Goal: Information Seeking & Learning: Find specific fact

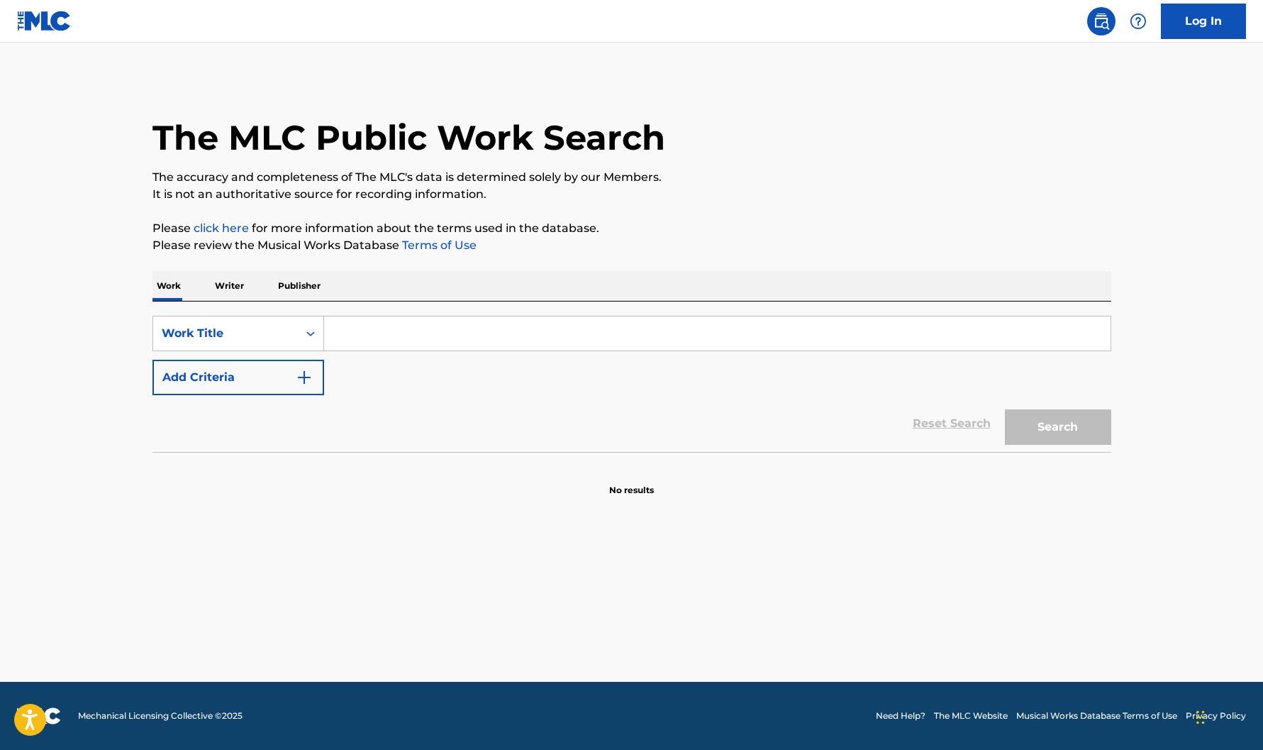
click at [422, 328] on input "Search Form" at bounding box center [717, 333] width 786 height 34
type input "WATCHIN'"
click at [299, 371] on img "Search Form" at bounding box center [304, 377] width 17 height 17
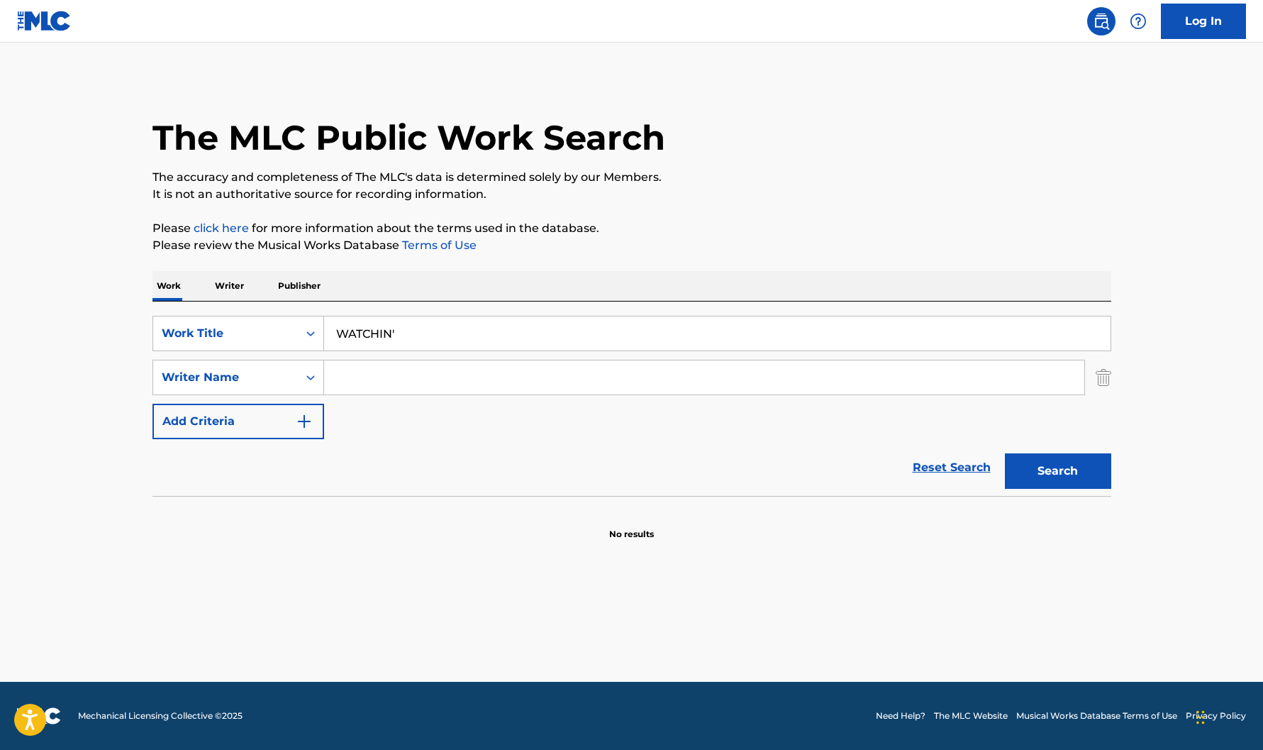
click at [361, 377] on input "Search Form" at bounding box center [704, 377] width 760 height 34
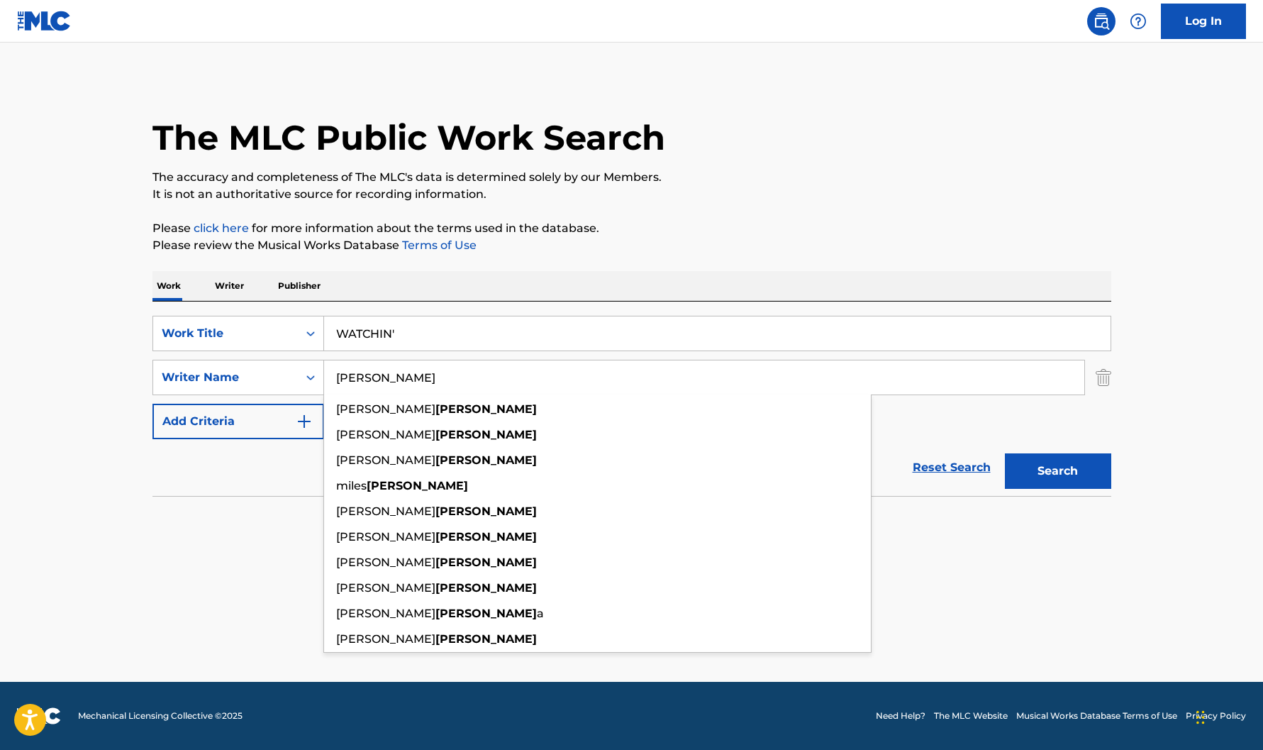
type input "[PERSON_NAME]"
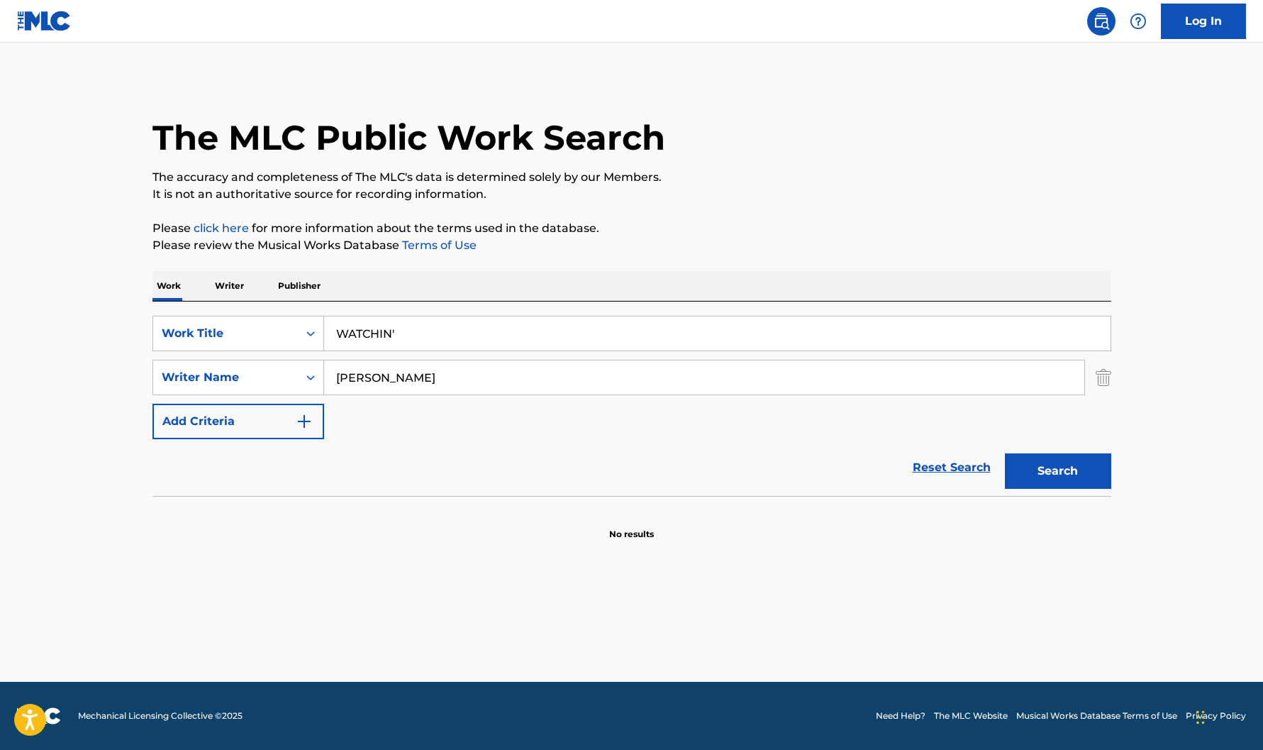
click at [1078, 474] on button "Search" at bounding box center [1058, 470] width 106 height 35
click at [1207, 26] on link "Log In" at bounding box center [1203, 21] width 85 height 35
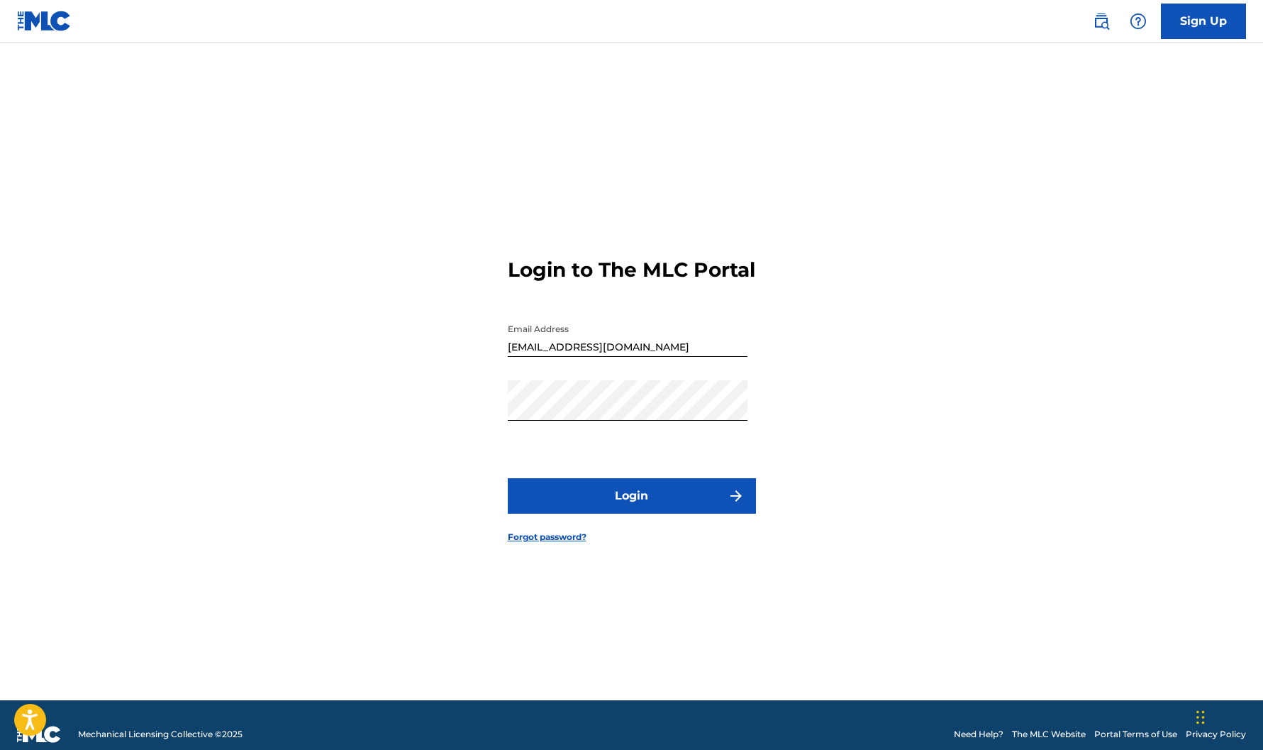
click at [628, 504] on button "Login" at bounding box center [632, 495] width 248 height 35
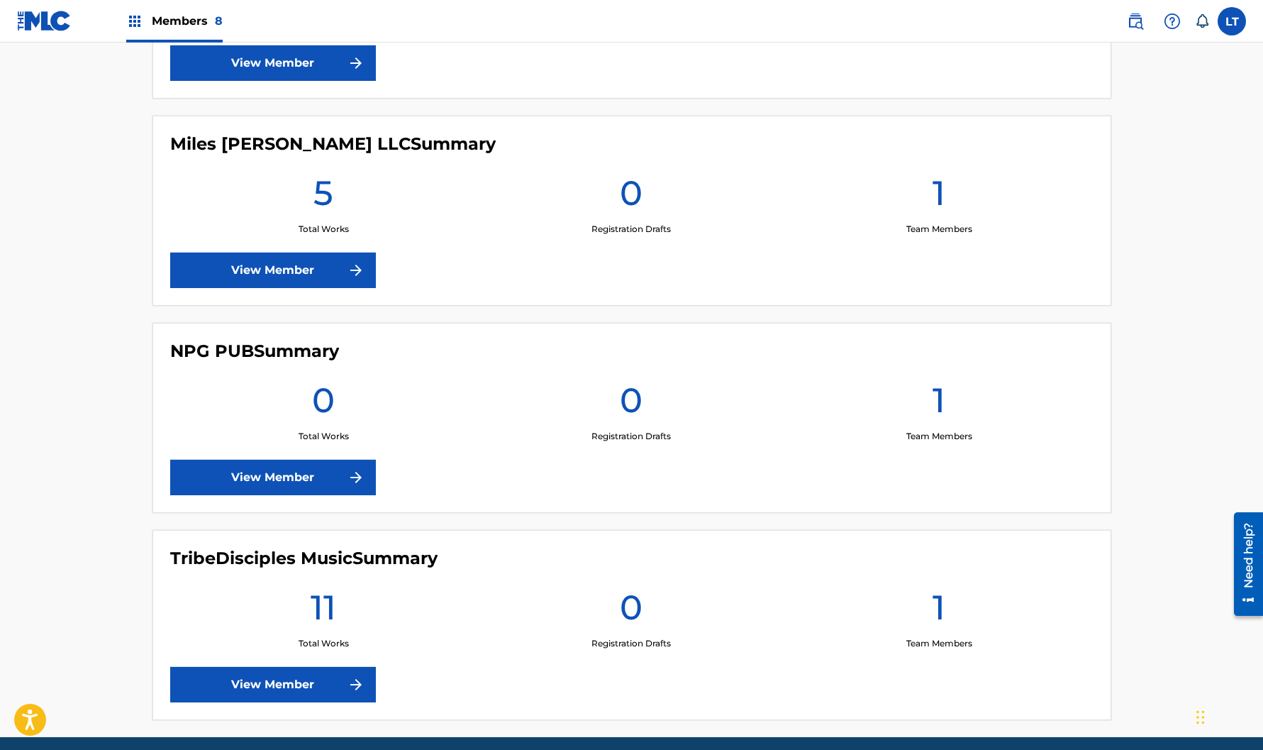
scroll to position [1426, 0]
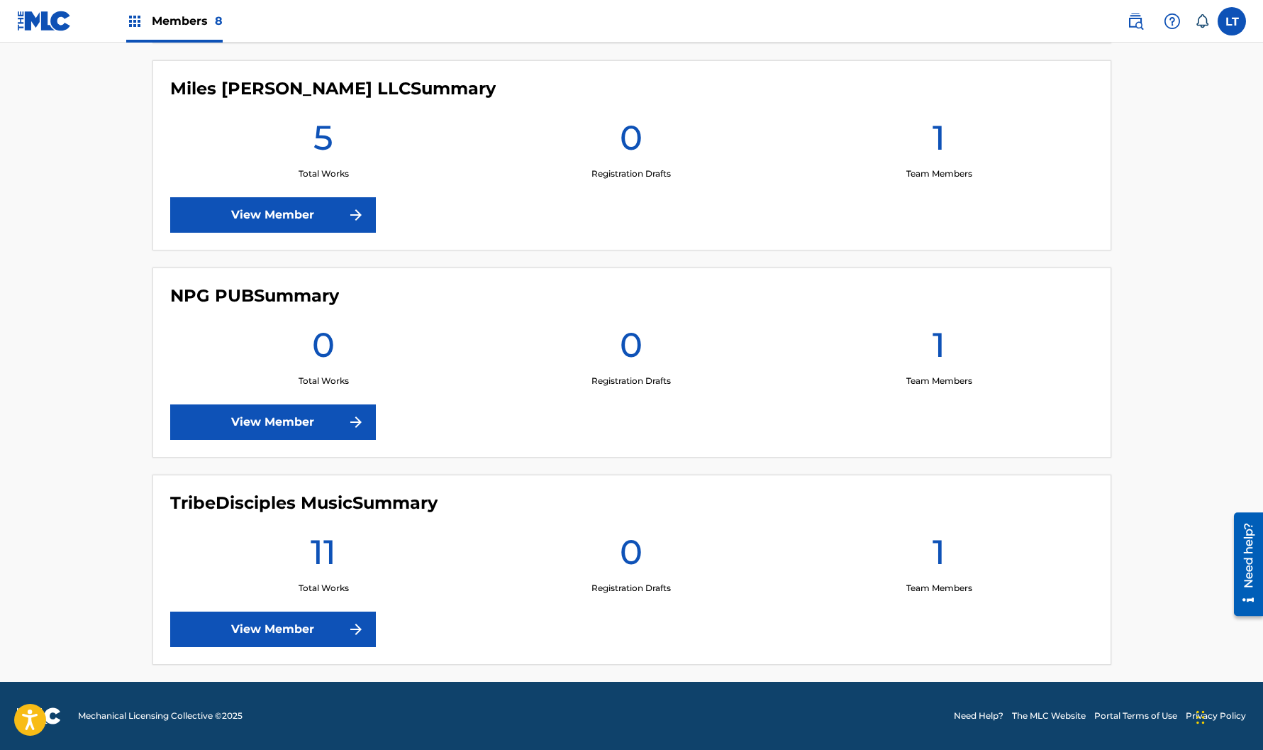
click at [289, 216] on link "View Member" at bounding box center [273, 214] width 206 height 35
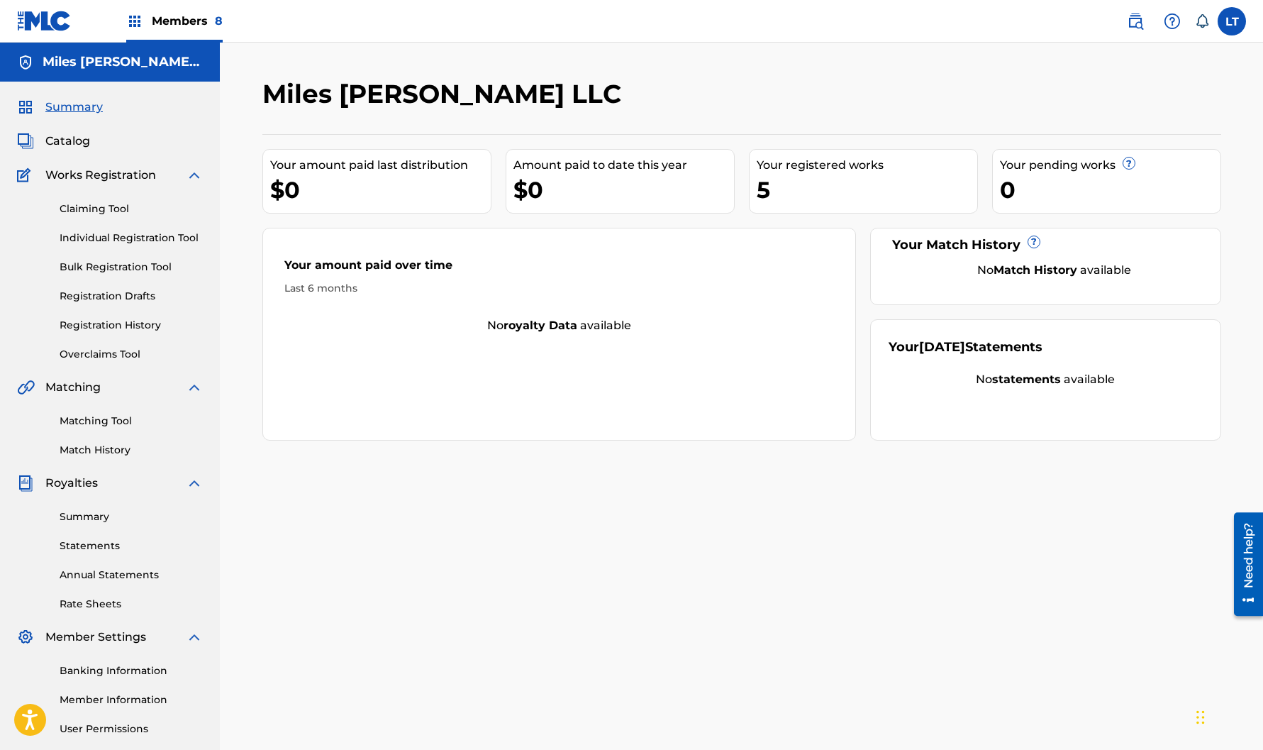
click at [108, 328] on link "Registration History" at bounding box center [131, 325] width 143 height 15
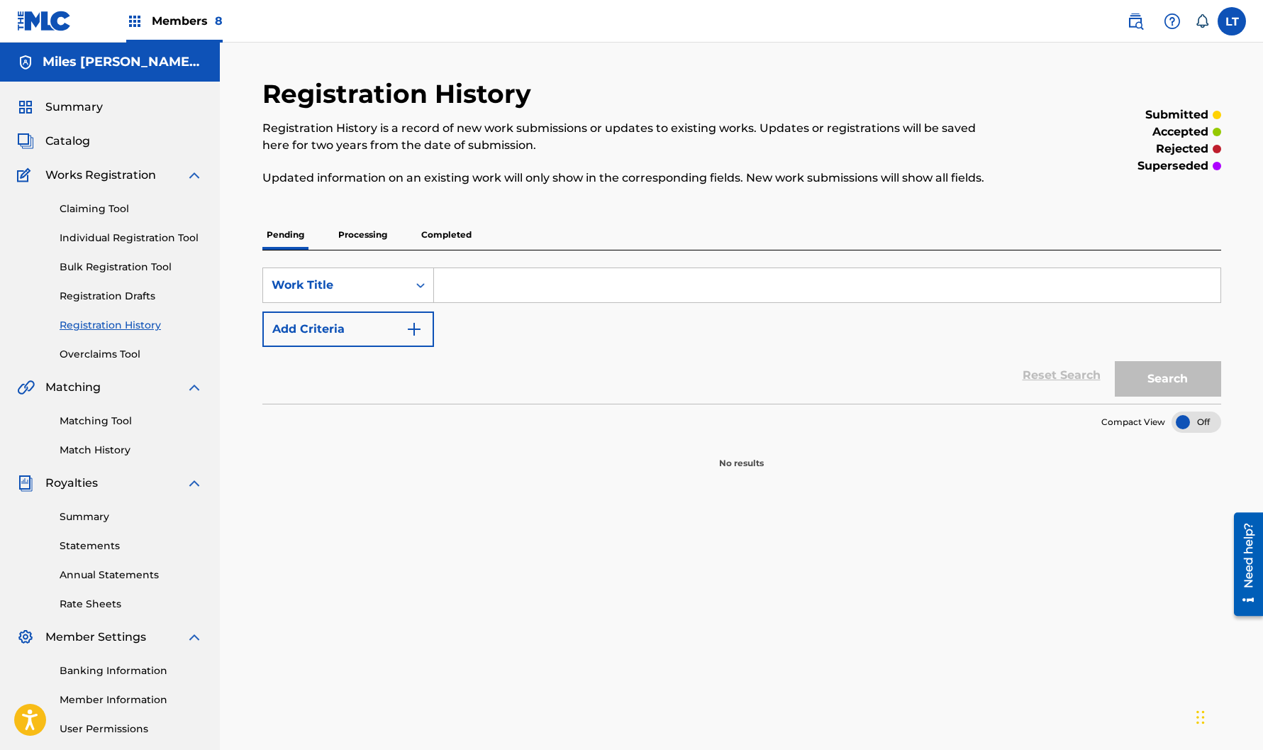
click at [355, 239] on p "Processing" at bounding box center [362, 235] width 57 height 30
click at [448, 238] on p "Completed" at bounding box center [446, 235] width 59 height 30
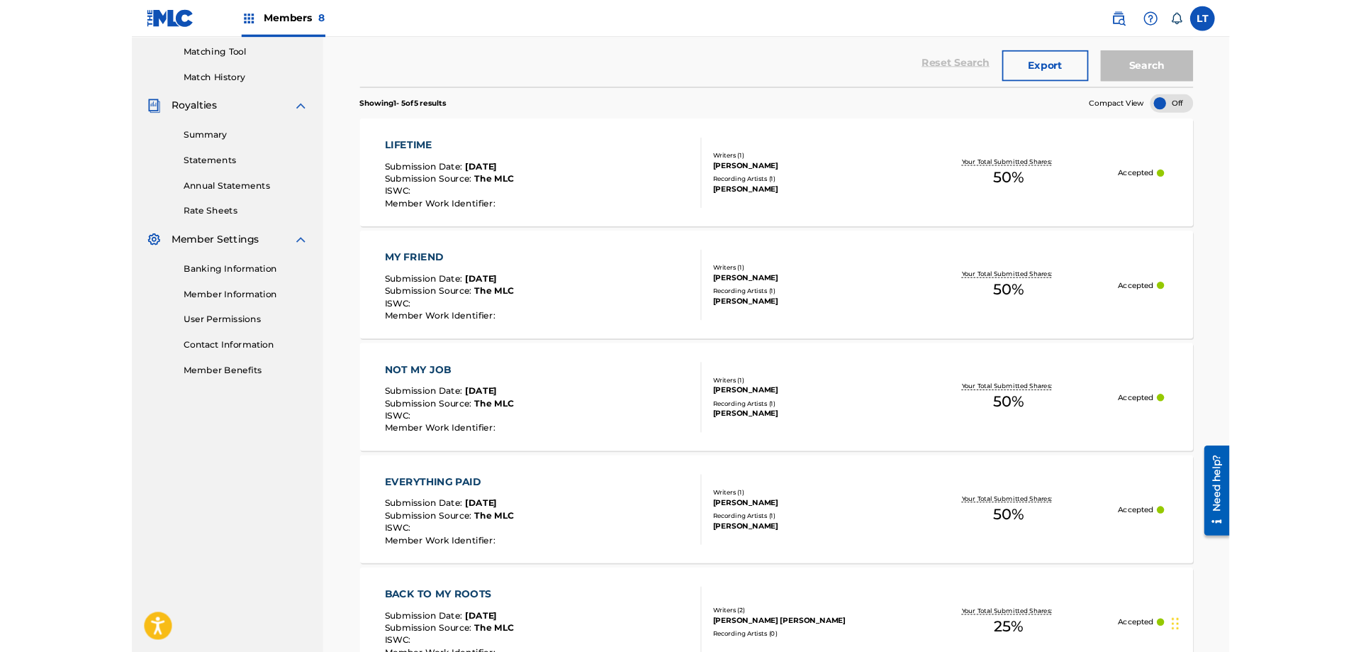
scroll to position [434, 0]
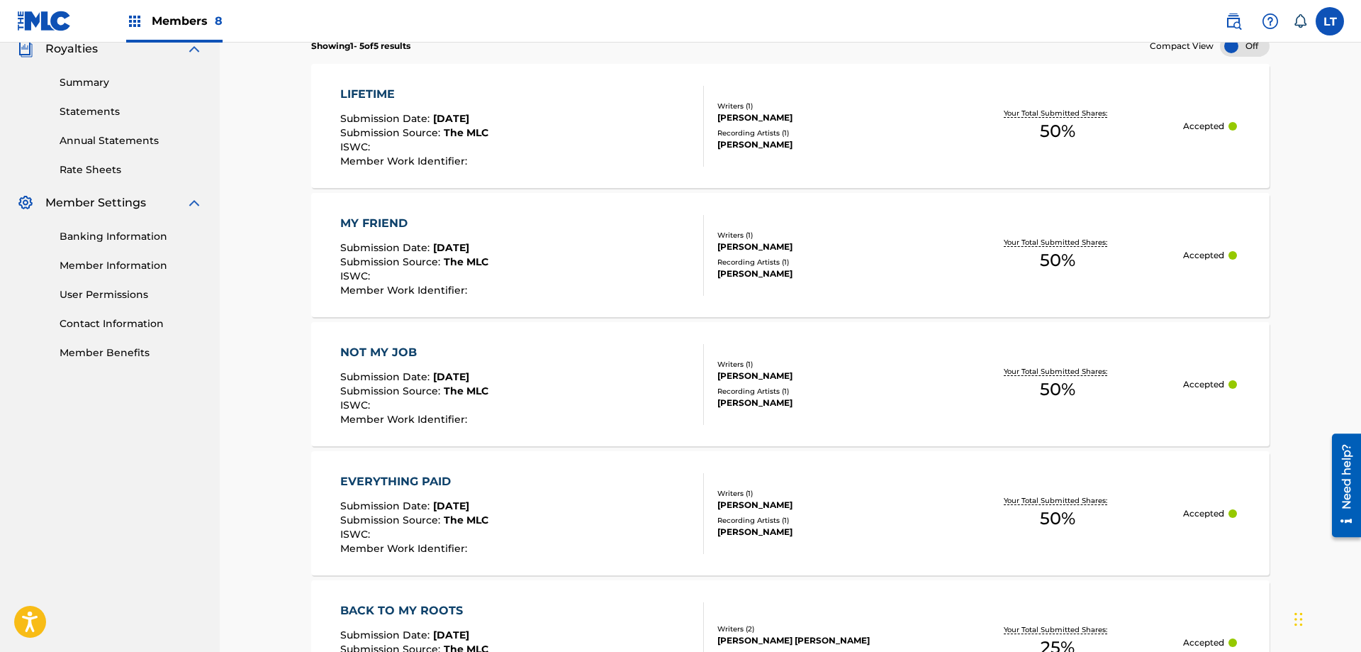
click at [374, 91] on div "LIFETIME" at bounding box center [414, 94] width 148 height 17
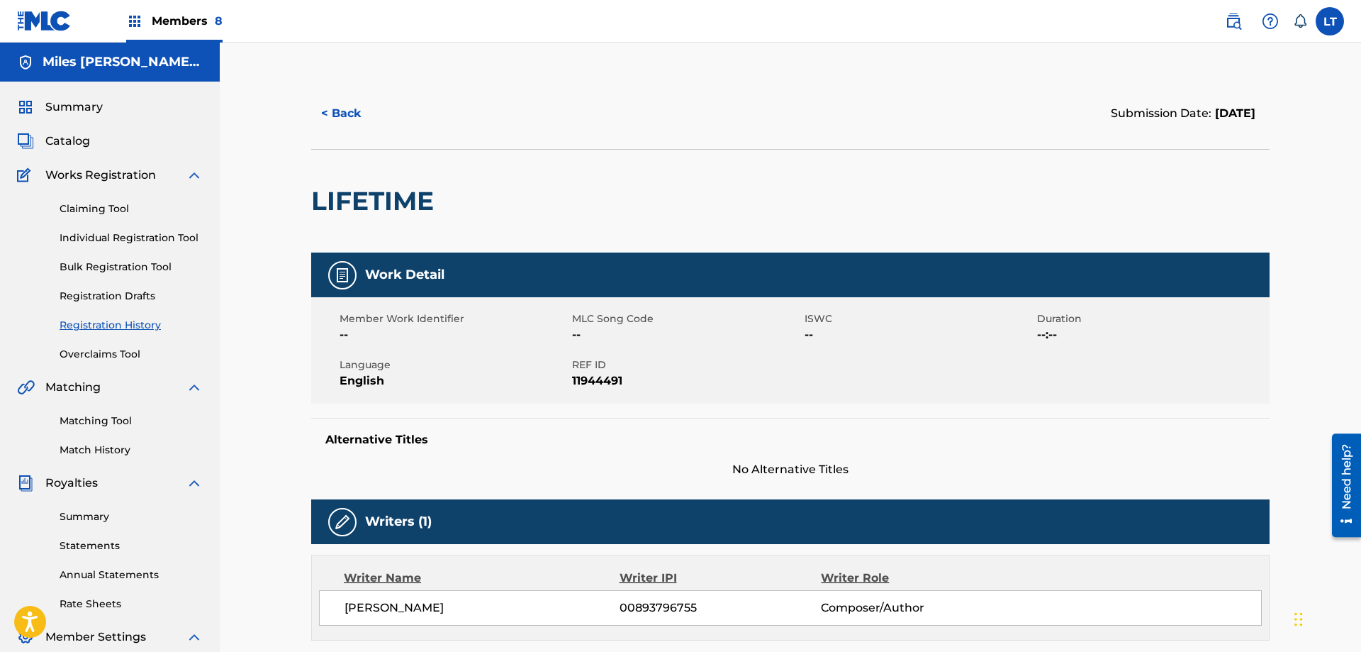
click at [345, 118] on button "< Back" at bounding box center [353, 113] width 85 height 35
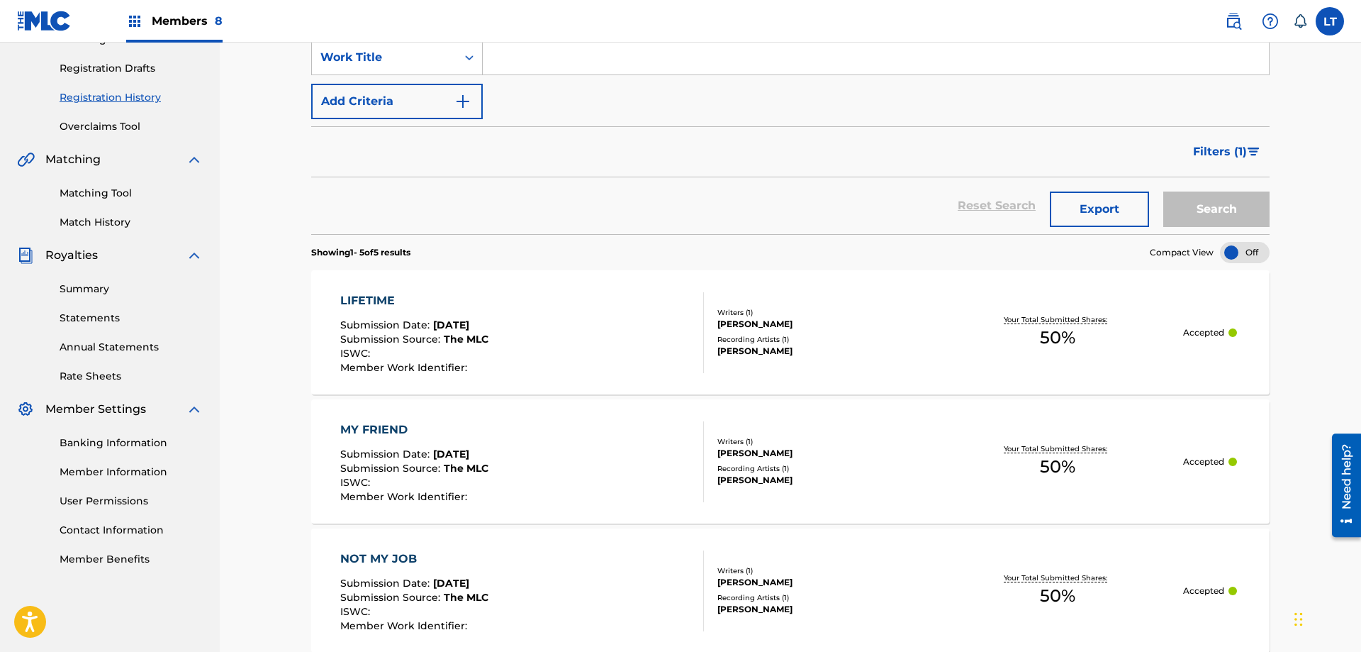
click at [379, 427] on div "MY FRIEND" at bounding box center [414, 429] width 148 height 17
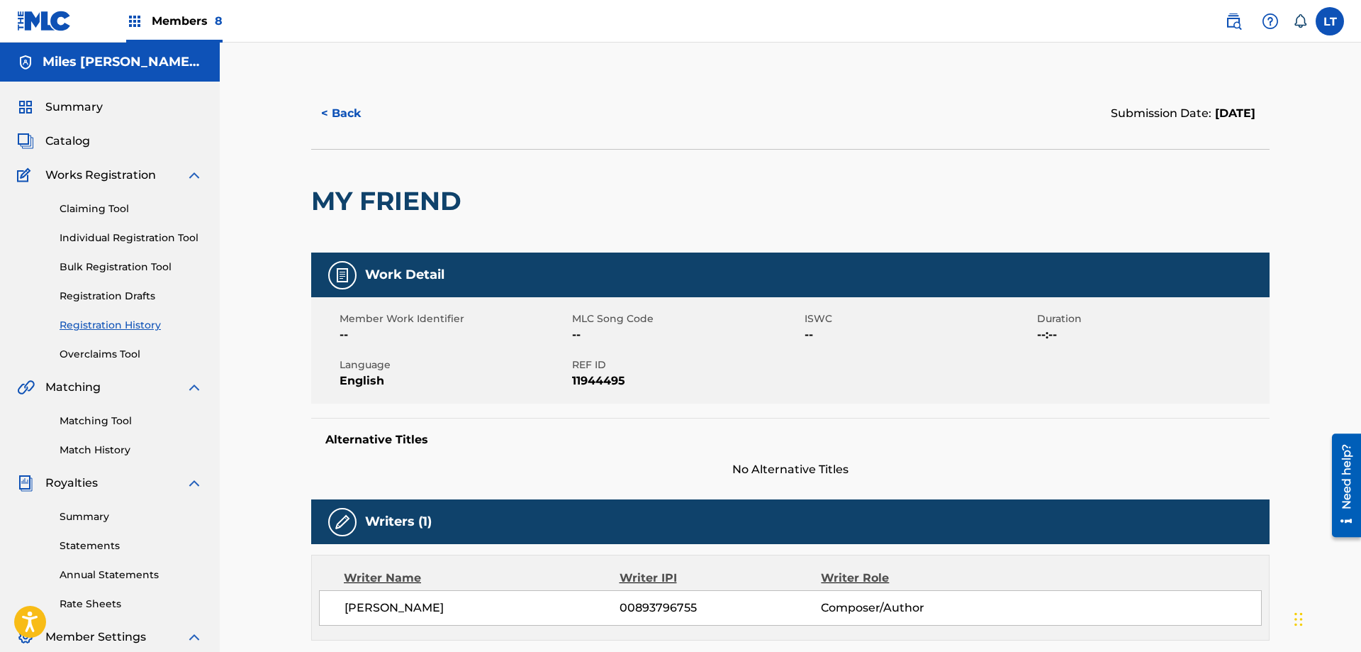
click at [342, 111] on button "< Back" at bounding box center [353, 113] width 85 height 35
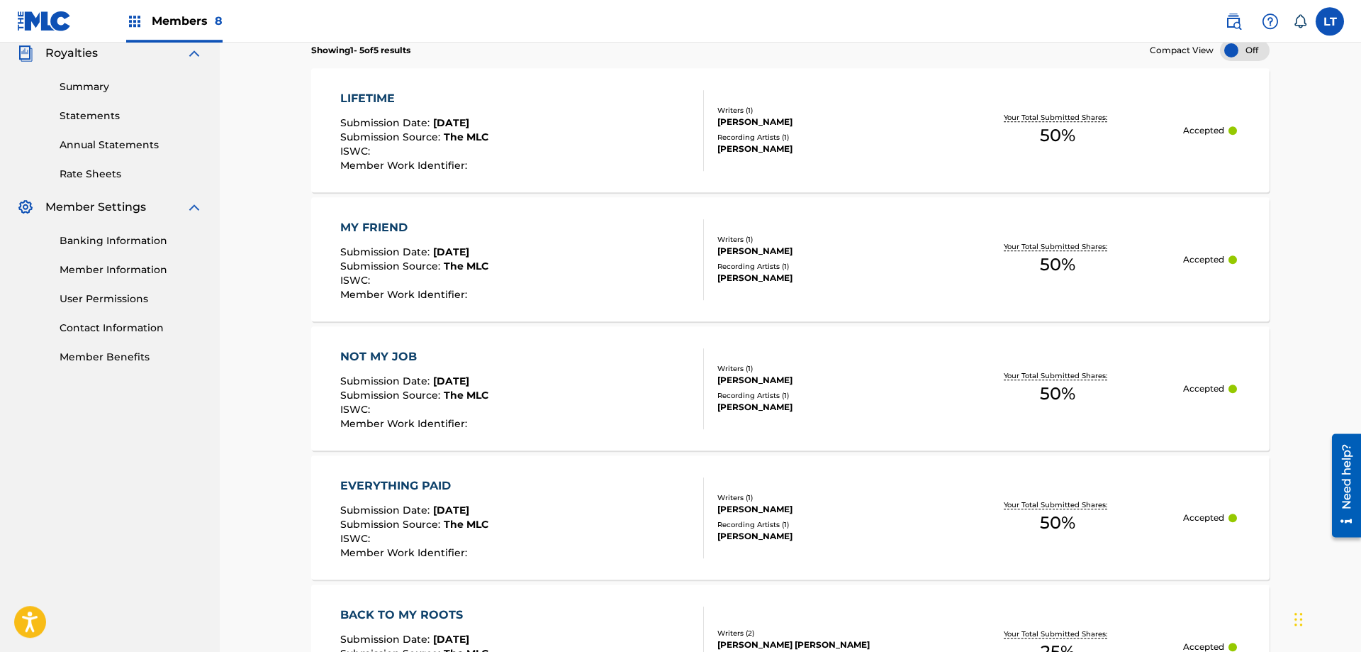
scroll to position [445, 0]
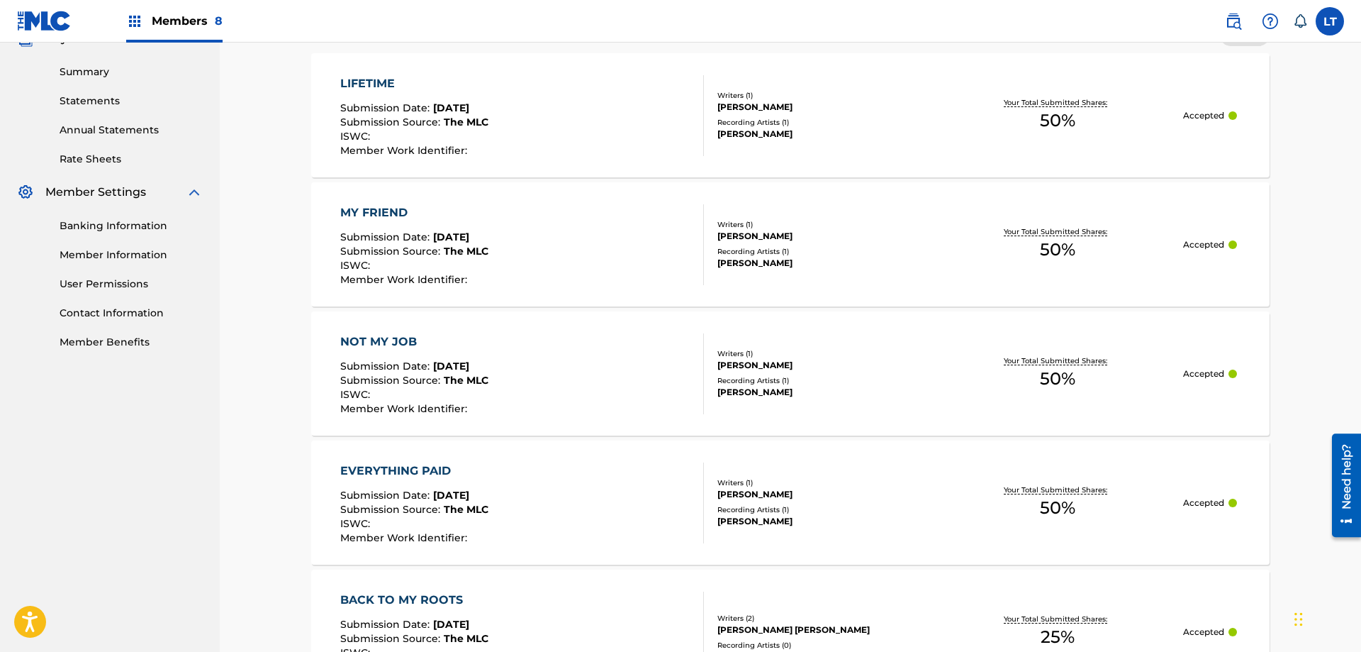
click at [1262, 27] on label at bounding box center [1330, 21] width 28 height 28
click at [1262, 21] on input "LT [PERSON_NAME] [EMAIL_ADDRESS][DOMAIN_NAME] Notification Preferences Profile …" at bounding box center [1330, 21] width 0 height 0
click at [1196, 198] on p "Log out" at bounding box center [1192, 200] width 33 height 13
click at [1262, 21] on input "LT [PERSON_NAME] [EMAIL_ADDRESS][DOMAIN_NAME] Notification Preferences Profile …" at bounding box center [1330, 21] width 0 height 0
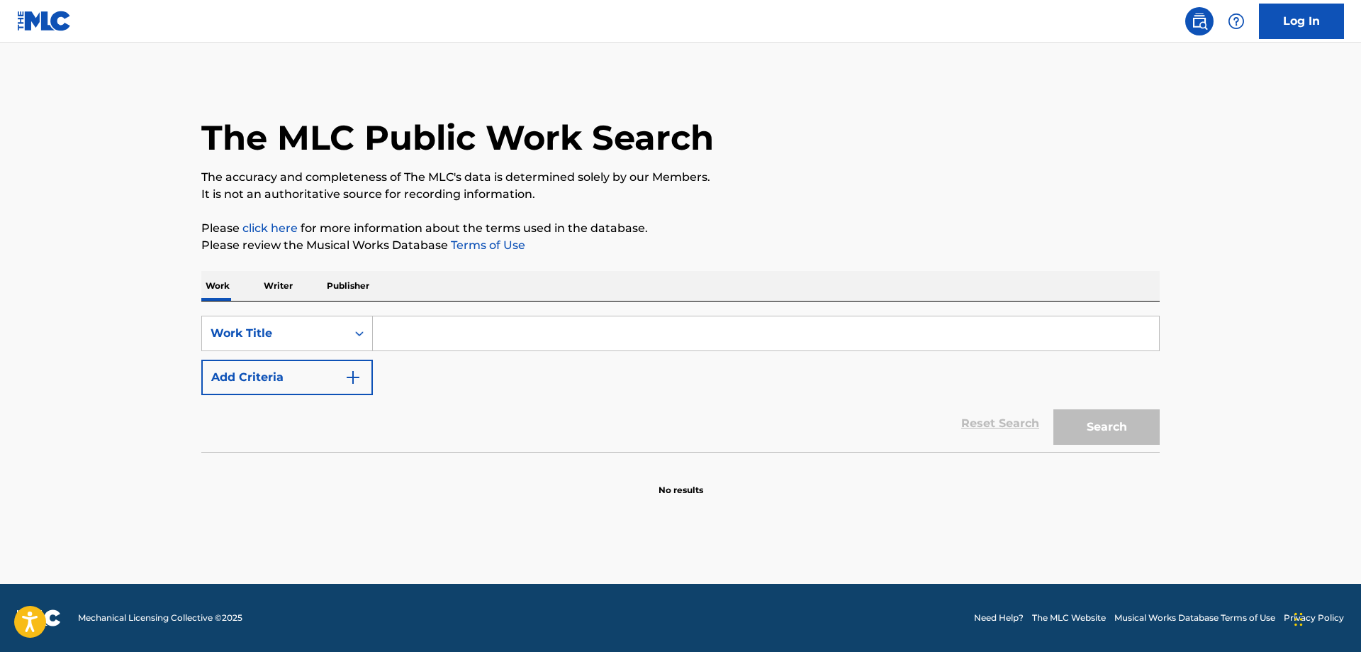
click at [285, 281] on p "Writer" at bounding box center [279, 286] width 38 height 30
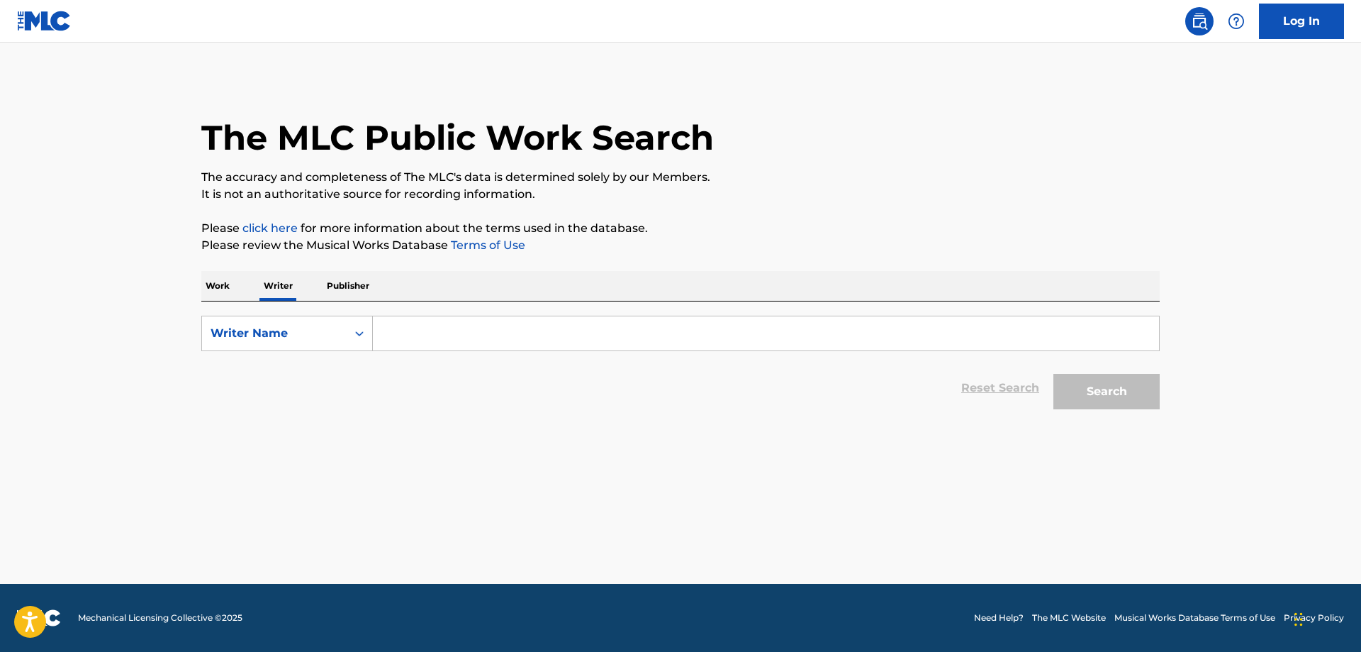
click at [451, 324] on input "Search Form" at bounding box center [766, 333] width 786 height 34
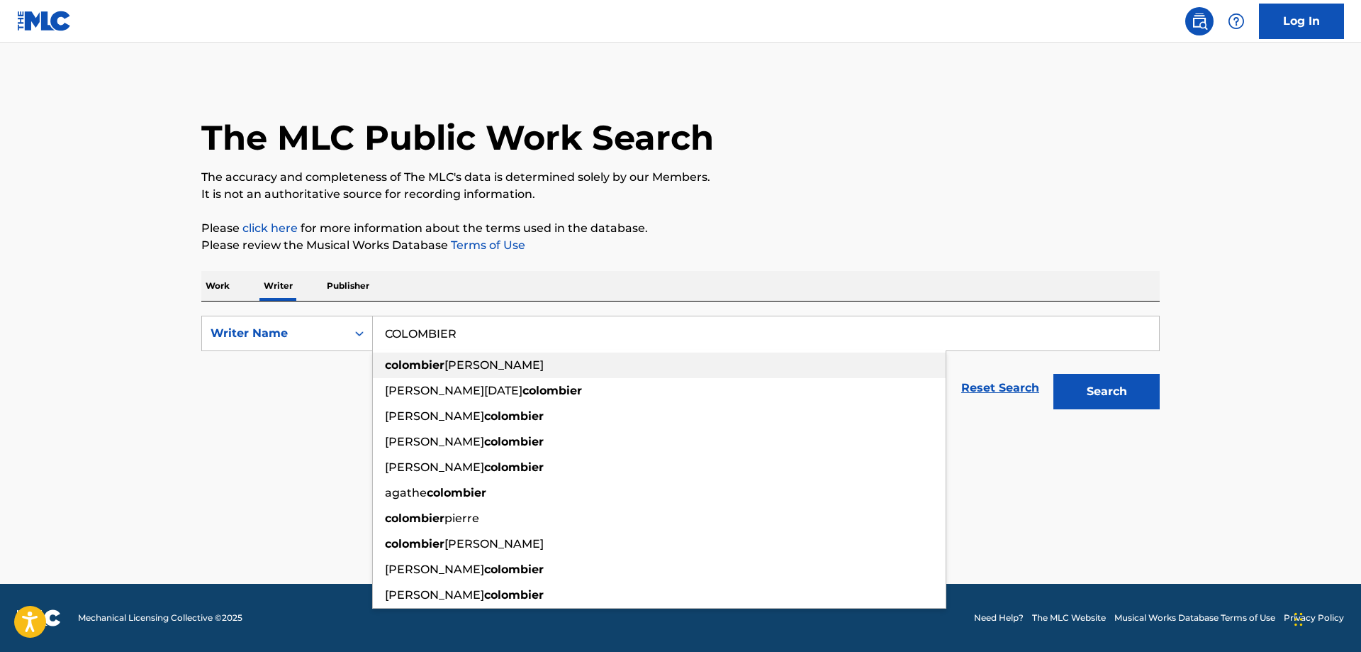
click at [434, 362] on strong "colombier" at bounding box center [415, 364] width 60 height 13
type input "colombier michael"
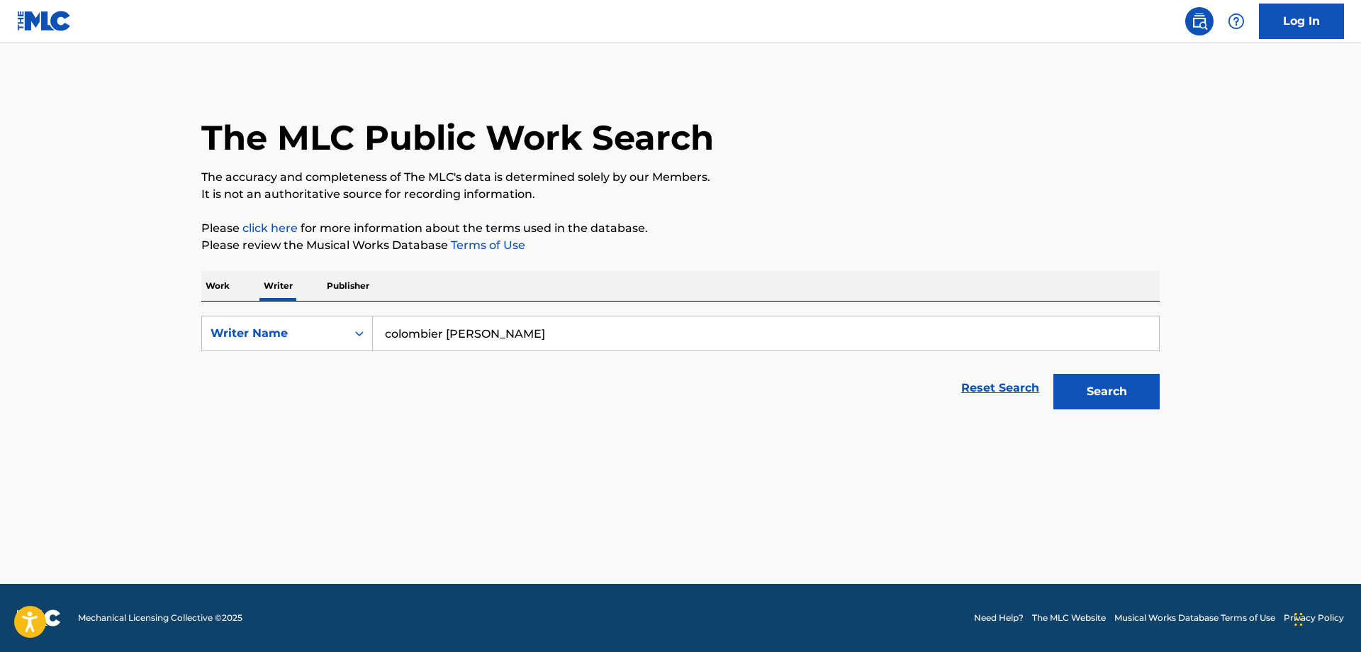
click at [1113, 389] on button "Search" at bounding box center [1107, 391] width 106 height 35
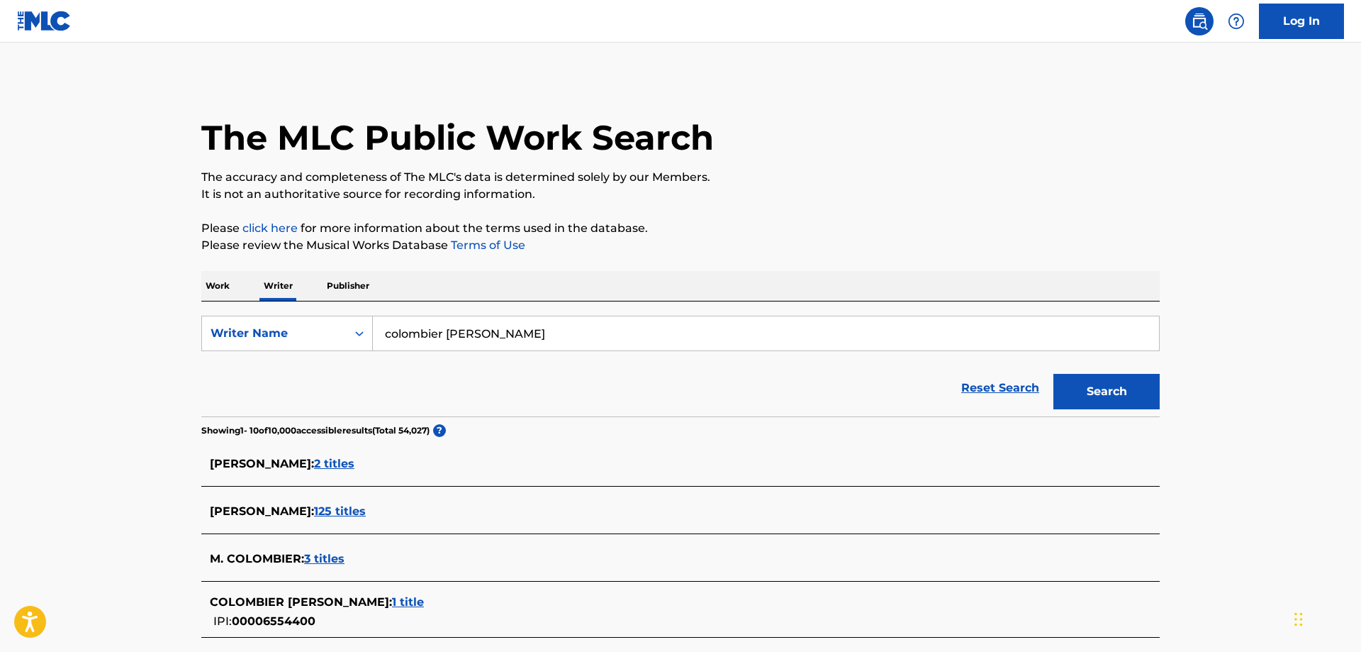
click at [366, 508] on span "125 titles" at bounding box center [340, 510] width 52 height 13
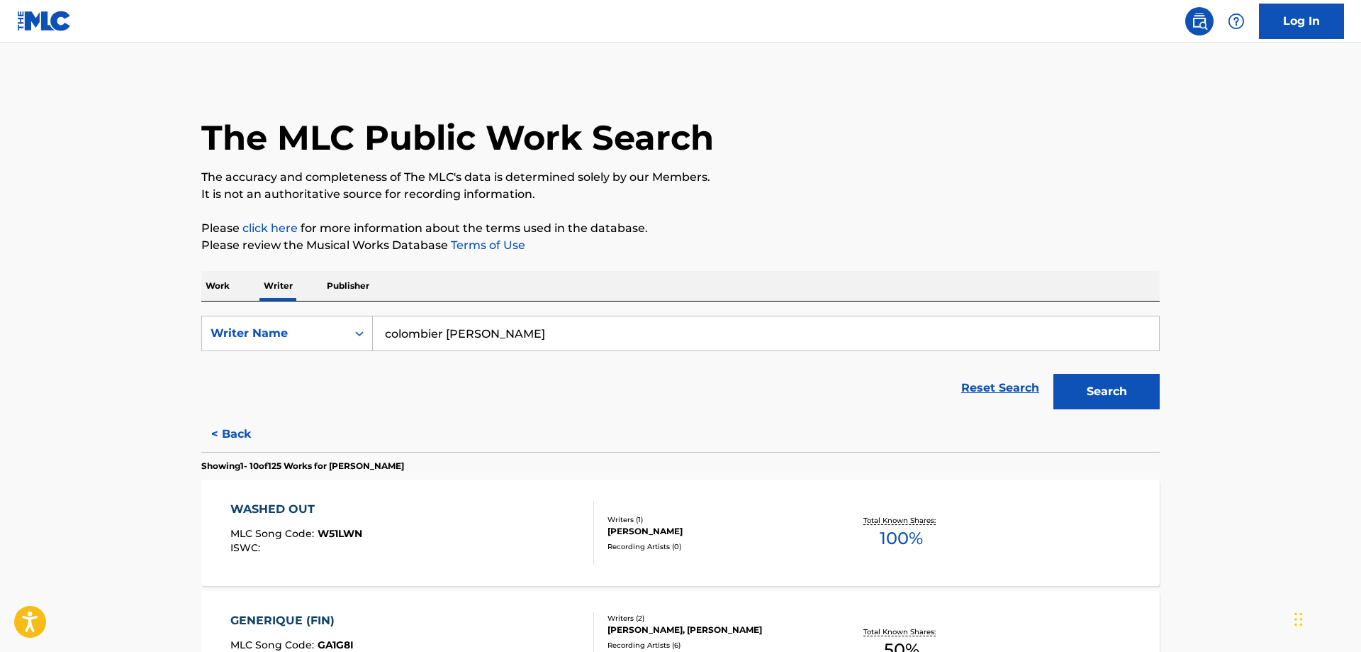
click at [355, 281] on p "Publisher" at bounding box center [348, 286] width 51 height 30
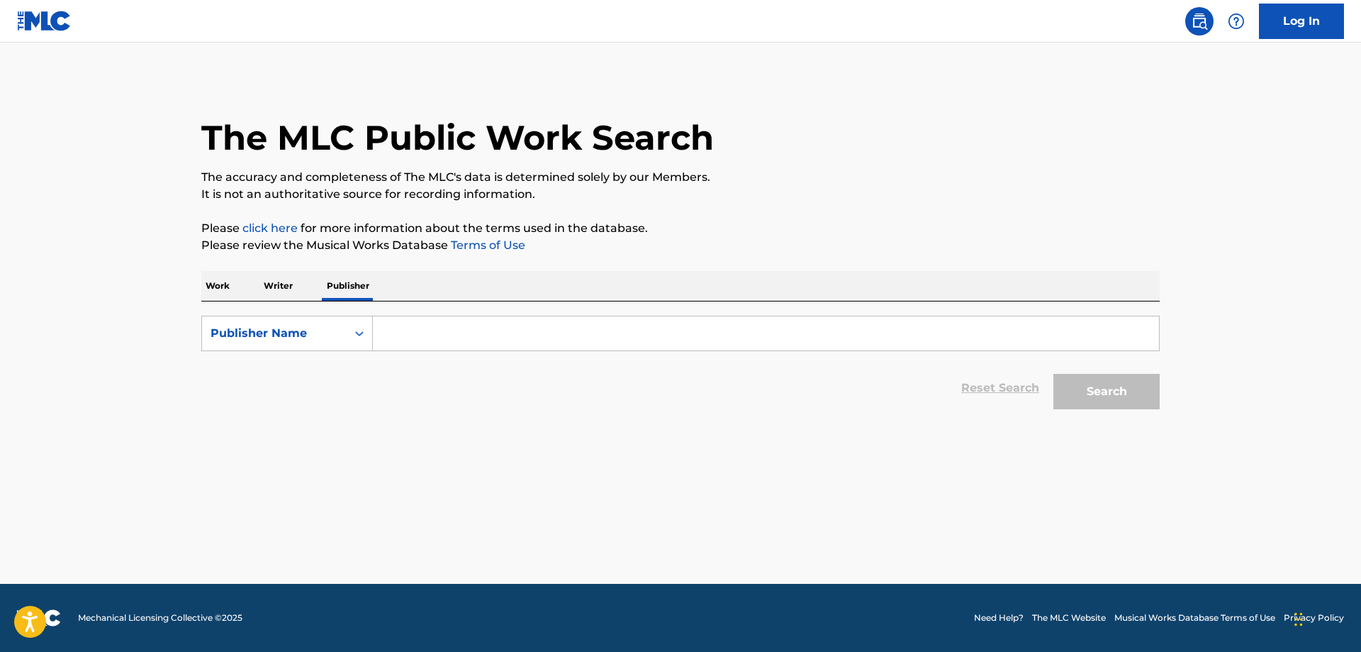
click at [425, 330] on input "Search Form" at bounding box center [766, 333] width 786 height 34
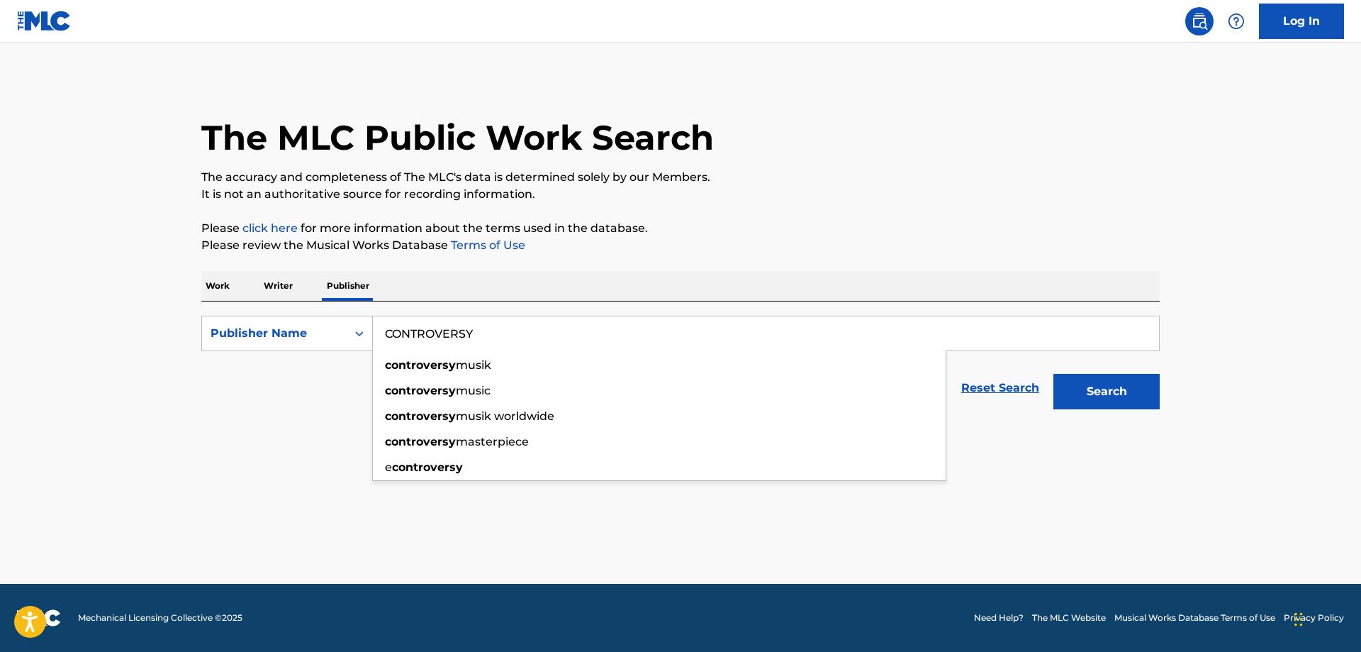
type input "CONTROVERSY"
click at [1110, 390] on button "Search" at bounding box center [1107, 391] width 106 height 35
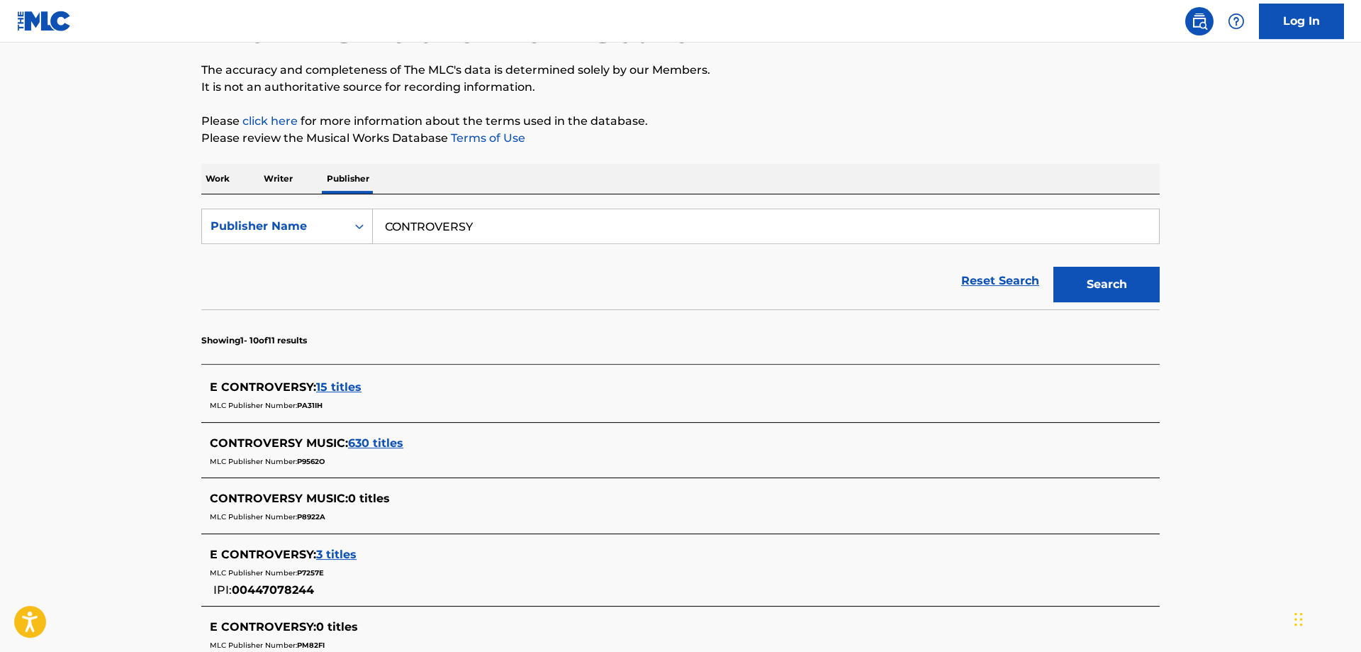
scroll to position [145, 0]
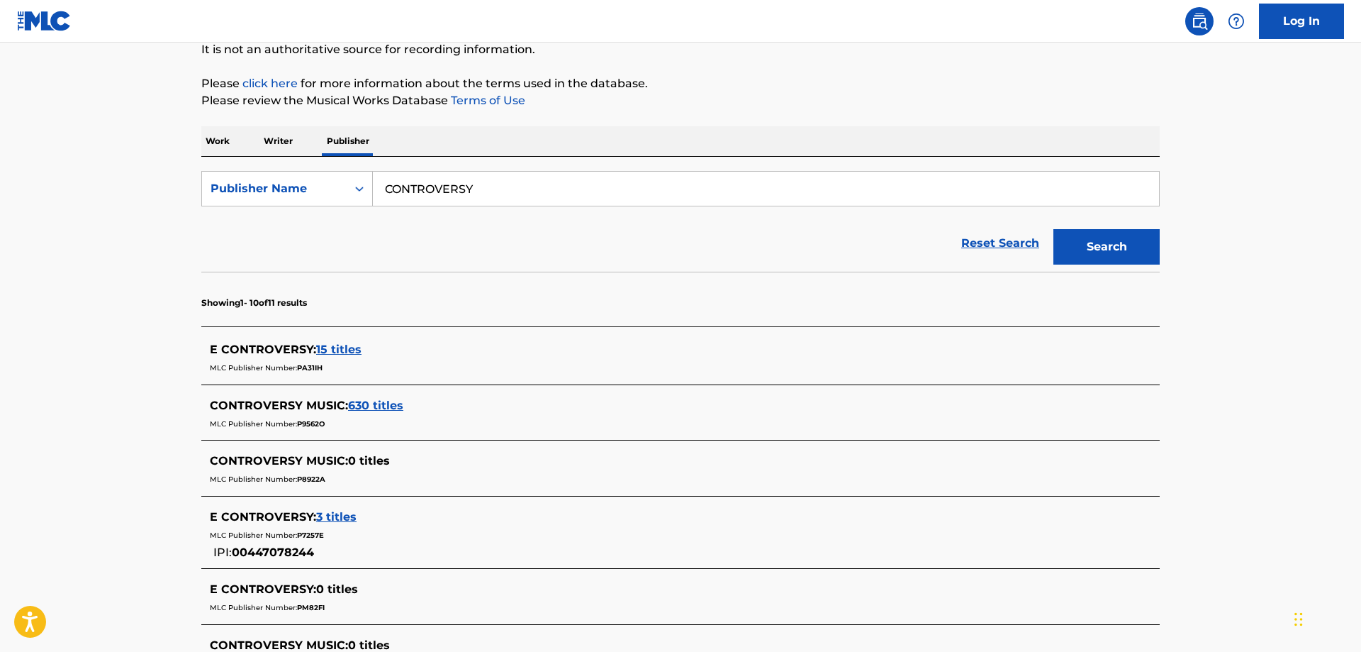
click at [380, 403] on span "630 titles" at bounding box center [375, 405] width 55 height 13
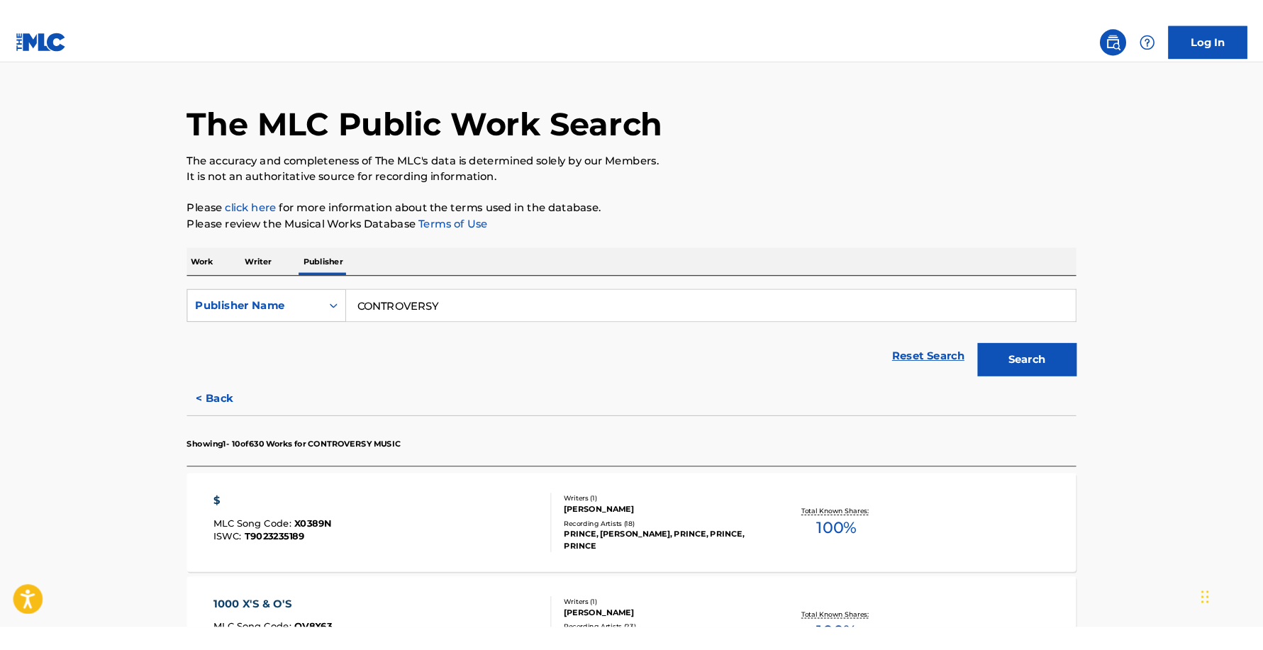
scroll to position [0, 0]
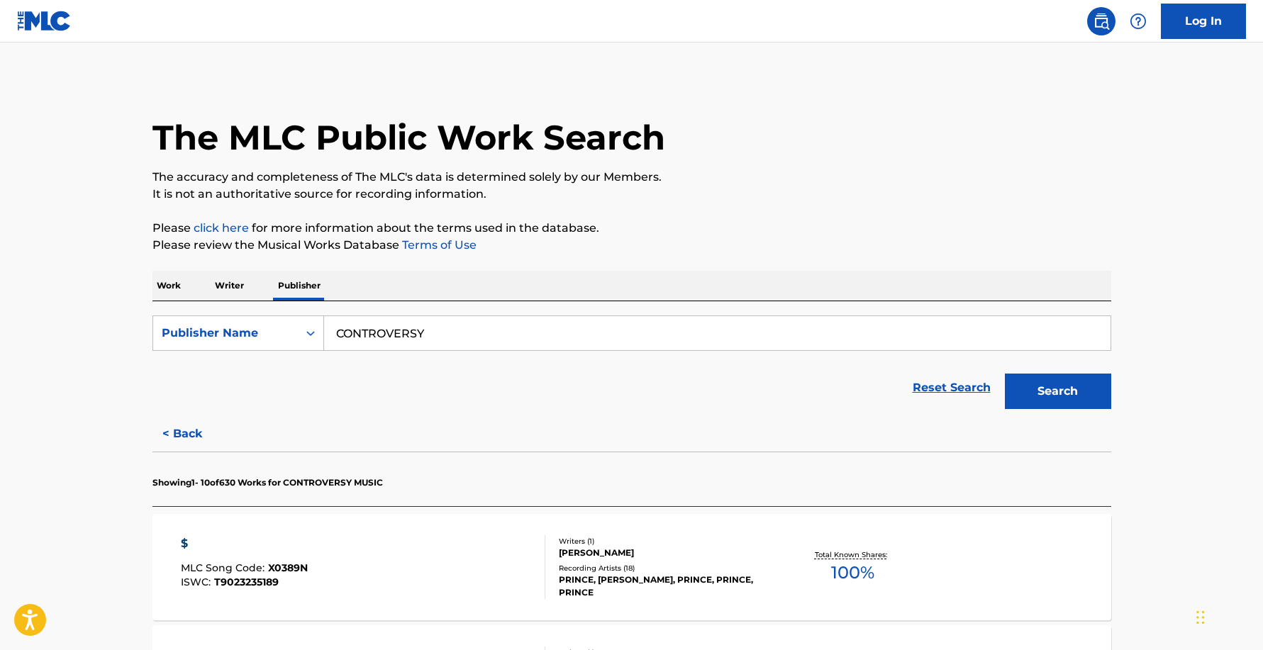
click at [170, 289] on p "Work" at bounding box center [168, 286] width 33 height 30
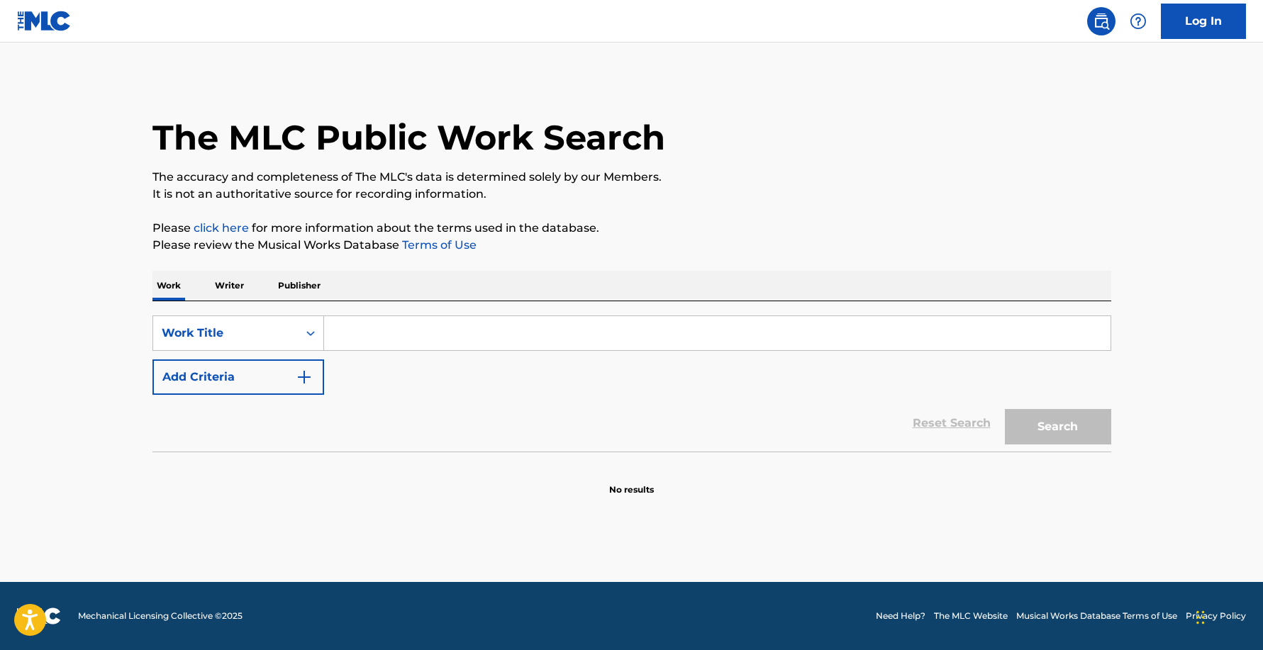
click at [369, 329] on input "Search Form" at bounding box center [717, 333] width 786 height 34
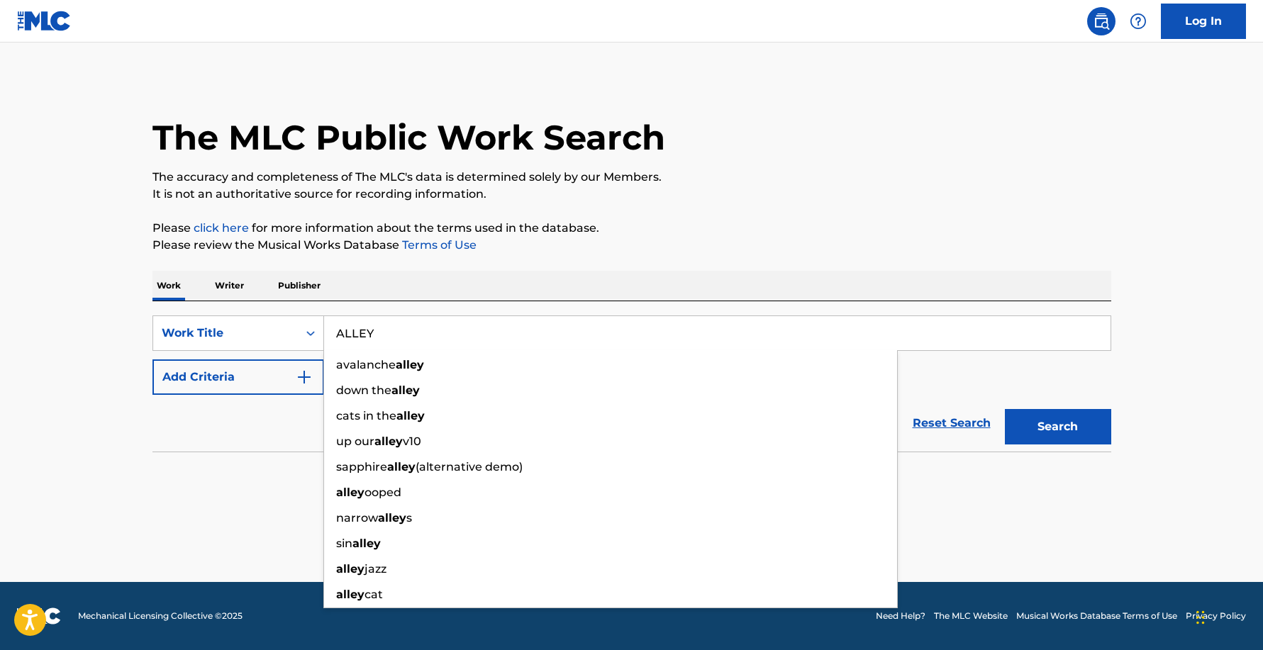
type input "ALLEY"
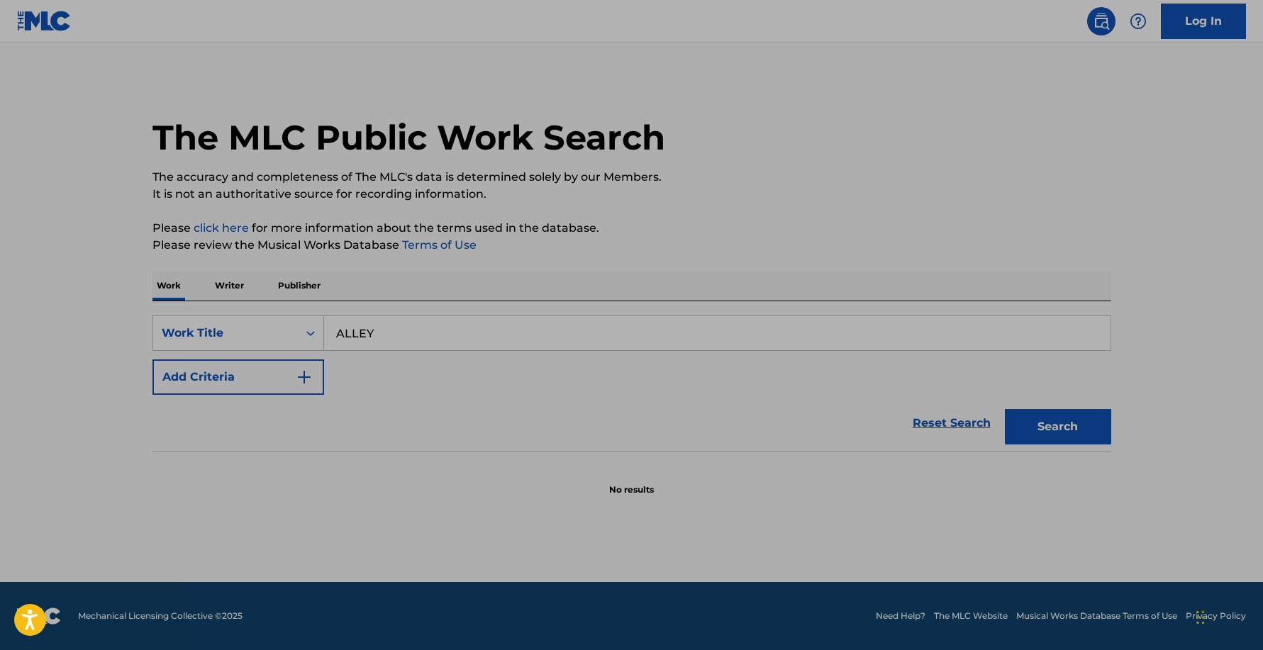
click at [300, 381] on img "Search Form" at bounding box center [304, 377] width 17 height 17
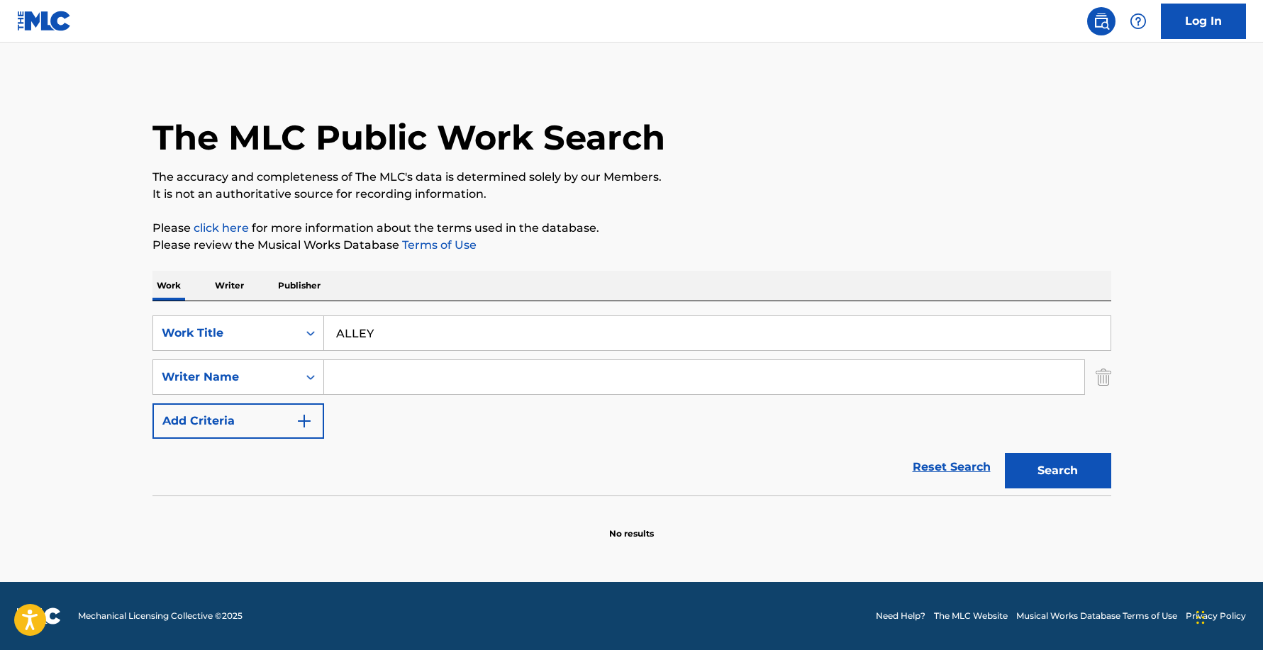
click at [399, 377] on input "Search Form" at bounding box center [704, 377] width 760 height 34
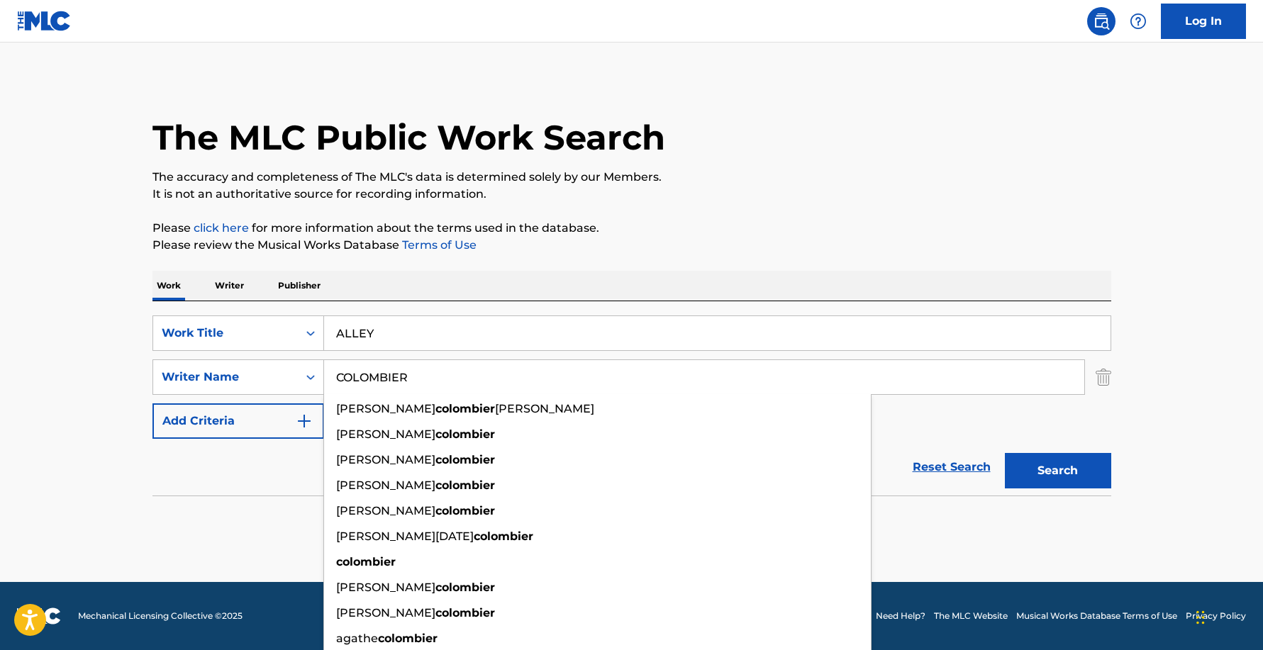
type input "COLOMBIER"
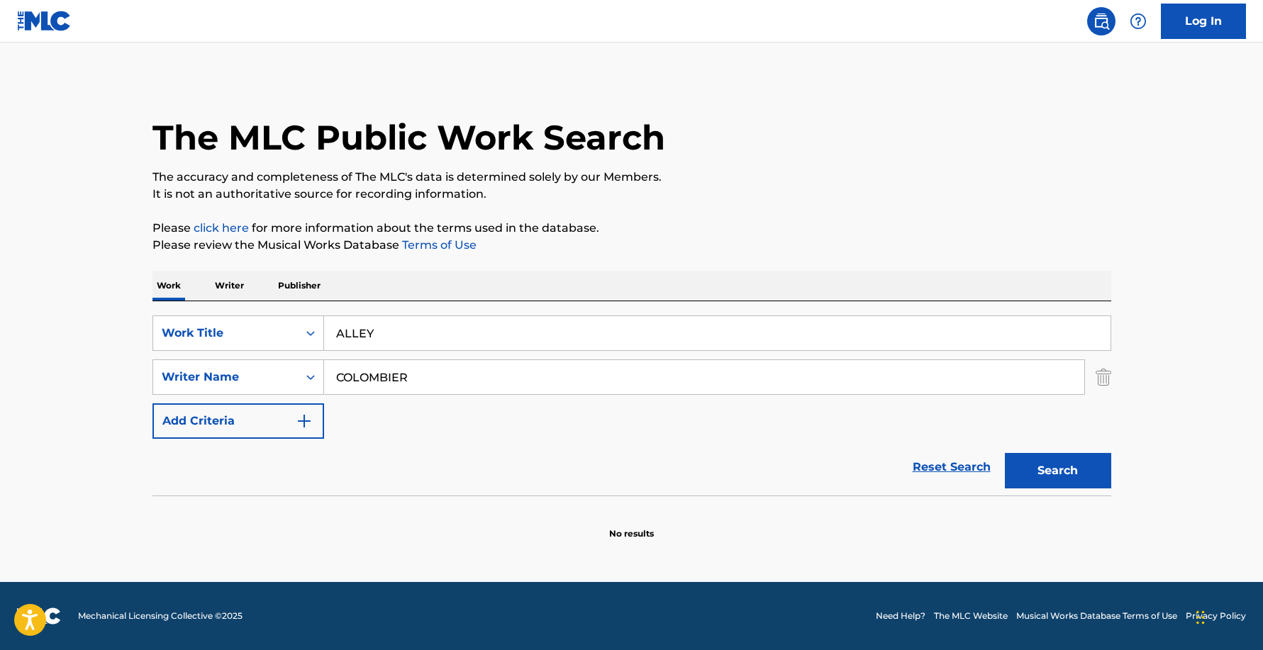
click at [1076, 477] on button "Search" at bounding box center [1058, 470] width 106 height 35
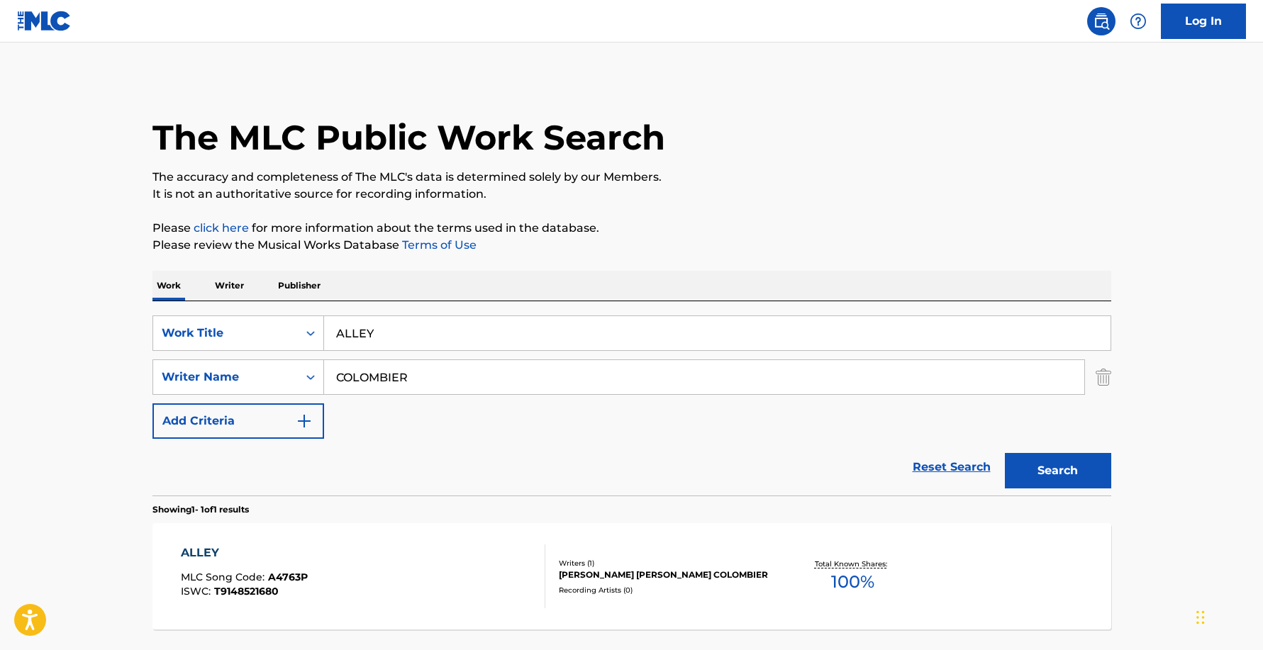
click at [207, 552] on div "ALLEY" at bounding box center [244, 553] width 127 height 17
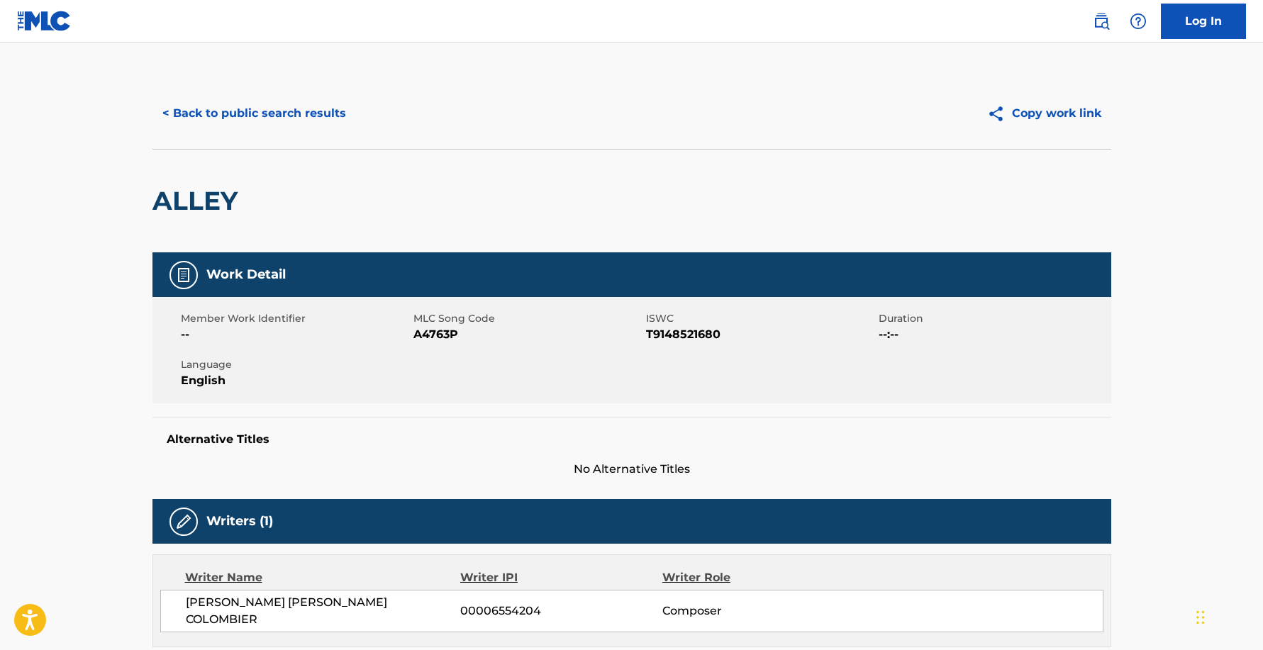
click at [243, 109] on button "< Back to public search results" at bounding box center [254, 113] width 204 height 35
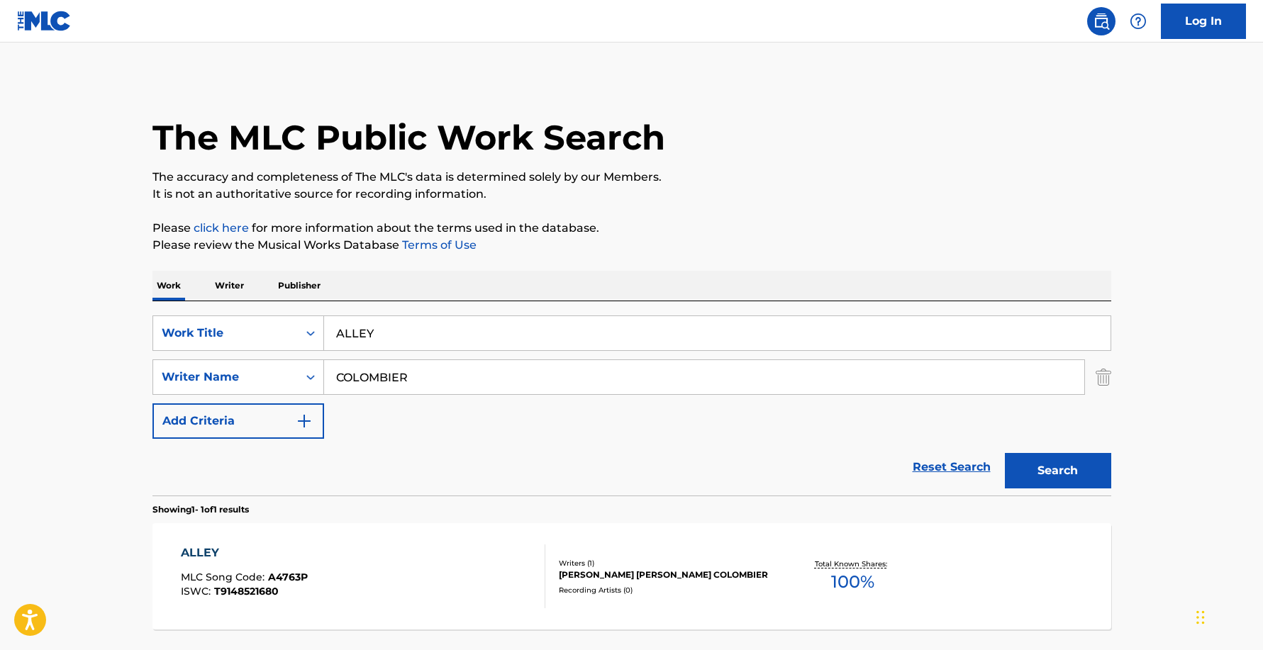
drag, startPoint x: 147, startPoint y: 321, endPoint x: 79, endPoint y: 271, distance: 83.7
click at [324, 316] on input "ALLEY" at bounding box center [717, 333] width 786 height 34
click at [1084, 476] on button "Search" at bounding box center [1058, 470] width 106 height 35
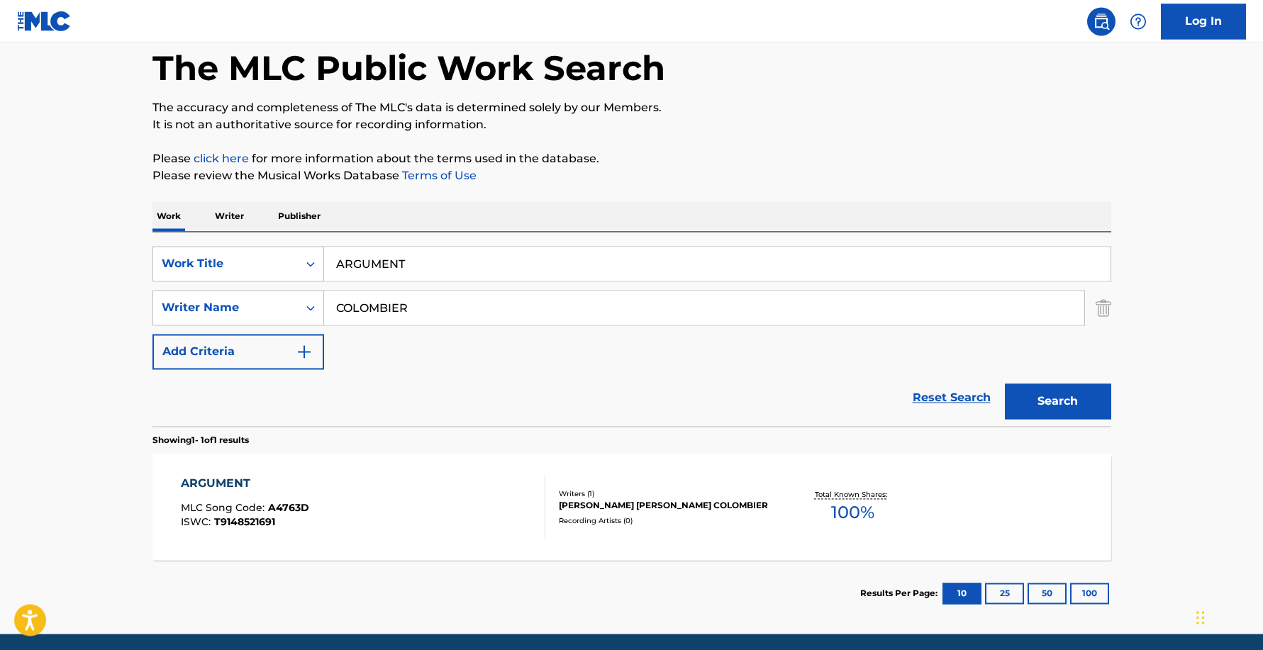
scroll to position [72, 0]
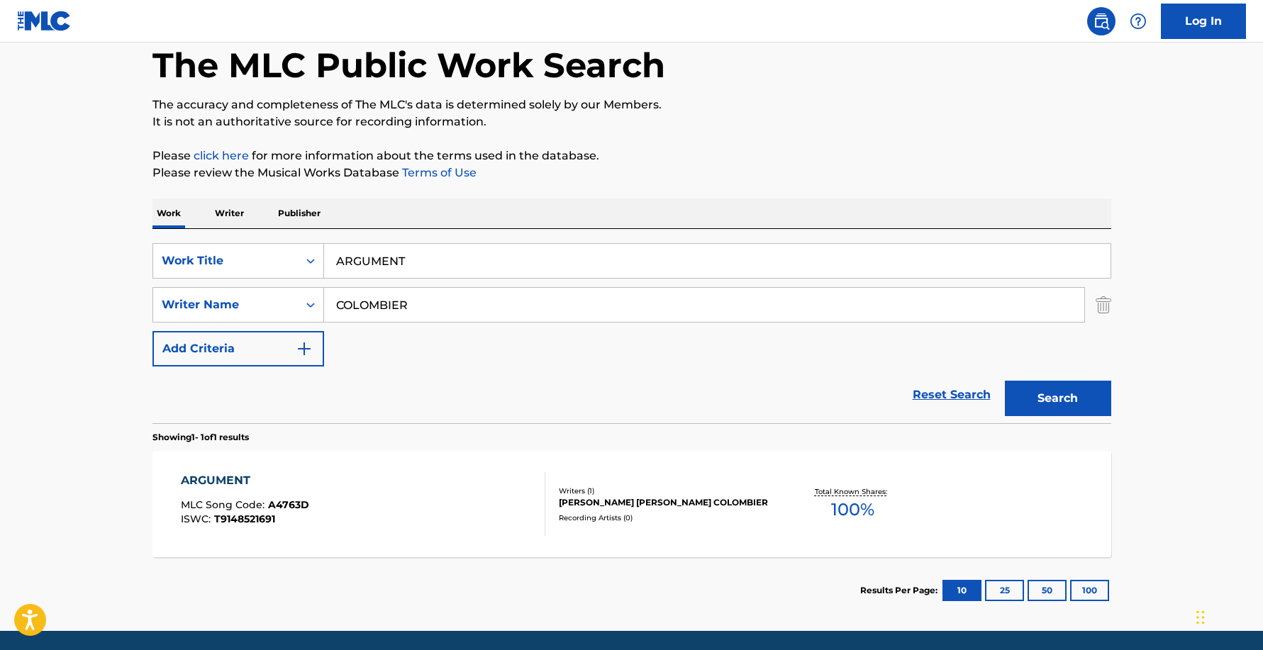
drag, startPoint x: 441, startPoint y: 262, endPoint x: 133, endPoint y: 235, distance: 308.9
click at [324, 244] on input "ARGUMENT" at bounding box center [717, 261] width 786 height 34
click at [1047, 401] on button "Search" at bounding box center [1058, 398] width 106 height 35
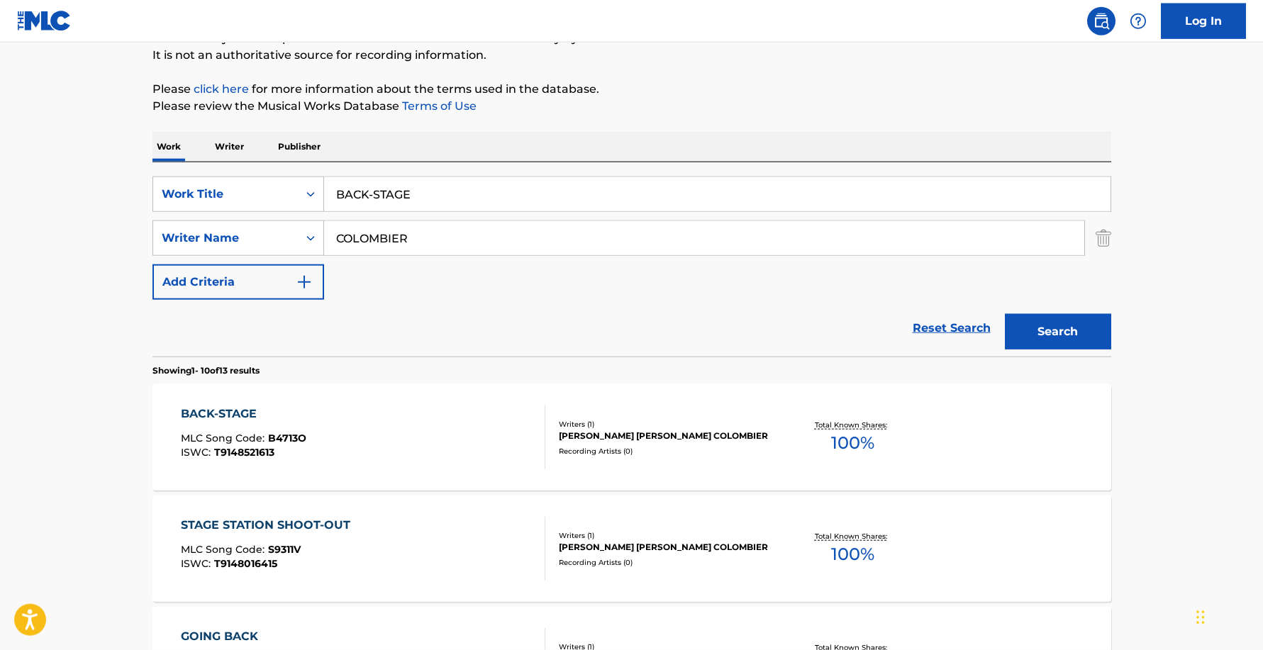
scroll to position [156, 0]
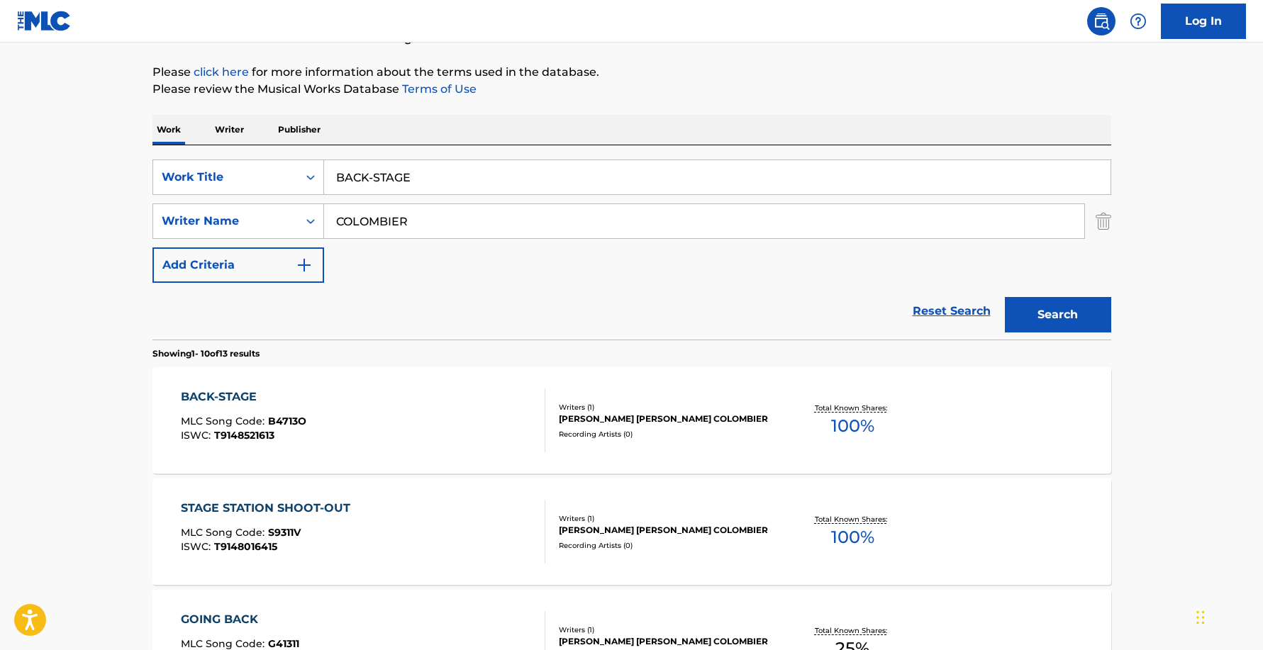
drag, startPoint x: 383, startPoint y: 173, endPoint x: 173, endPoint y: 125, distance: 215.4
click at [324, 168] on input "BACK-STAGE" at bounding box center [717, 177] width 786 height 34
type input "BITCHES ARE OKAY"
click at [1072, 316] on button "Search" at bounding box center [1058, 314] width 106 height 35
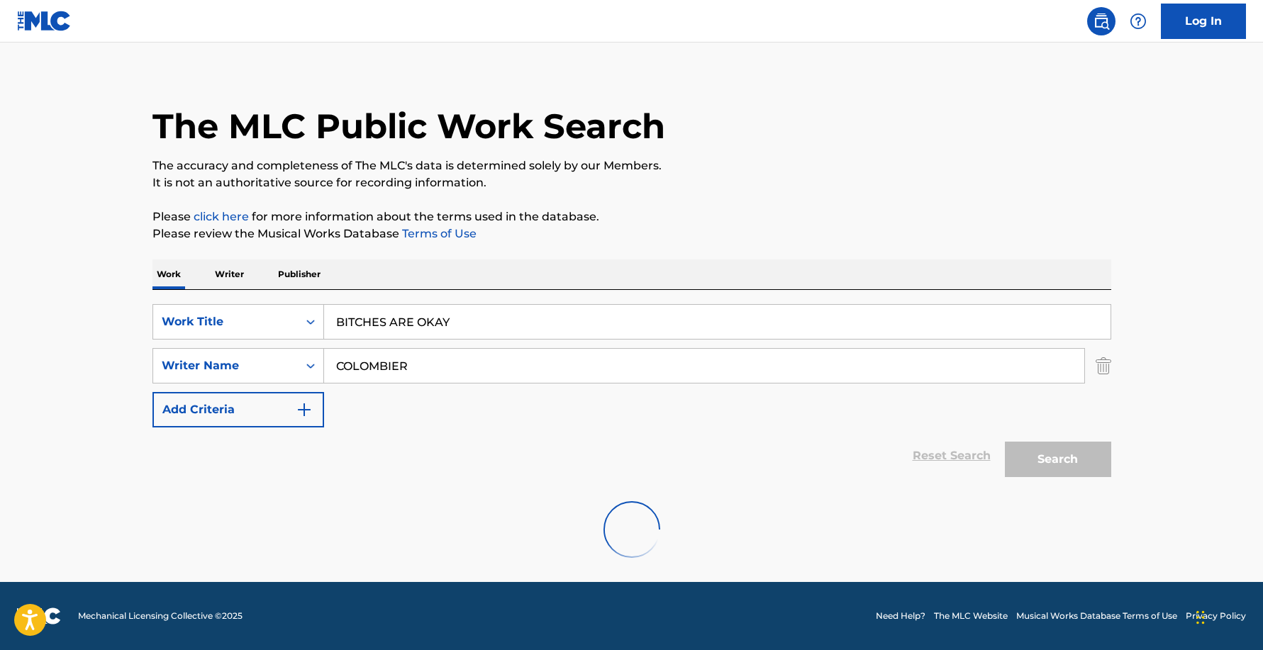
scroll to position [11, 0]
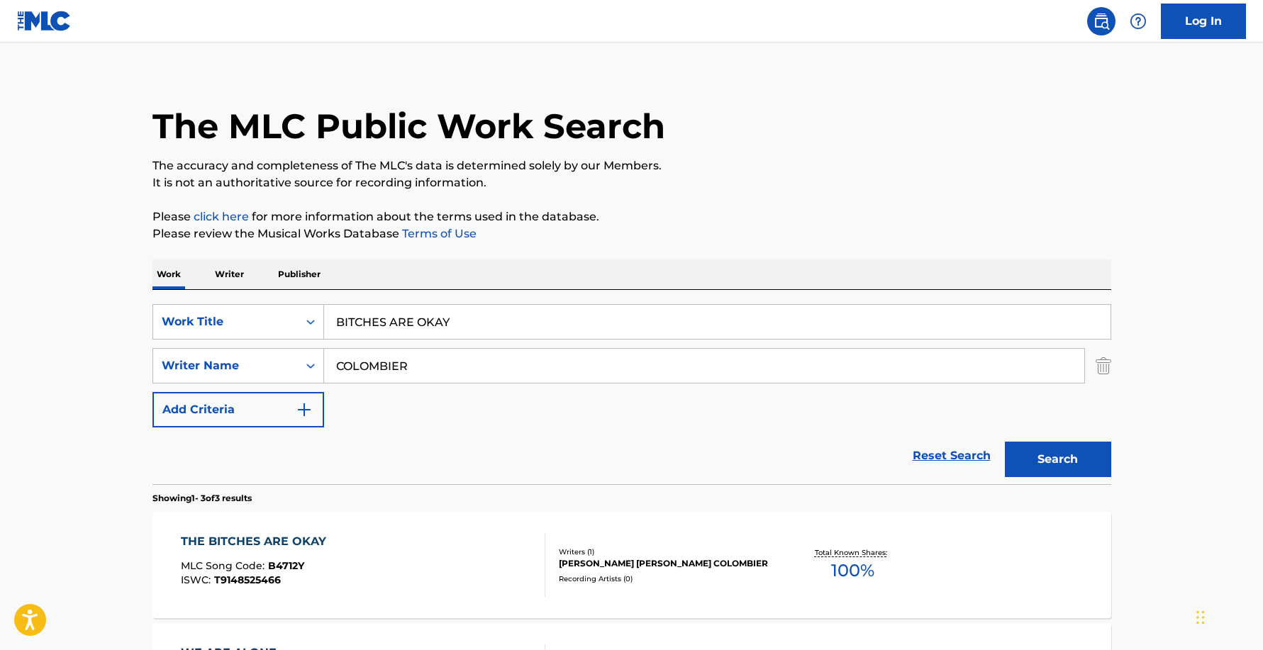
click at [260, 542] on div "THE BITCHES ARE OKAY" at bounding box center [257, 541] width 152 height 17
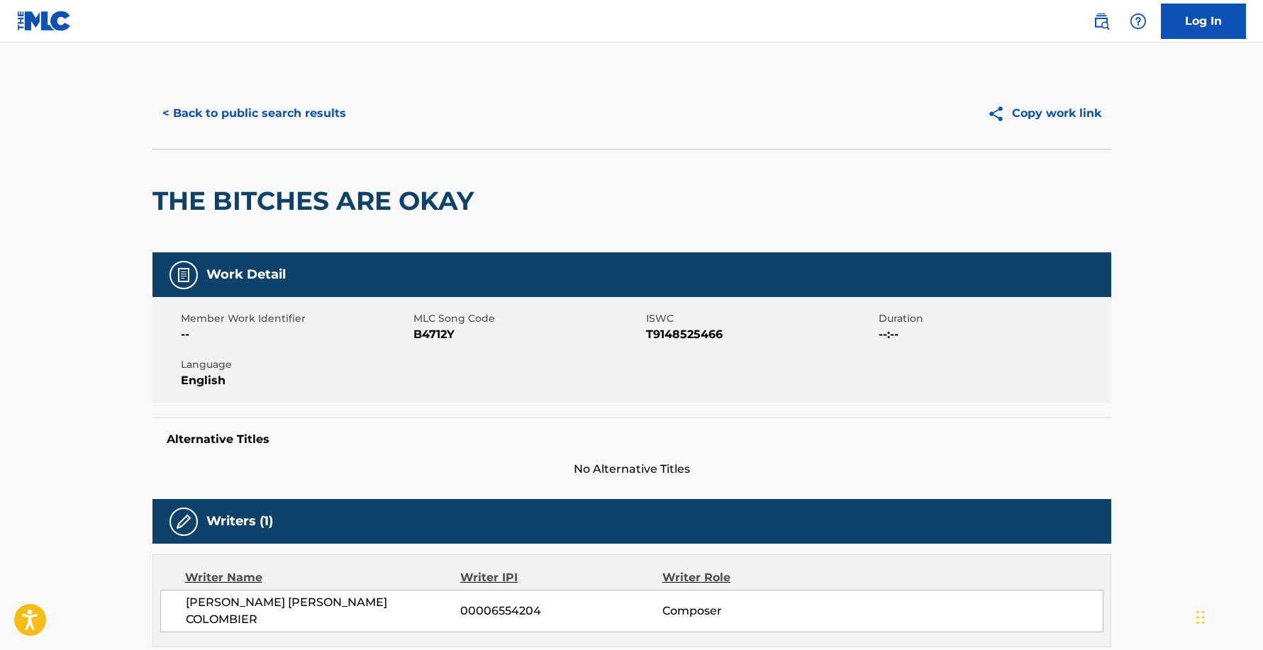
click at [292, 109] on button "< Back to public search results" at bounding box center [254, 113] width 204 height 35
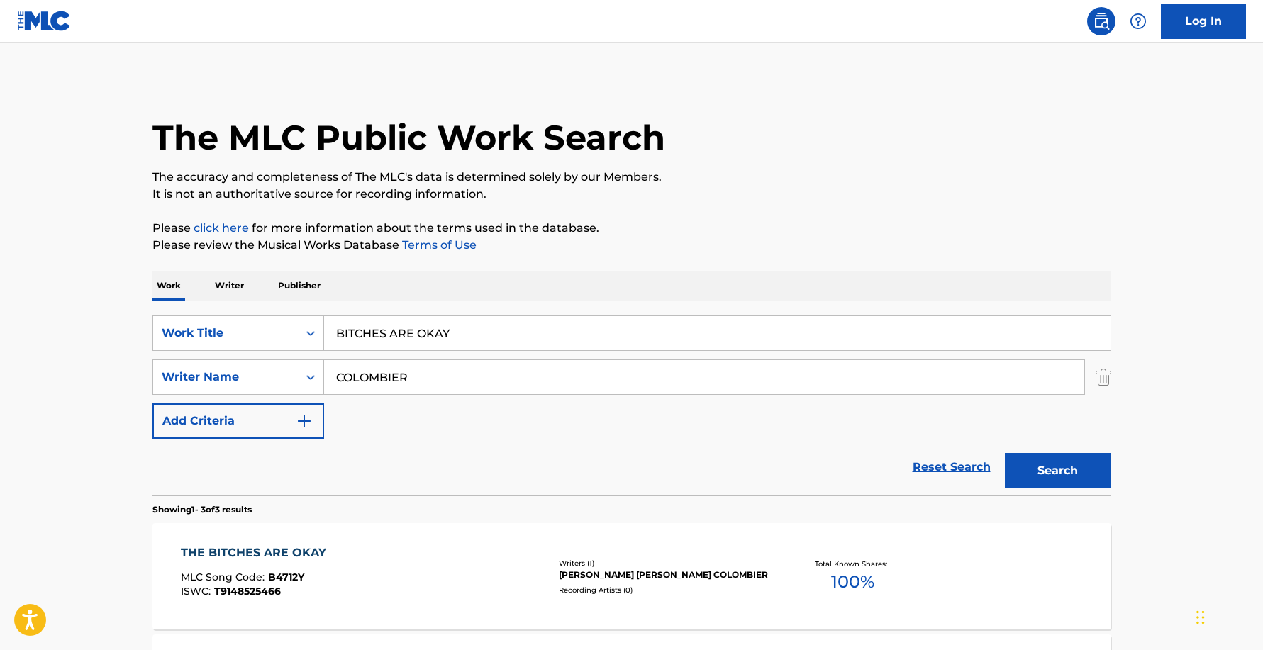
scroll to position [11, 0]
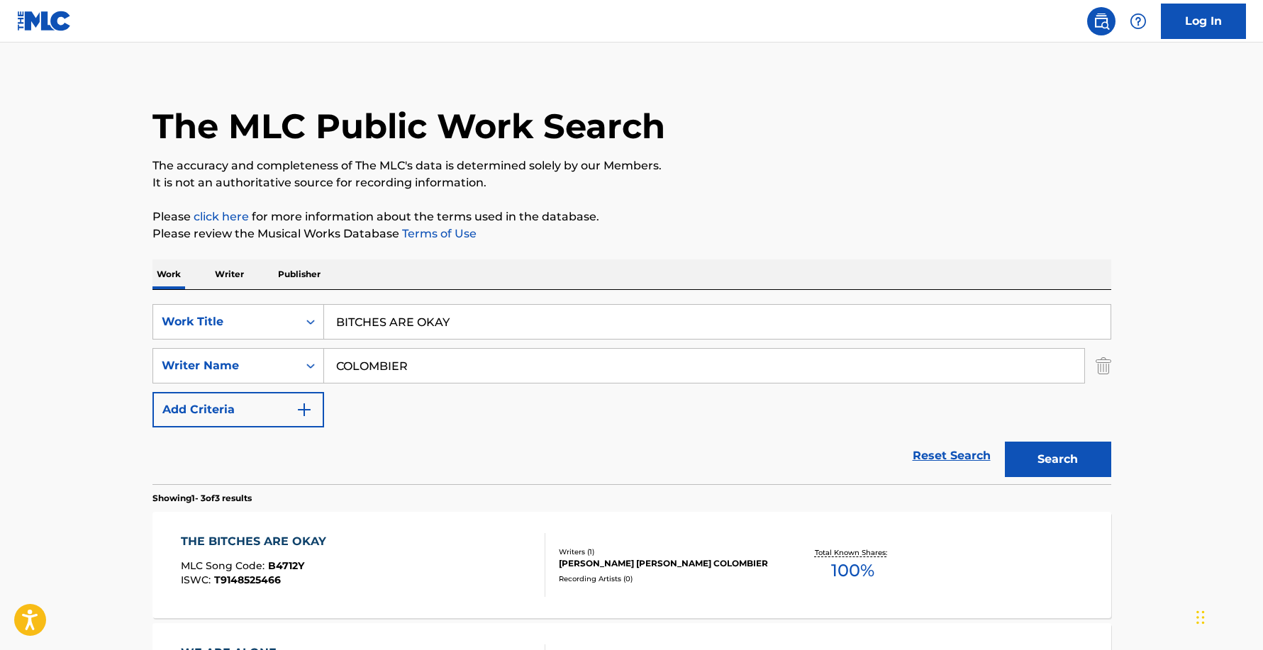
drag, startPoint x: 462, startPoint y: 327, endPoint x: 150, endPoint y: 331, distance: 312.7
click at [324, 334] on input "BITCHES ARE OKAY" at bounding box center [717, 322] width 786 height 34
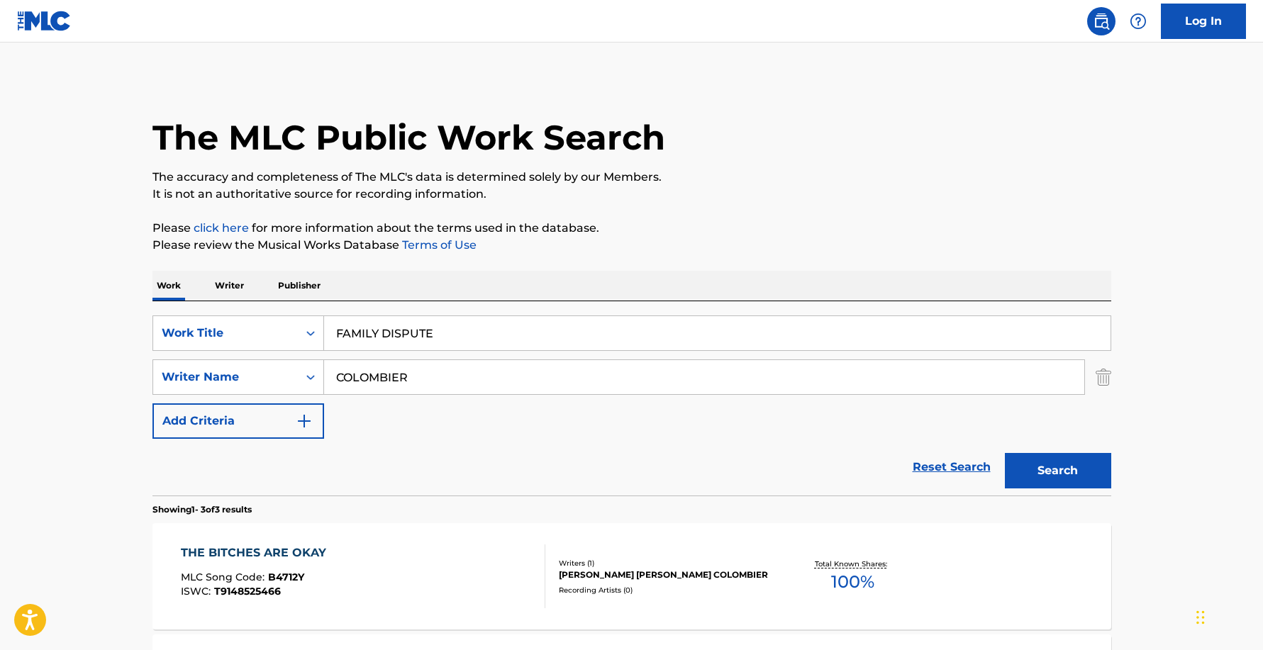
click at [1025, 468] on button "Search" at bounding box center [1058, 470] width 106 height 35
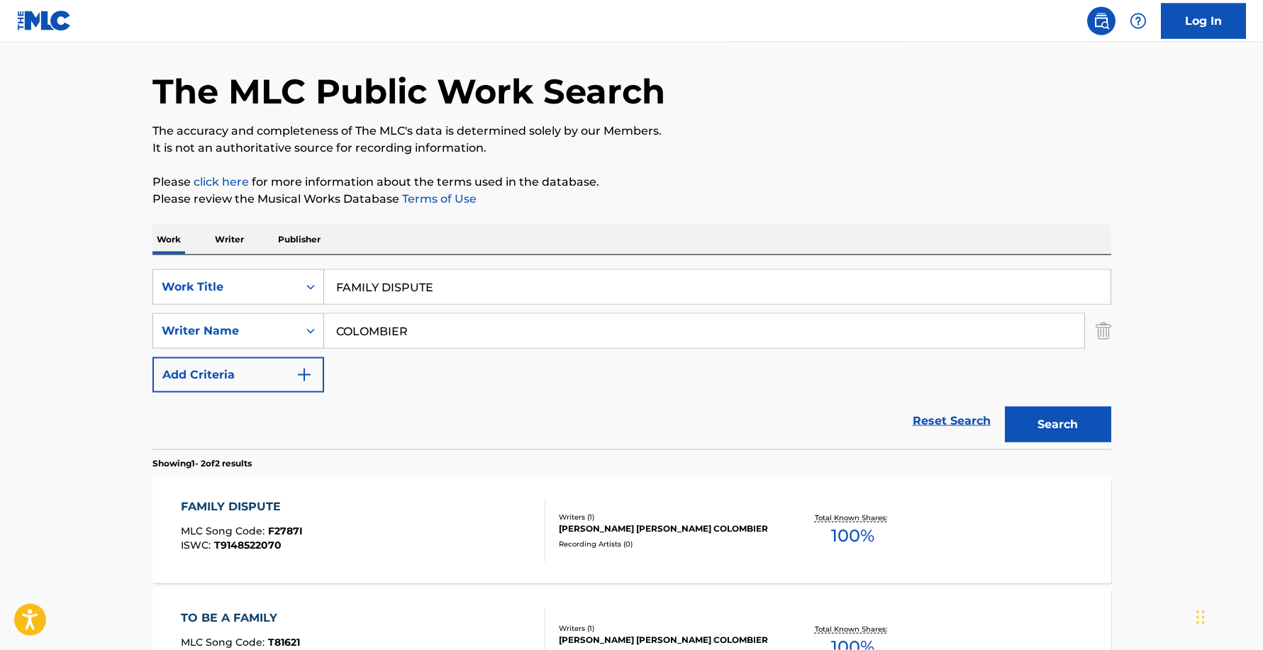
scroll to position [72, 0]
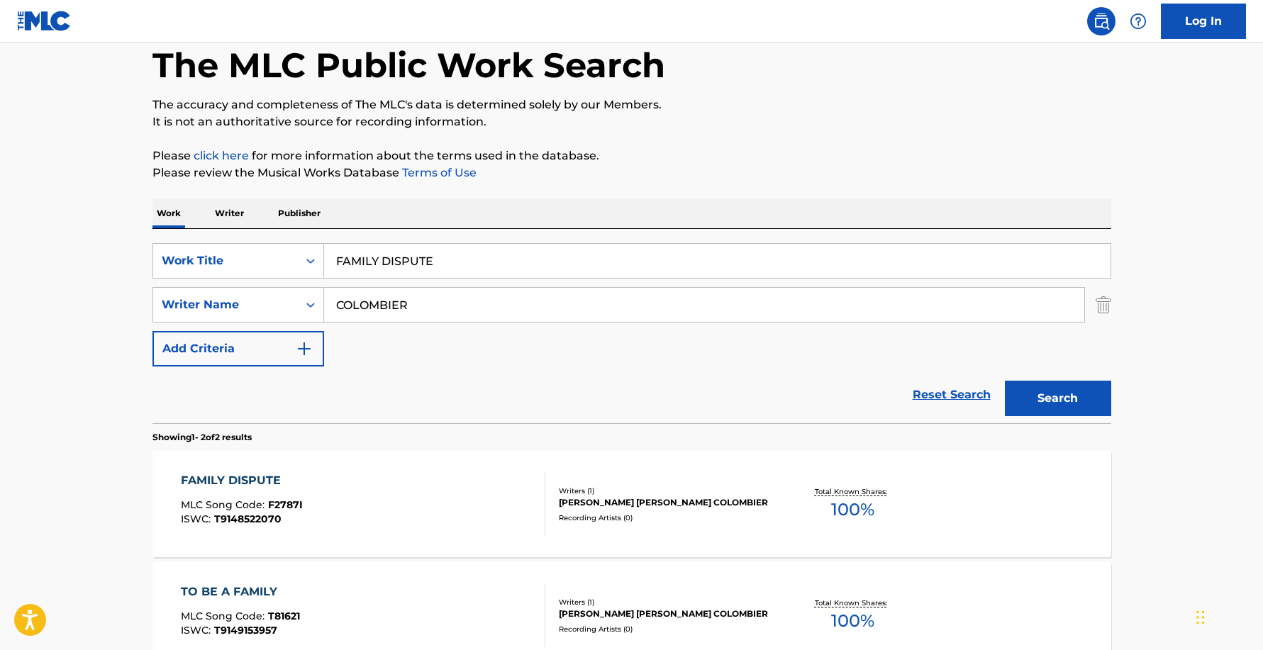
drag, startPoint x: 443, startPoint y: 264, endPoint x: 137, endPoint y: 253, distance: 306.5
click at [324, 253] on input "FAMILY DISPUTE" at bounding box center [717, 261] width 786 height 34
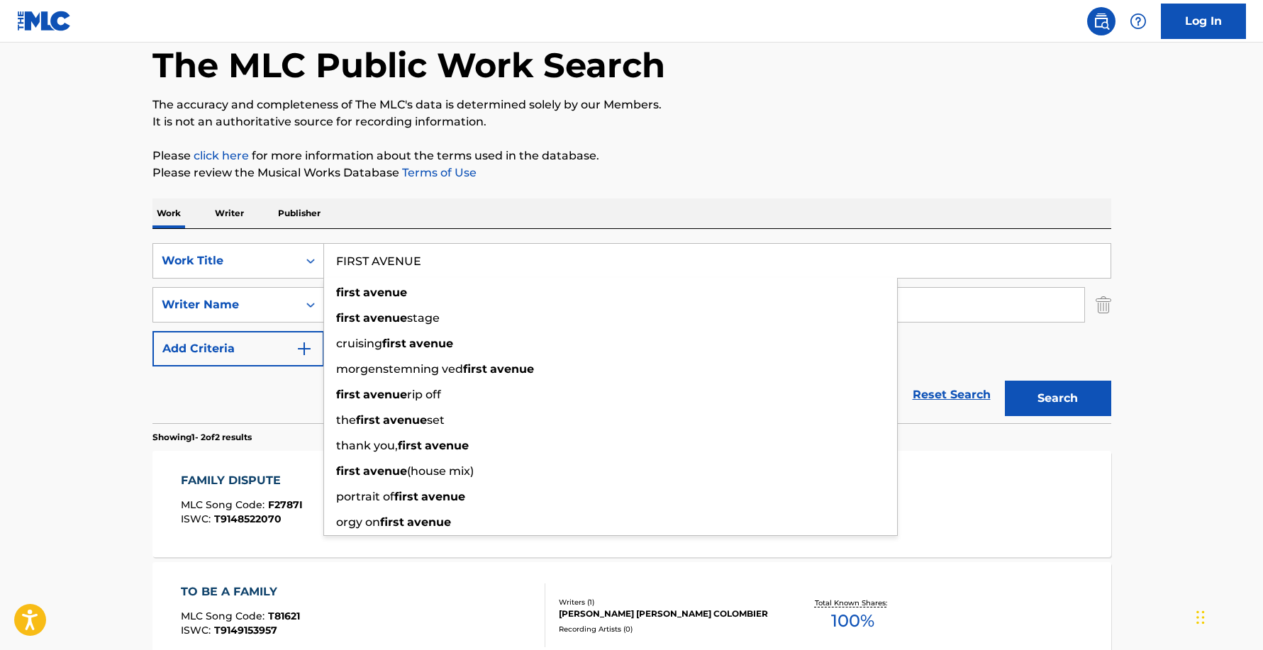
click at [1005, 381] on button "Search" at bounding box center [1058, 398] width 106 height 35
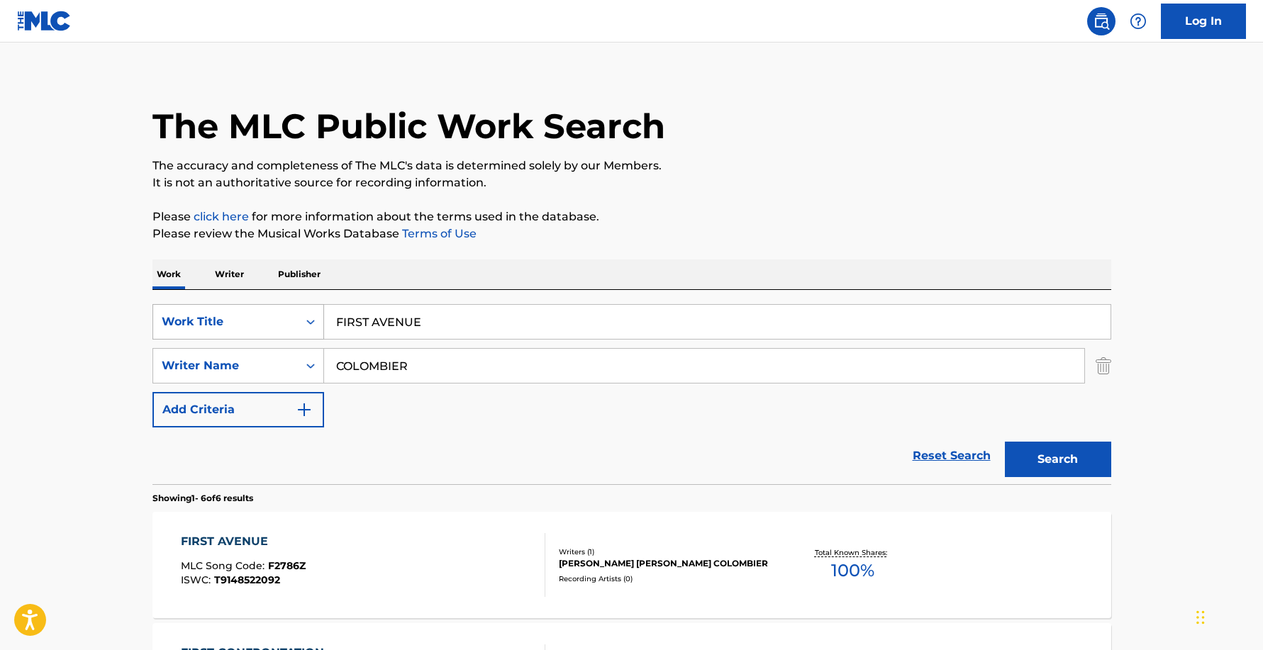
drag, startPoint x: 359, startPoint y: 318, endPoint x: 262, endPoint y: 316, distance: 96.5
click at [324, 318] on input "FIRST AVENUE" at bounding box center [717, 322] width 786 height 34
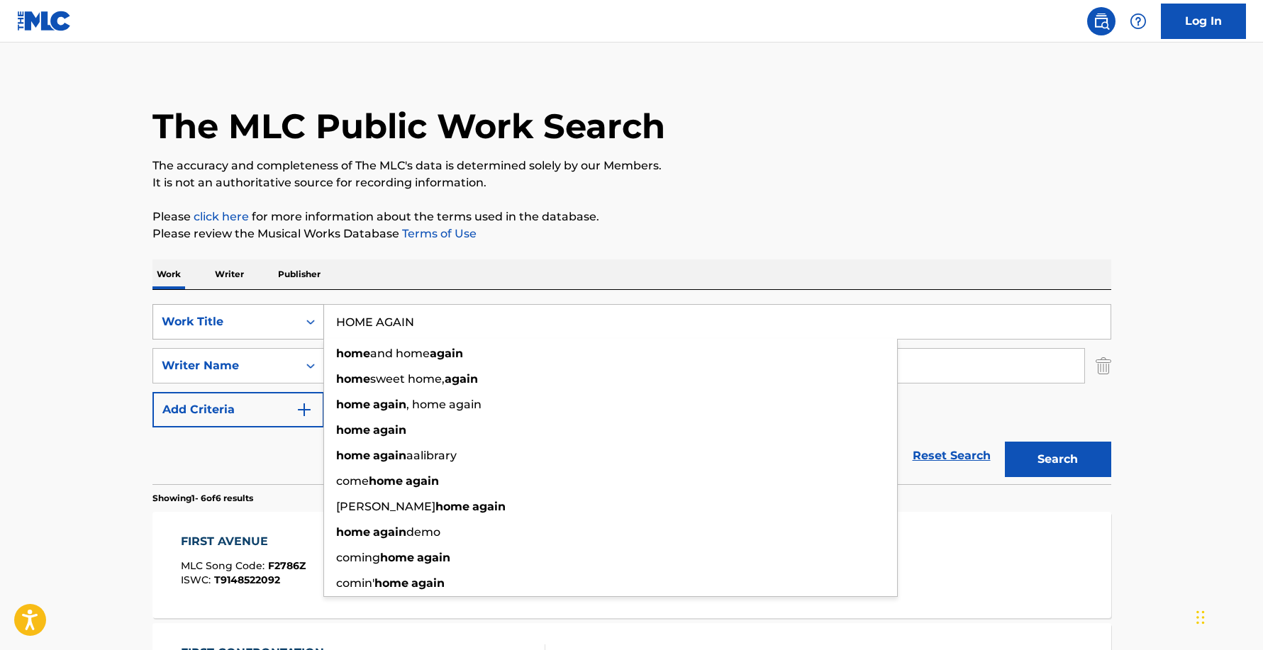
click at [1005, 442] on button "Search" at bounding box center [1058, 459] width 106 height 35
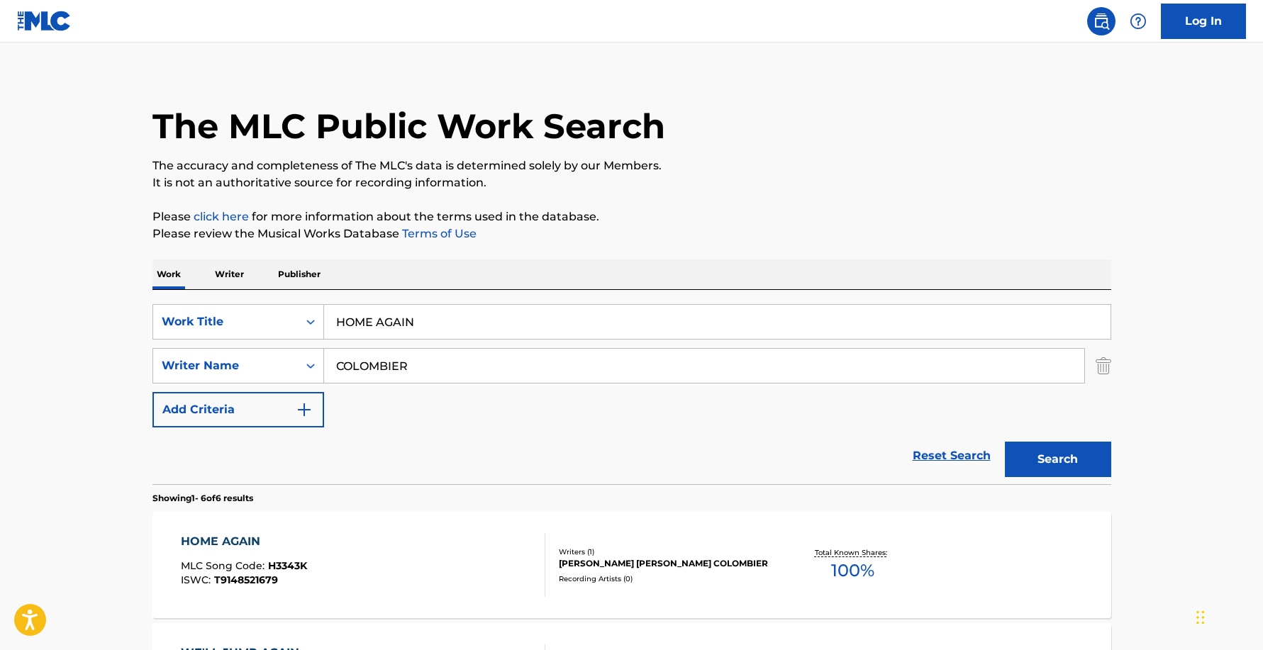
drag, startPoint x: 377, startPoint y: 321, endPoint x: 116, endPoint y: 311, distance: 261.1
click at [324, 320] on input "HOME AGAIN" at bounding box center [717, 322] width 786 height 34
click at [1005, 442] on button "Search" at bounding box center [1058, 459] width 106 height 35
drag, startPoint x: 514, startPoint y: 319, endPoint x: 4, endPoint y: 333, distance: 510.0
click at [324, 333] on input "I LIKE YOUR SONG TOO" at bounding box center [717, 322] width 786 height 34
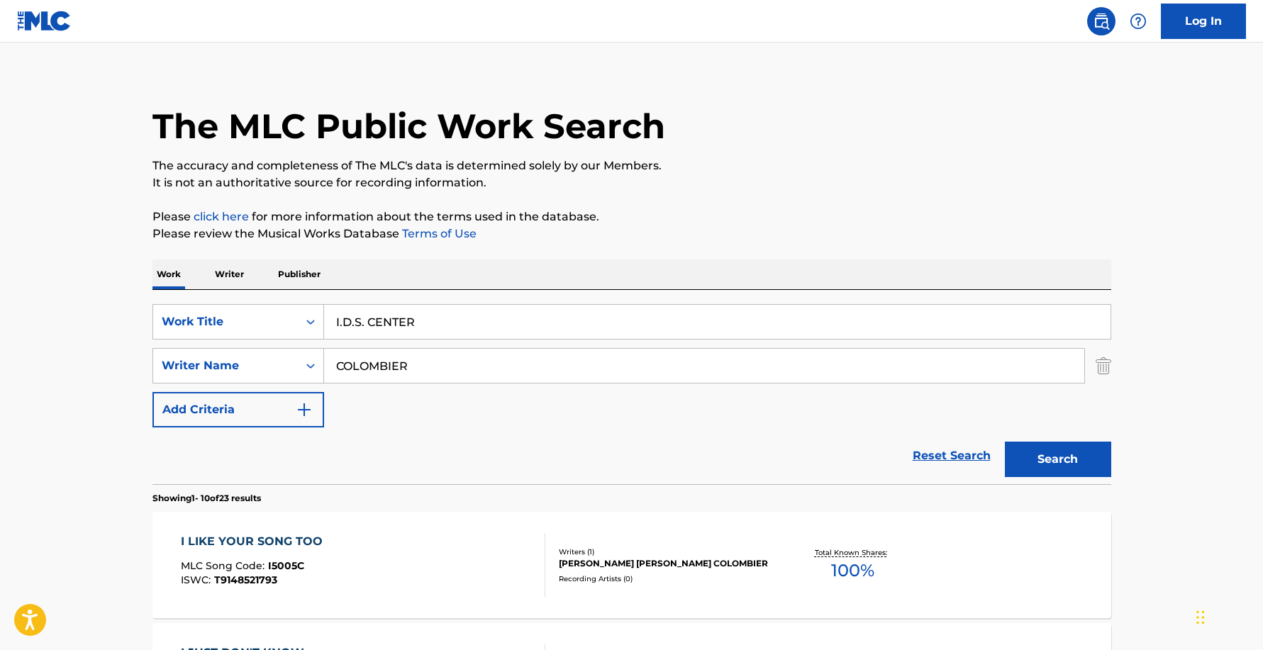
click at [1005, 442] on button "Search" at bounding box center [1058, 459] width 106 height 35
drag, startPoint x: 351, startPoint y: 318, endPoint x: 264, endPoint y: 321, distance: 87.3
click at [324, 322] on input "I.D.S. CENTER" at bounding box center [717, 322] width 786 height 34
click at [1005, 442] on button "Search" at bounding box center [1058, 459] width 106 height 35
drag, startPoint x: 498, startPoint y: 320, endPoint x: 173, endPoint y: 318, distance: 324.8
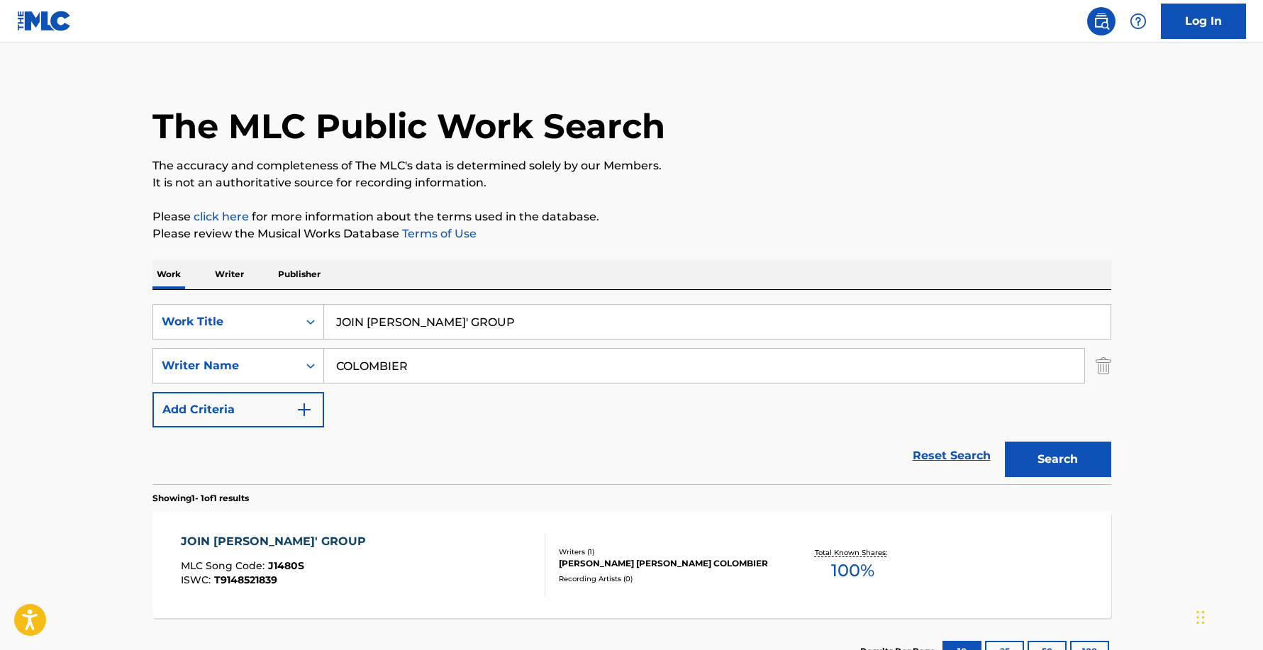
click at [324, 318] on input "JOIN MORRIS' GROUP" at bounding box center [717, 322] width 786 height 34
click at [1069, 454] on button "Search" at bounding box center [1058, 459] width 106 height 35
drag, startPoint x: 454, startPoint y: 321, endPoint x: -62, endPoint y: 302, distance: 515.8
click at [324, 305] on input "lake minnetonka" at bounding box center [717, 322] width 786 height 34
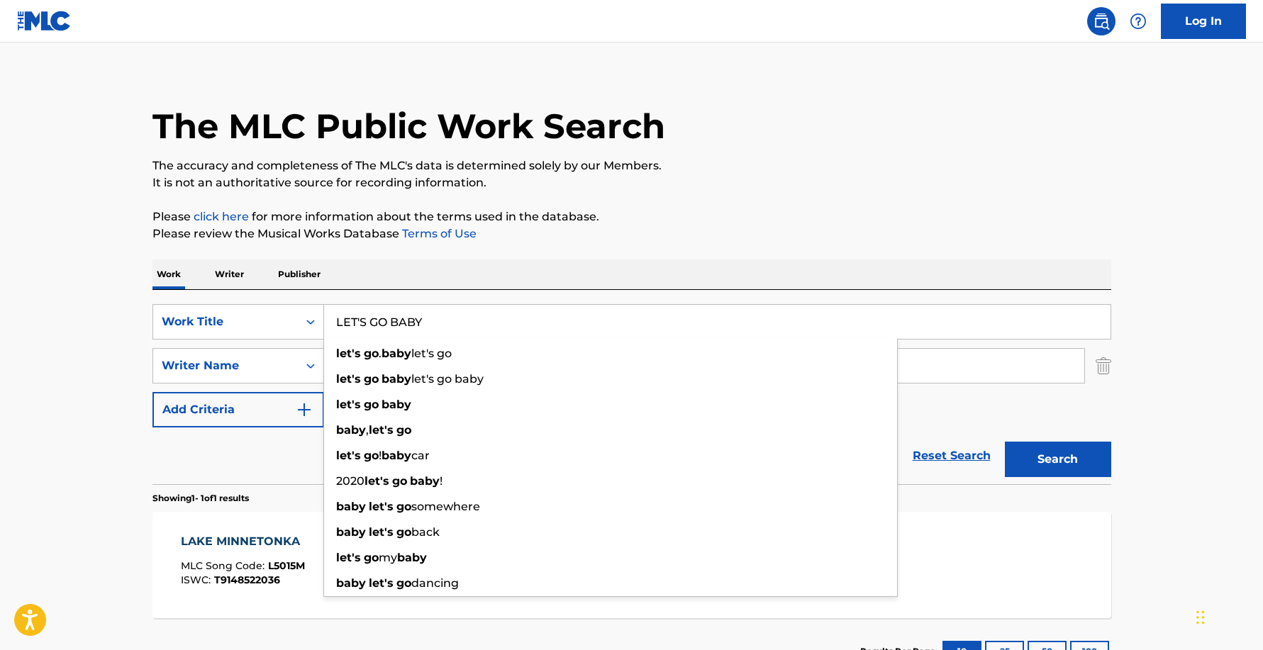
click at [1005, 442] on button "Search" at bounding box center [1058, 459] width 106 height 35
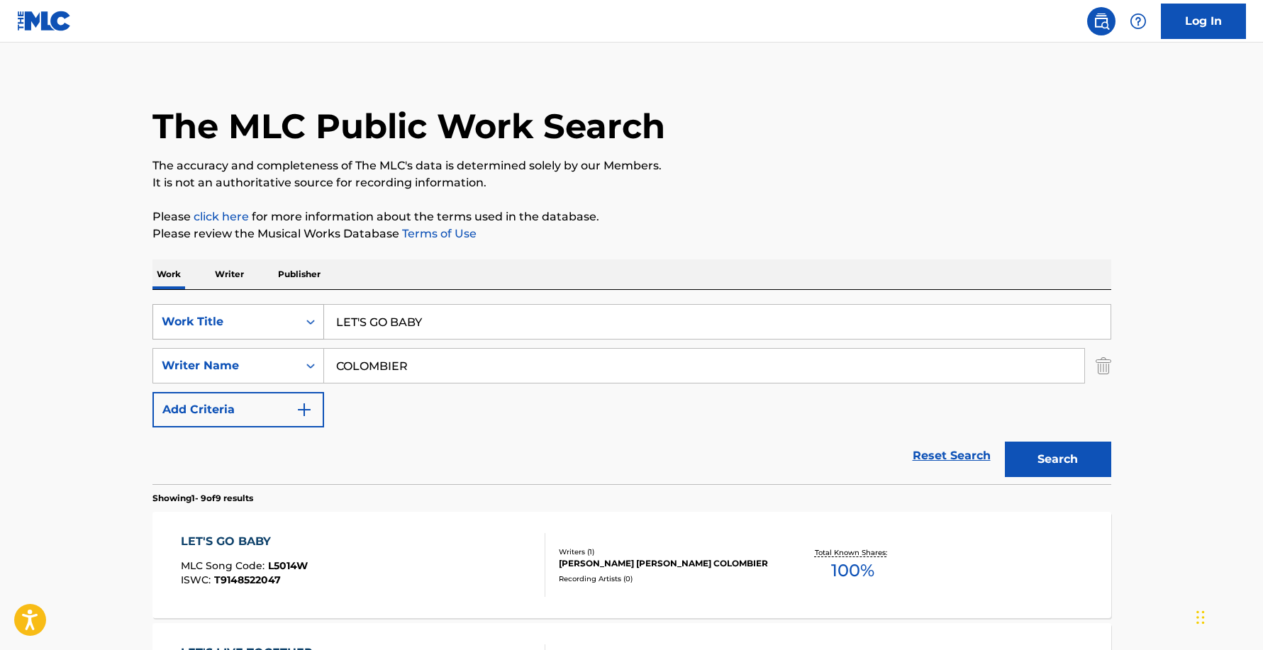
drag, startPoint x: 432, startPoint y: 323, endPoint x: 283, endPoint y: 327, distance: 149.0
click at [324, 328] on input "LET'S GO BABY" at bounding box center [717, 322] width 786 height 34
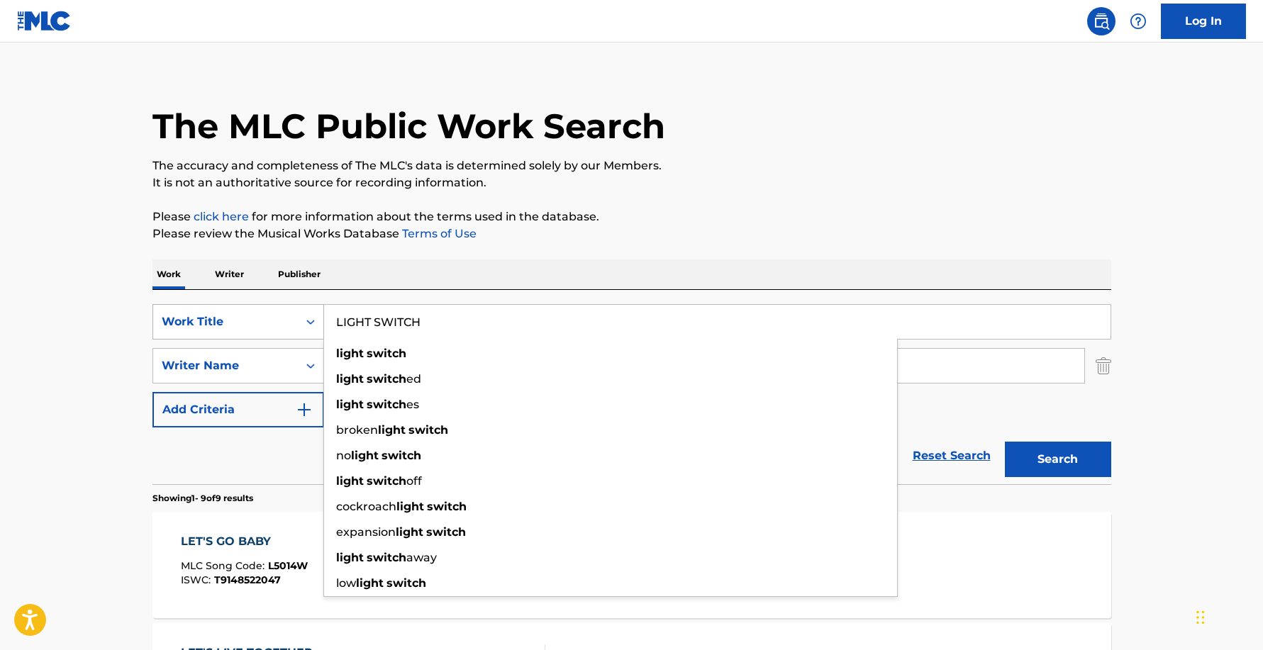
type input "LIGHT SWITCH"
click at [1005, 442] on button "Search" at bounding box center [1058, 459] width 106 height 35
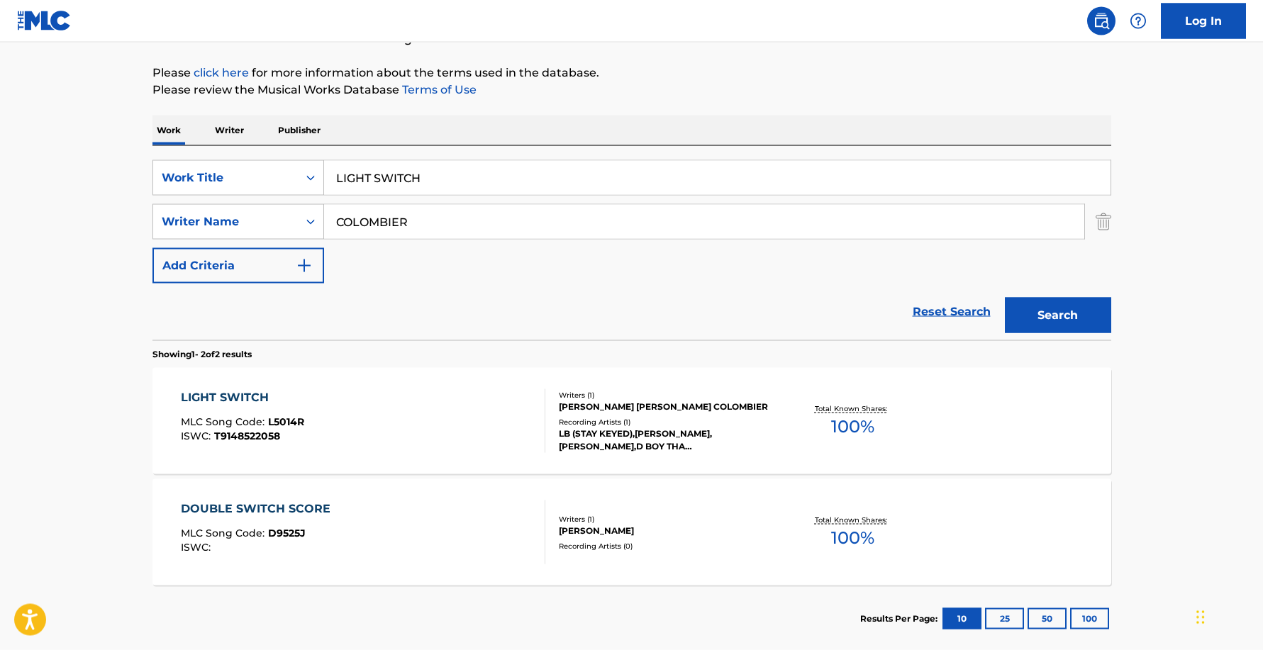
scroll to position [156, 0]
click at [235, 396] on div "LIGHT SWITCH" at bounding box center [242, 397] width 123 height 17
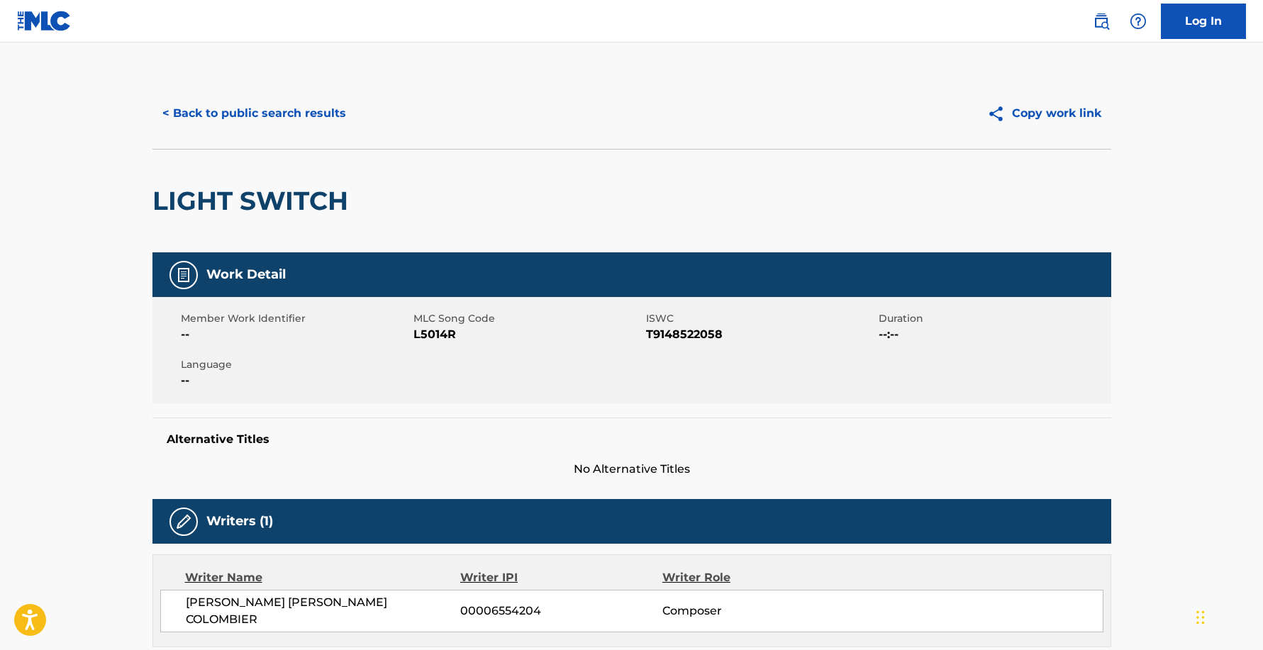
click at [319, 117] on button "< Back to public search results" at bounding box center [254, 113] width 204 height 35
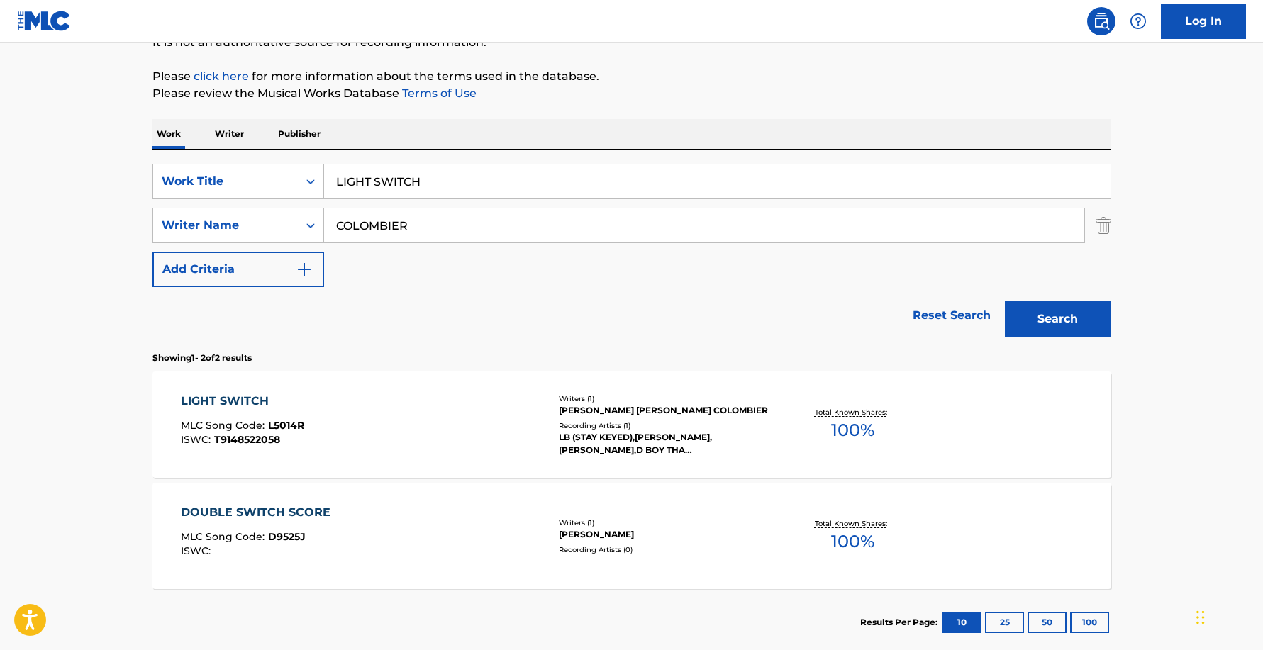
drag, startPoint x: 448, startPoint y: 180, endPoint x: 175, endPoint y: 168, distance: 273.3
click at [324, 168] on input "LIGHT SWITCH" at bounding box center [717, 182] width 786 height 34
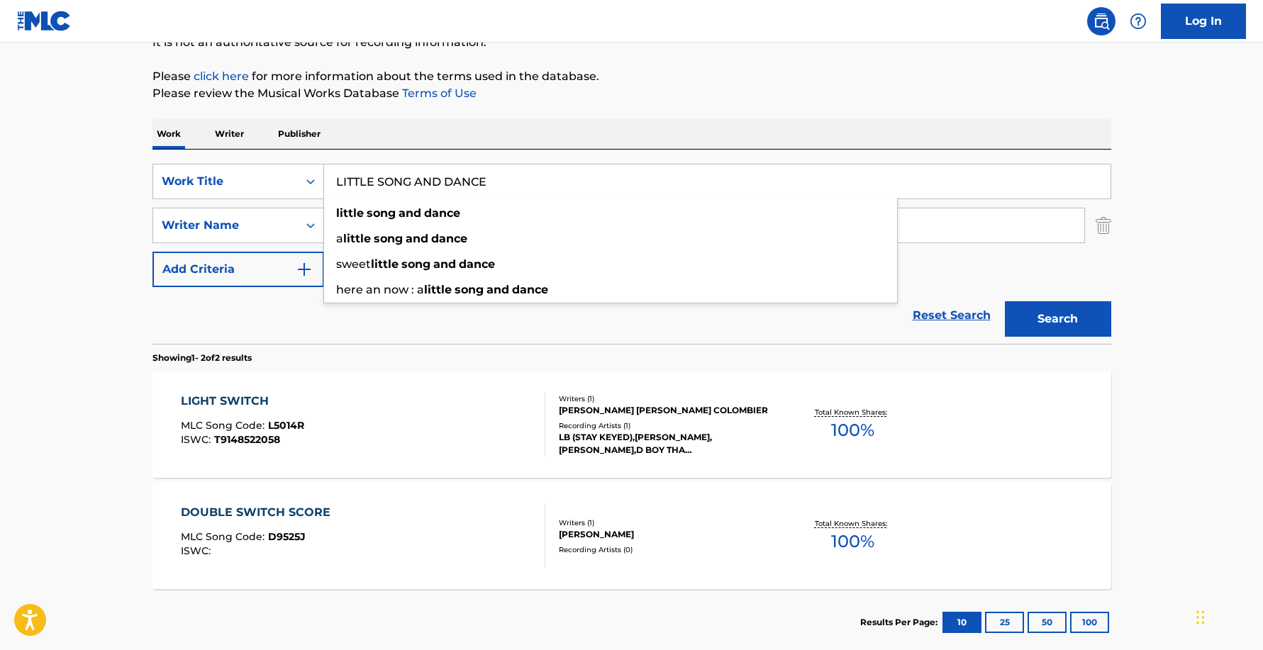
type input "LITTLE SONG AND DANCE"
click at [1005, 301] on button "Search" at bounding box center [1058, 318] width 106 height 35
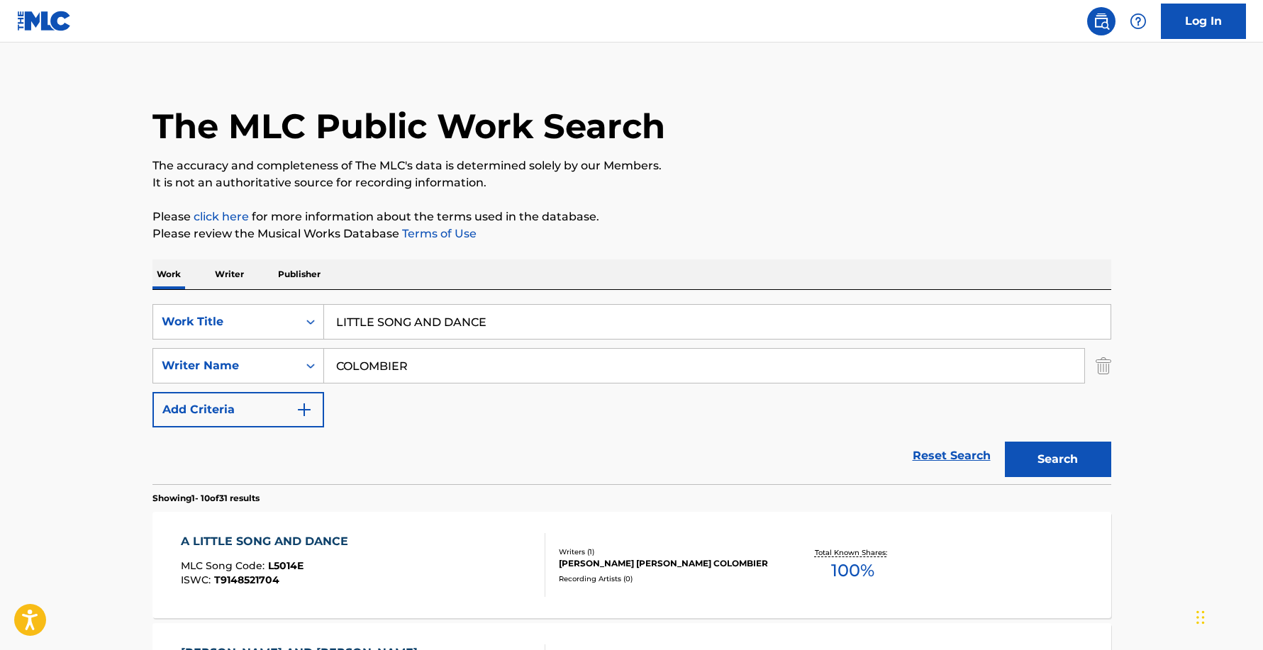
click at [264, 539] on div "A LITTLE SONG AND DANCE" at bounding box center [268, 541] width 174 height 17
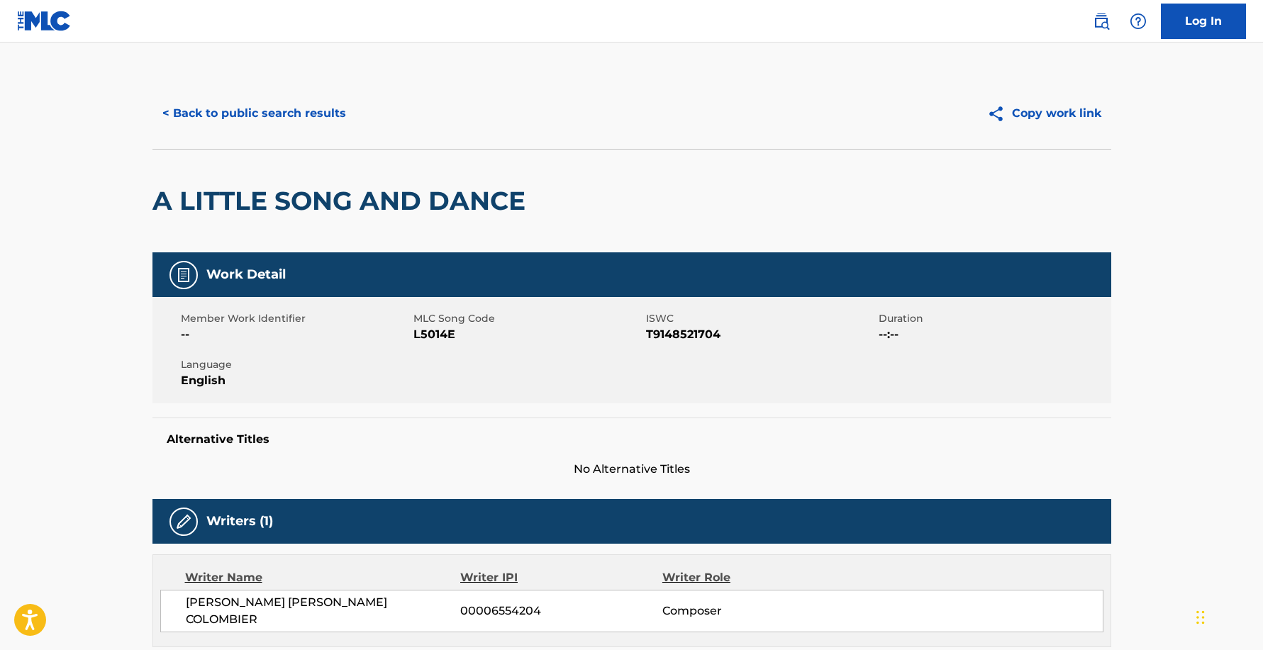
click at [263, 115] on button "< Back to public search results" at bounding box center [254, 113] width 204 height 35
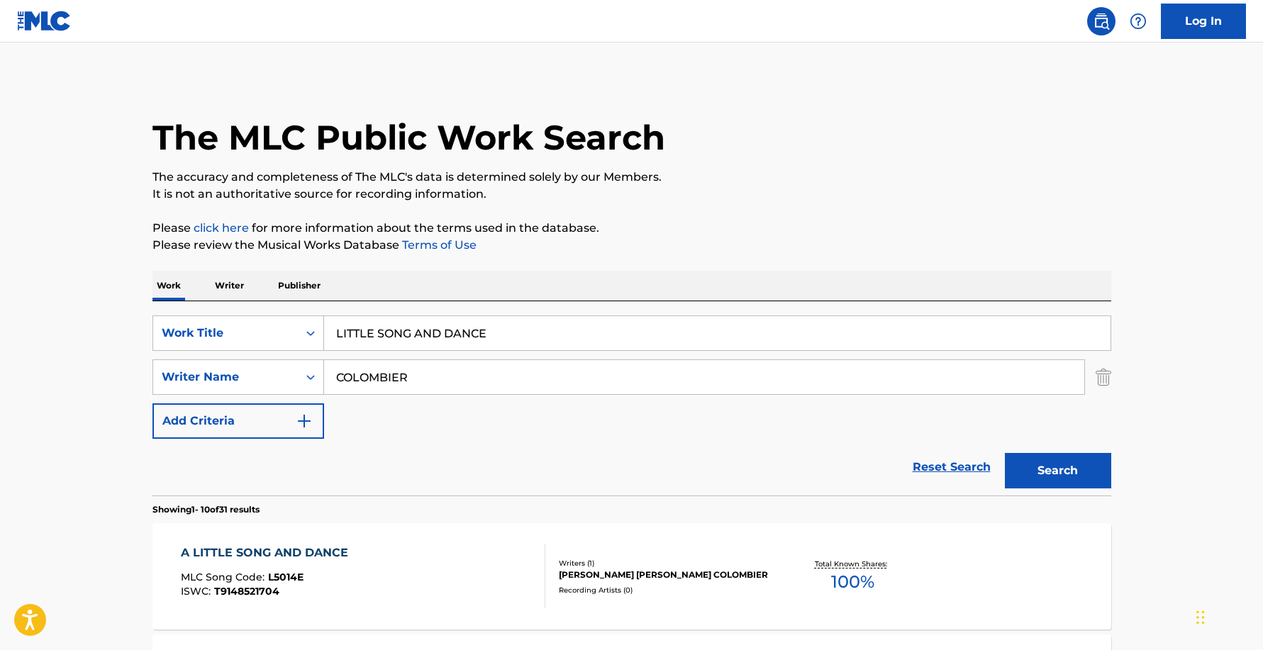
scroll to position [11, 0]
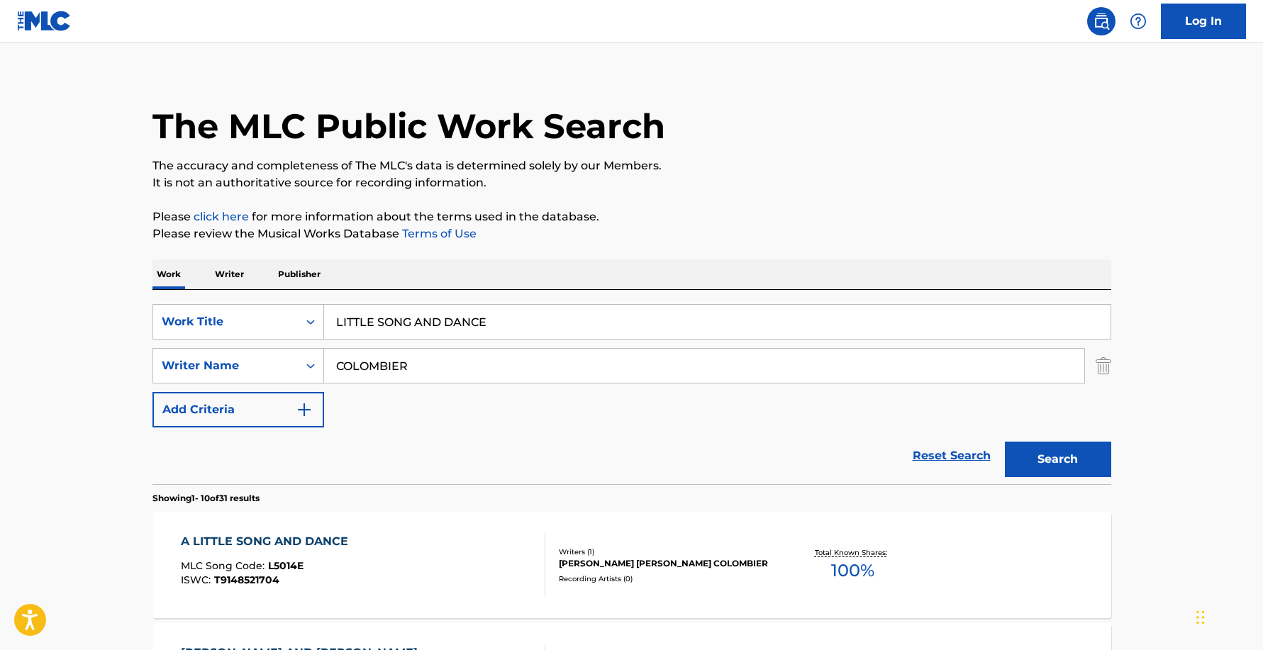
drag, startPoint x: 513, startPoint y: 318, endPoint x: 253, endPoint y: 285, distance: 262.3
click at [324, 316] on input "LITTLE SONG AND DANCE" at bounding box center [717, 322] width 786 height 34
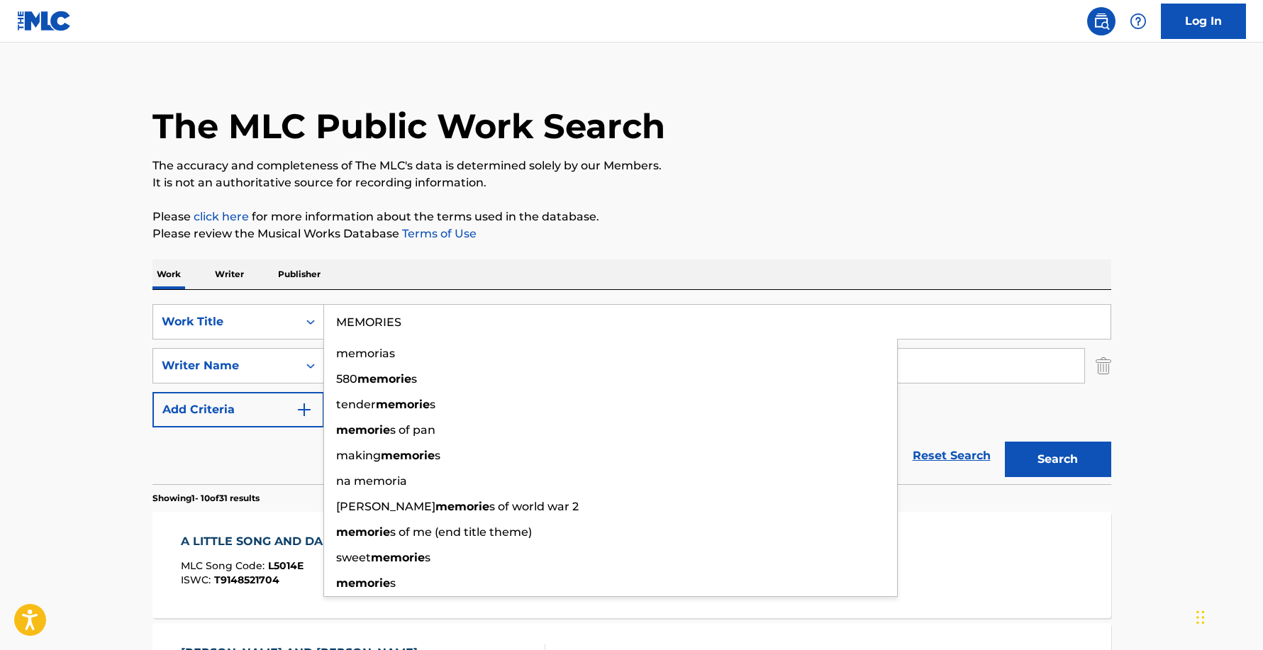
click at [1005, 442] on button "Search" at bounding box center [1058, 459] width 106 height 35
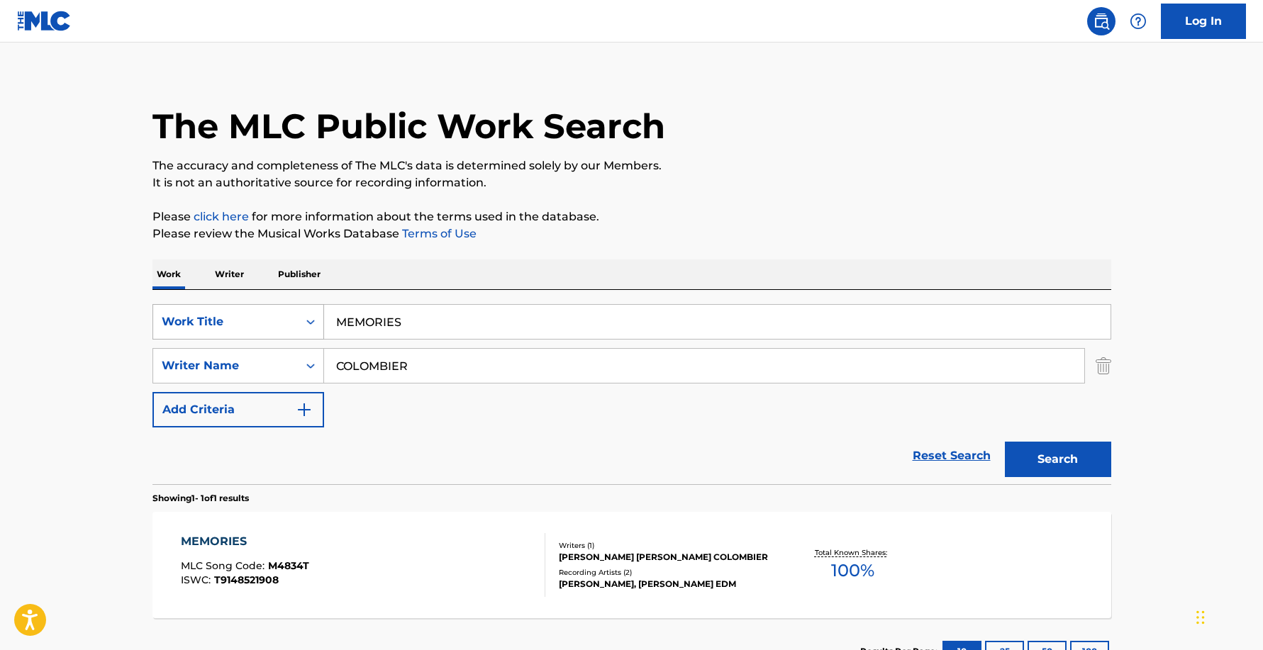
drag, startPoint x: 430, startPoint y: 319, endPoint x: 206, endPoint y: 324, distance: 224.1
click at [324, 324] on input "MEMORIES" at bounding box center [717, 322] width 786 height 34
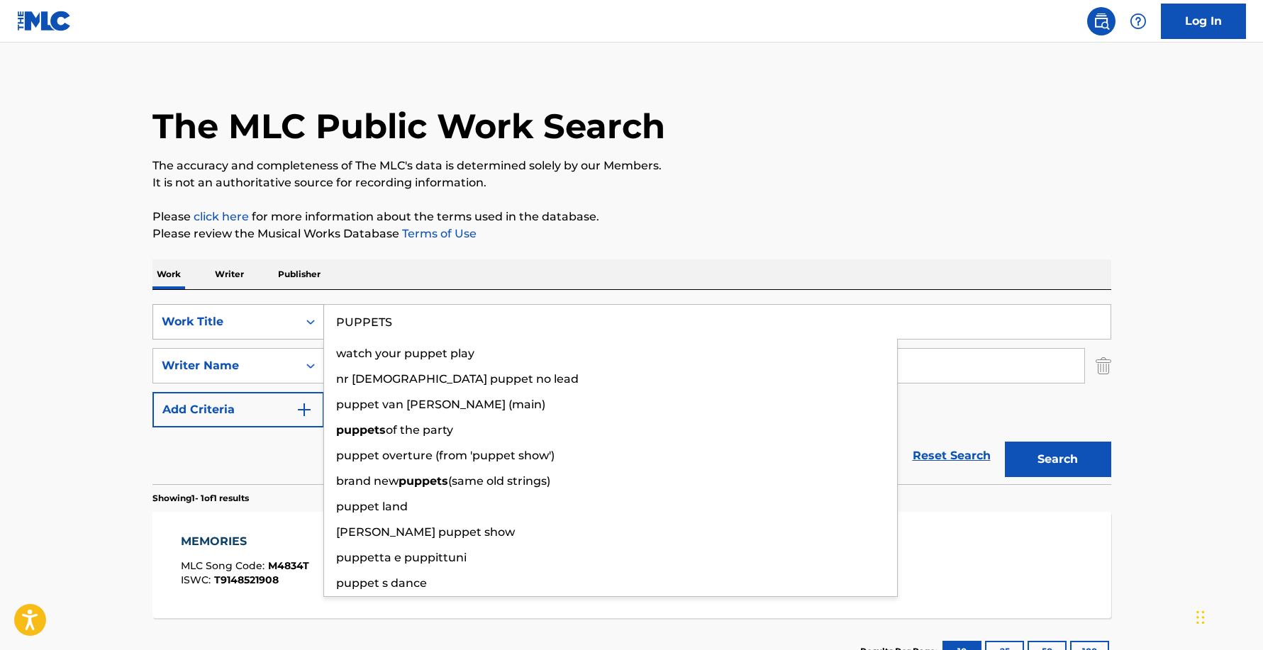
click at [1005, 442] on button "Search" at bounding box center [1058, 459] width 106 height 35
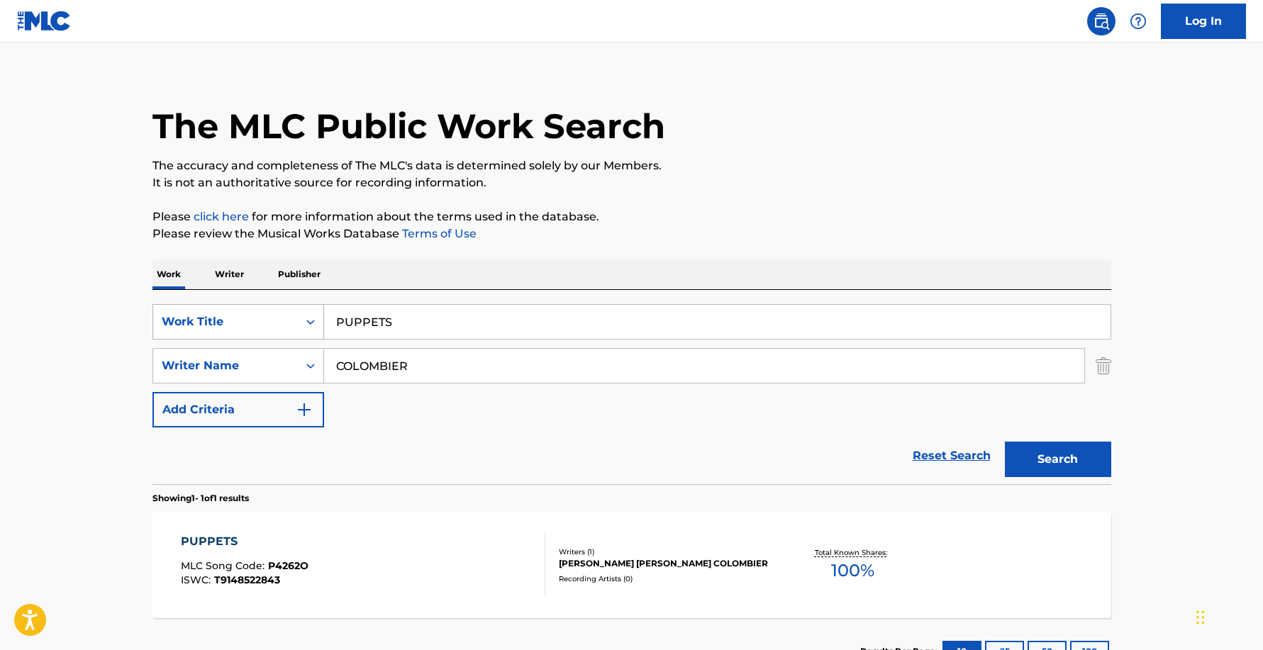
drag, startPoint x: 421, startPoint y: 322, endPoint x: 258, endPoint y: 320, distance: 163.1
click at [324, 321] on input "PUPPETS" at bounding box center [717, 322] width 786 height 34
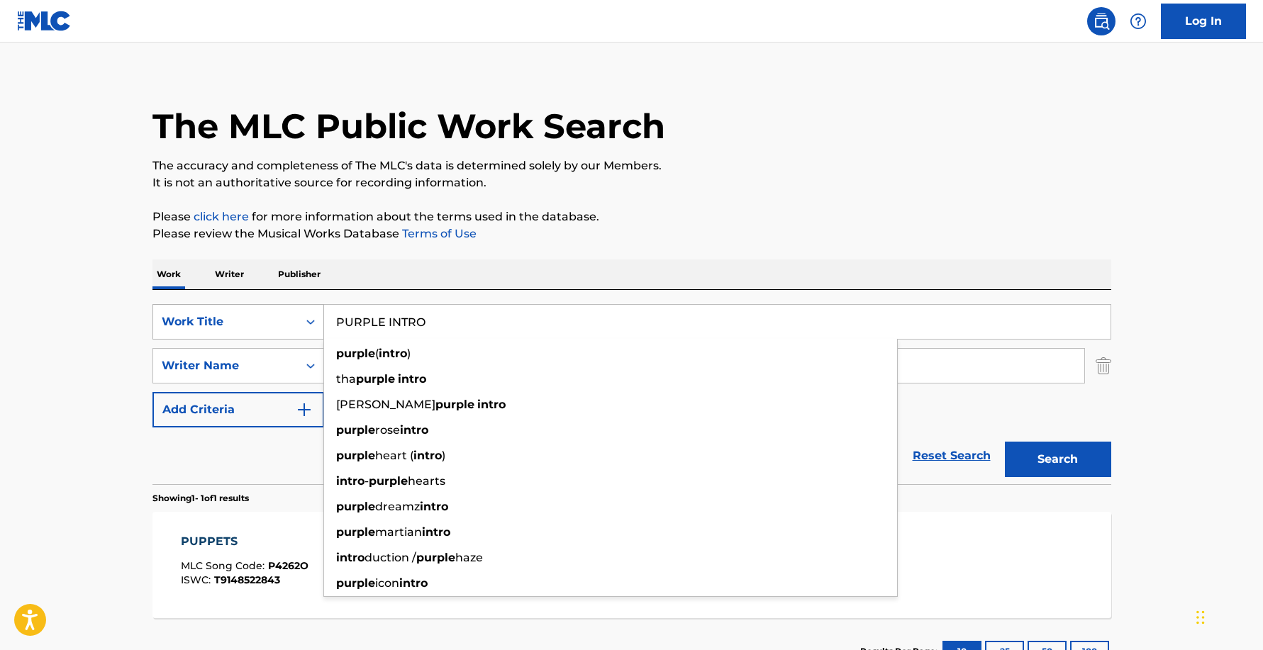
click at [1005, 442] on button "Search" at bounding box center [1058, 459] width 106 height 35
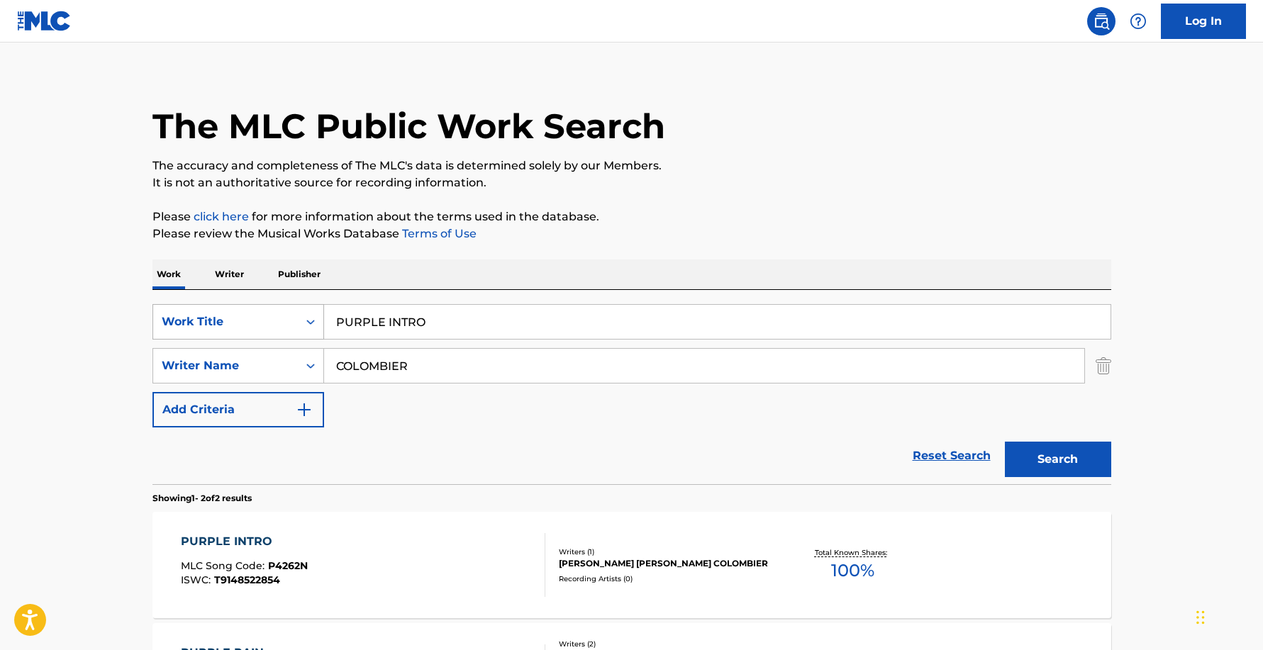
drag, startPoint x: 469, startPoint y: 317, endPoint x: 288, endPoint y: 320, distance: 180.8
click at [324, 322] on input "PURPLE INTRO" at bounding box center [717, 322] width 786 height 34
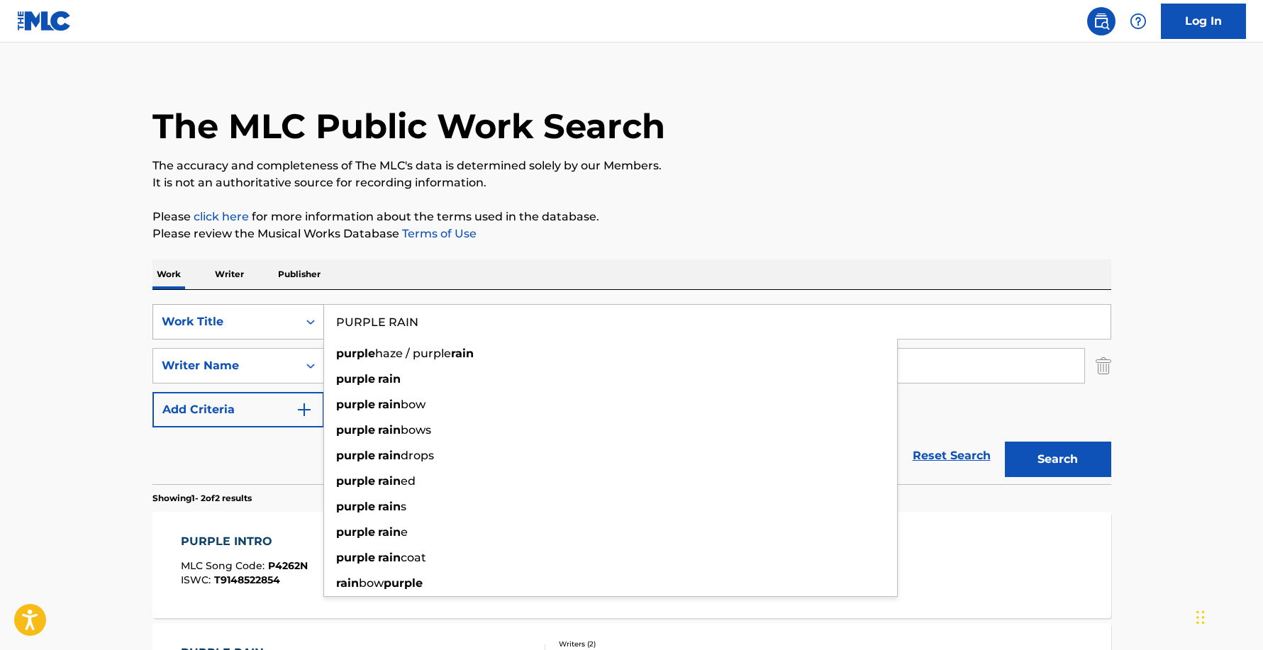
type input "PURPLE RAIN"
click at [1005, 442] on button "Search" at bounding box center [1058, 459] width 106 height 35
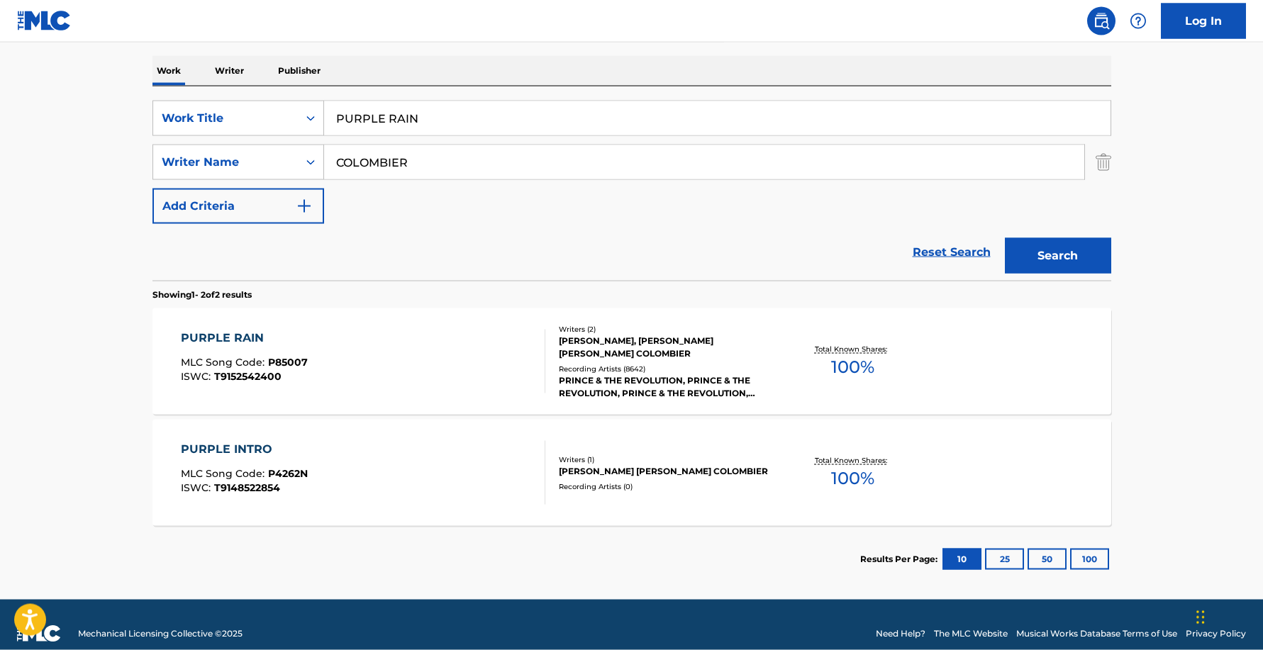
scroll to position [228, 0]
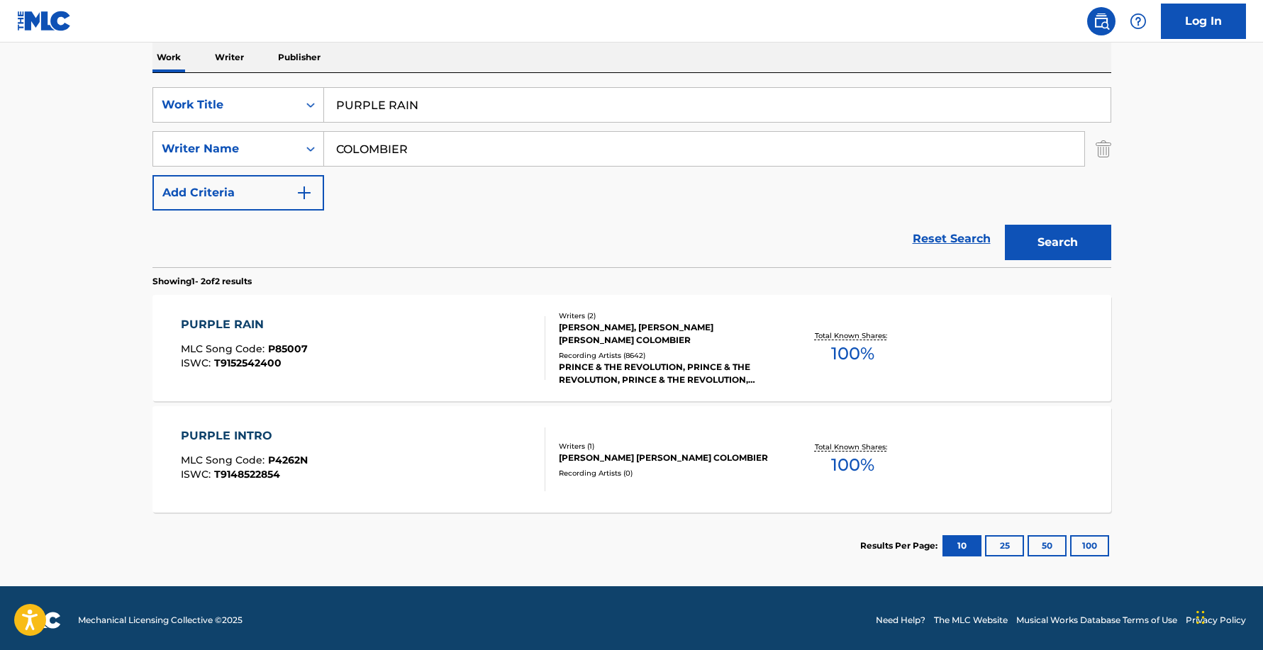
click at [248, 325] on div "PURPLE RAIN" at bounding box center [244, 324] width 127 height 17
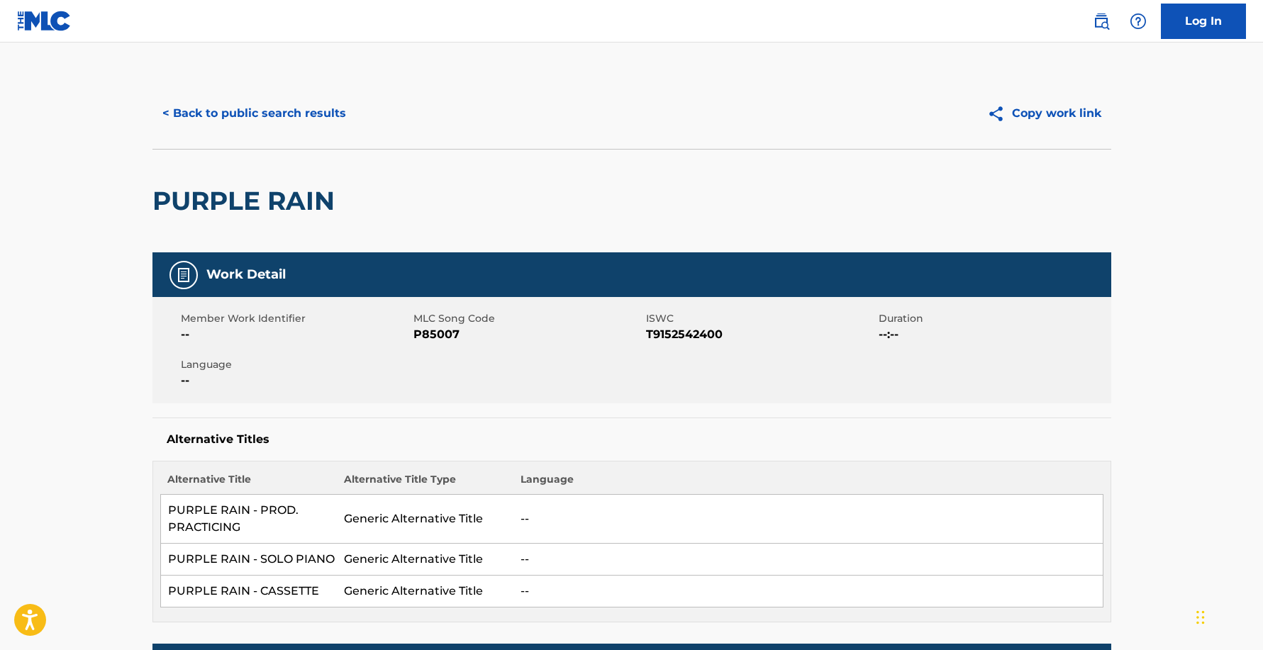
click at [296, 108] on button "< Back to public search results" at bounding box center [254, 113] width 204 height 35
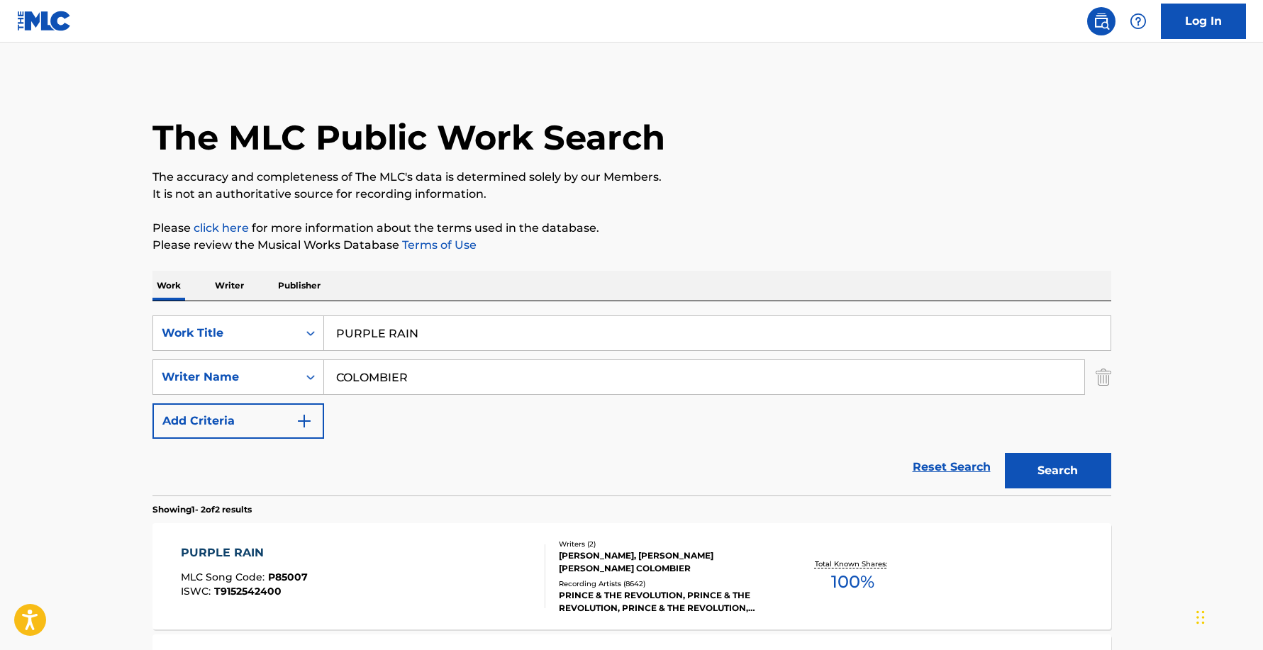
scroll to position [152, 0]
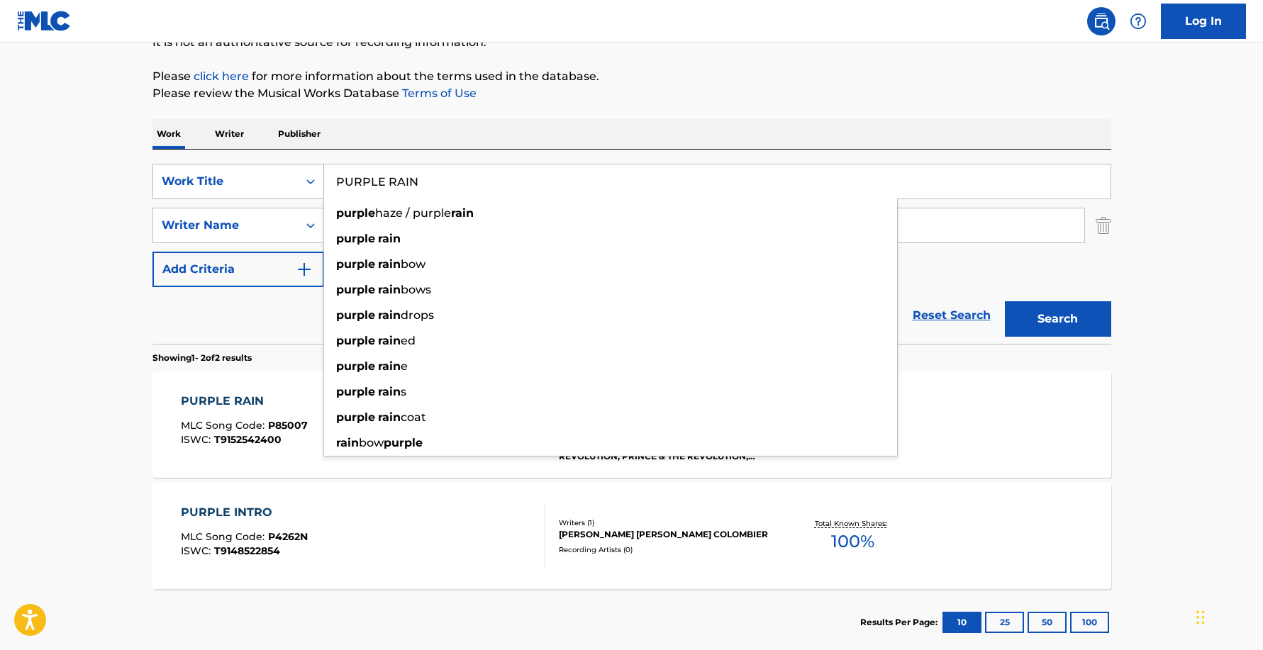
drag, startPoint x: 443, startPoint y: 179, endPoint x: 242, endPoint y: 177, distance: 201.4
click at [324, 181] on input "PURPLE RAIN" at bounding box center [717, 182] width 786 height 34
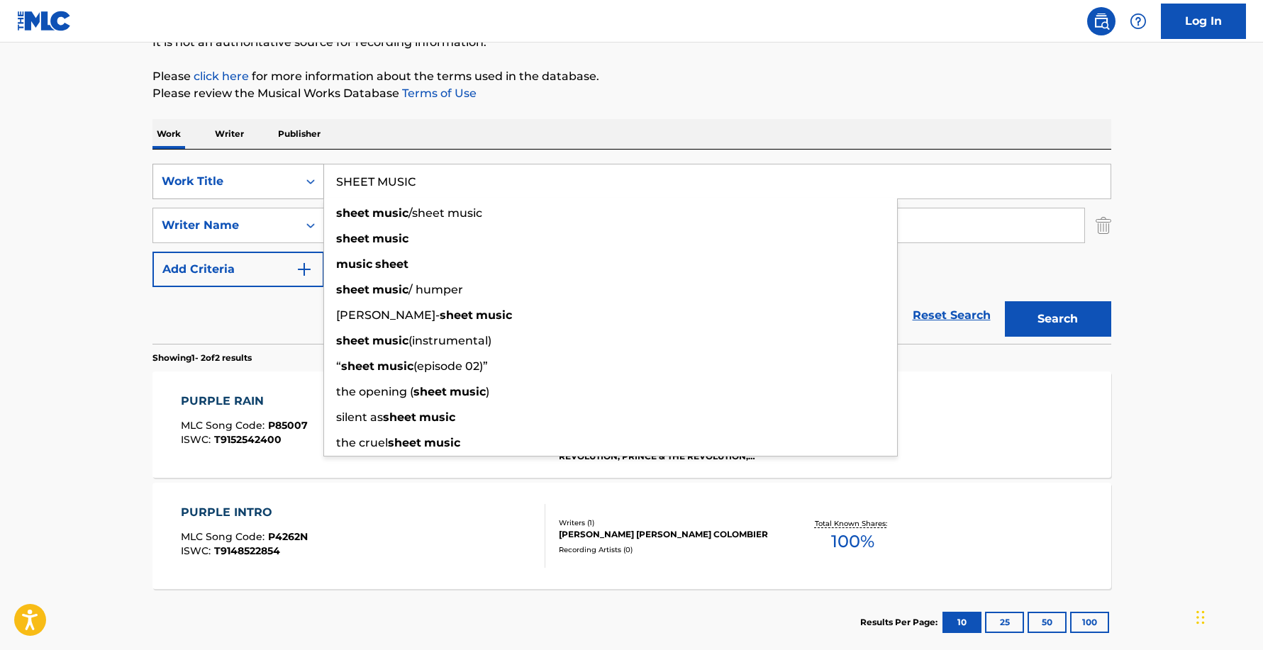
click at [1005, 301] on button "Search" at bounding box center [1058, 318] width 106 height 35
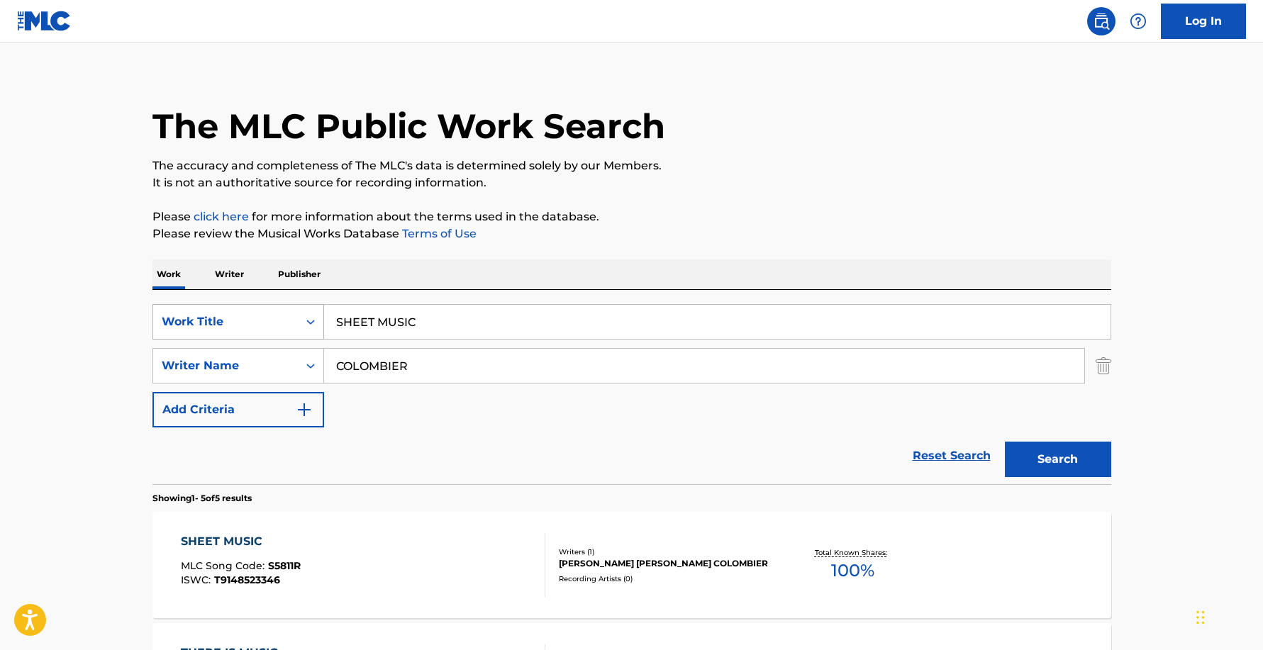
drag, startPoint x: 438, startPoint y: 323, endPoint x: 182, endPoint y: 324, distance: 256.7
click at [324, 325] on input "SHEET MUSIC" at bounding box center [717, 322] width 786 height 34
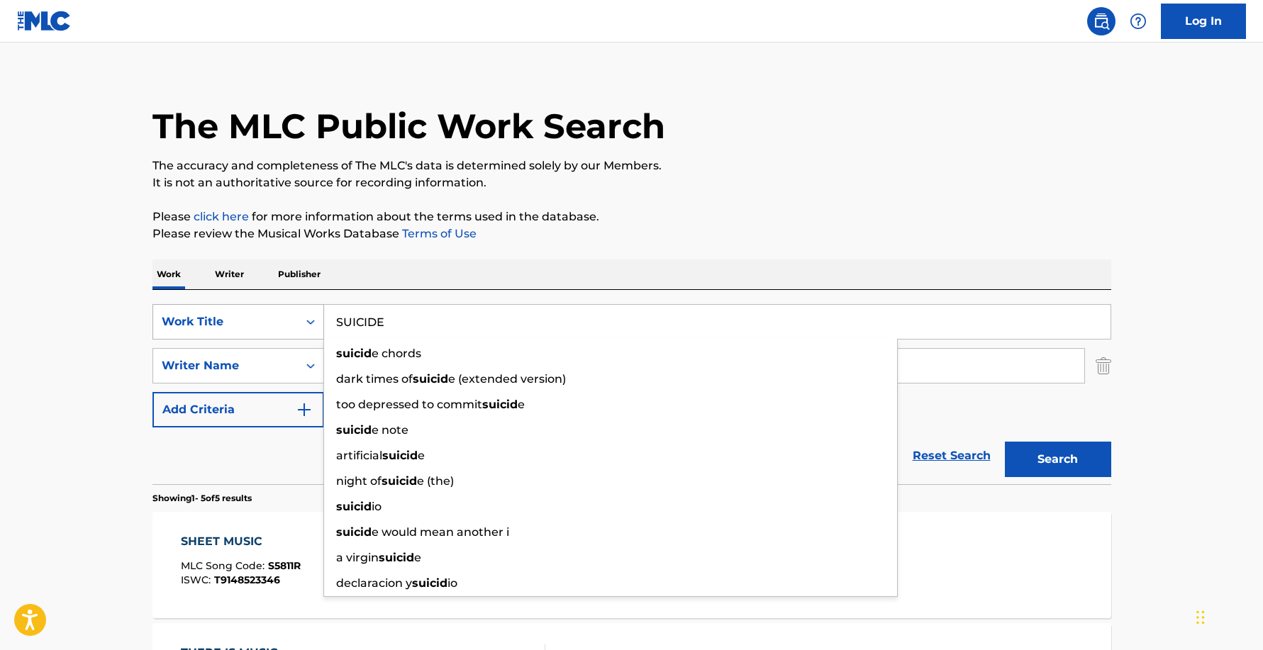
click at [1005, 442] on button "Search" at bounding box center [1058, 459] width 106 height 35
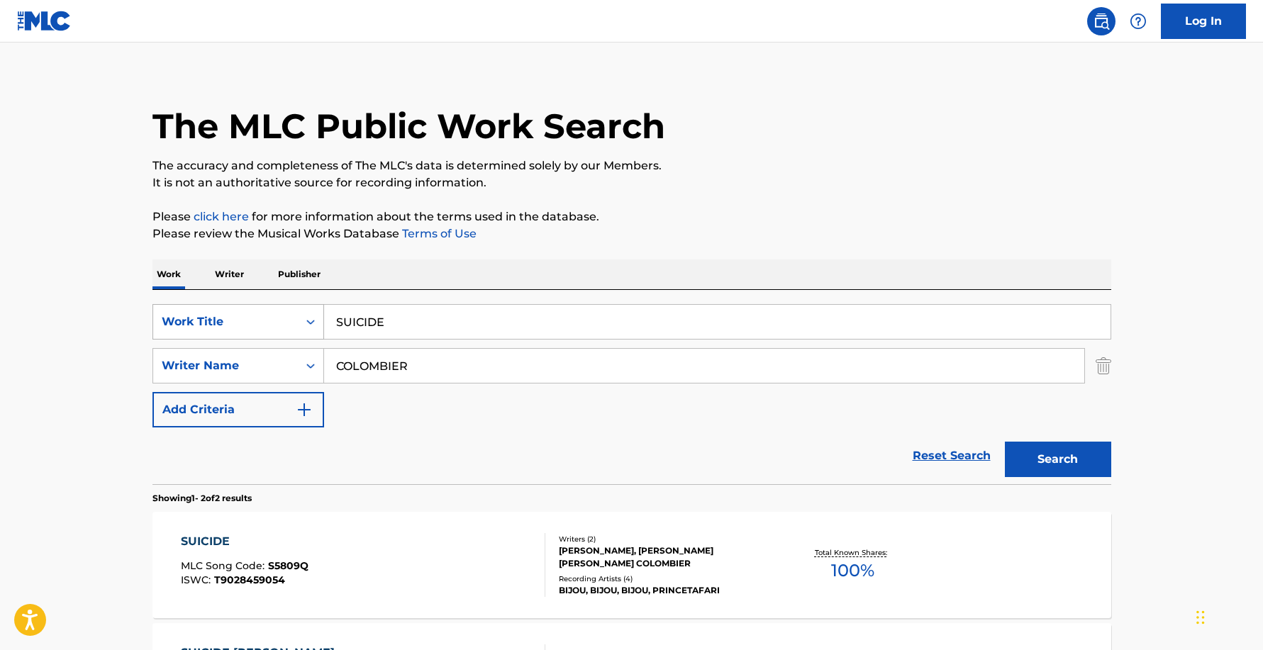
drag, startPoint x: 299, startPoint y: 321, endPoint x: 268, endPoint y: 307, distance: 33.6
click at [324, 313] on input "SUICIDE" at bounding box center [717, 322] width 786 height 34
click at [1005, 442] on button "Search" at bounding box center [1058, 459] width 106 height 35
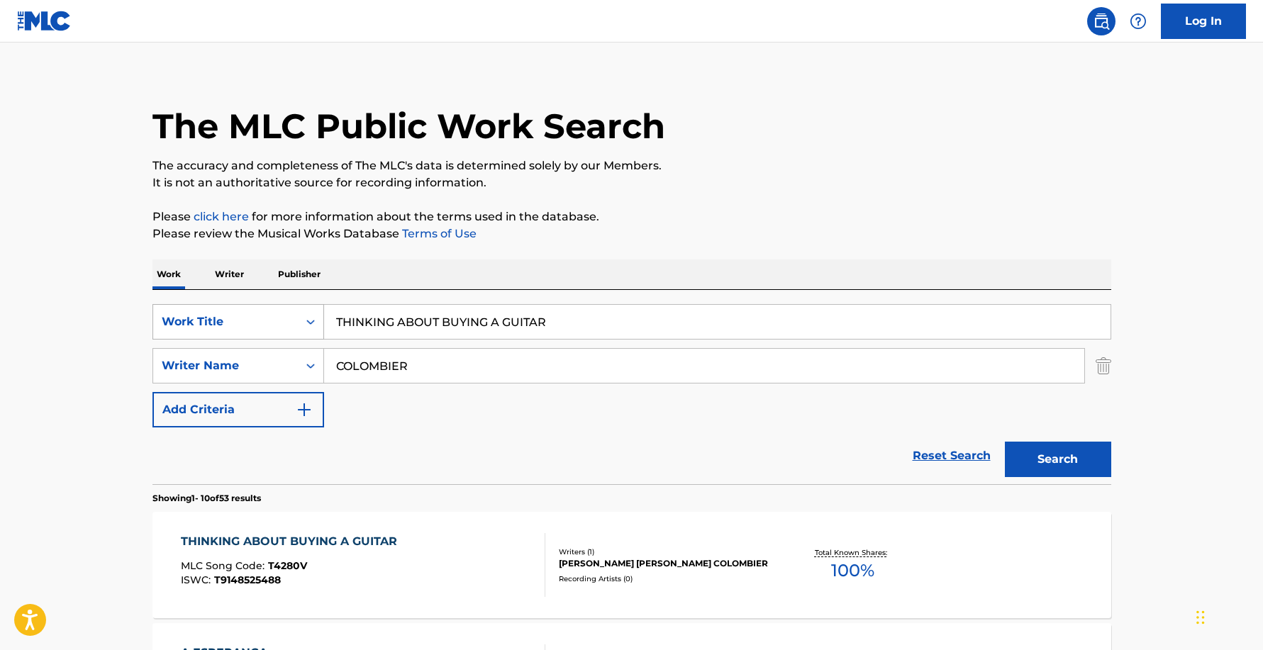
drag, startPoint x: 567, startPoint y: 323, endPoint x: 169, endPoint y: 306, distance: 398.2
click at [324, 307] on input "THINKING ABOUT BUYING A GUITAR" at bounding box center [717, 322] width 786 height 34
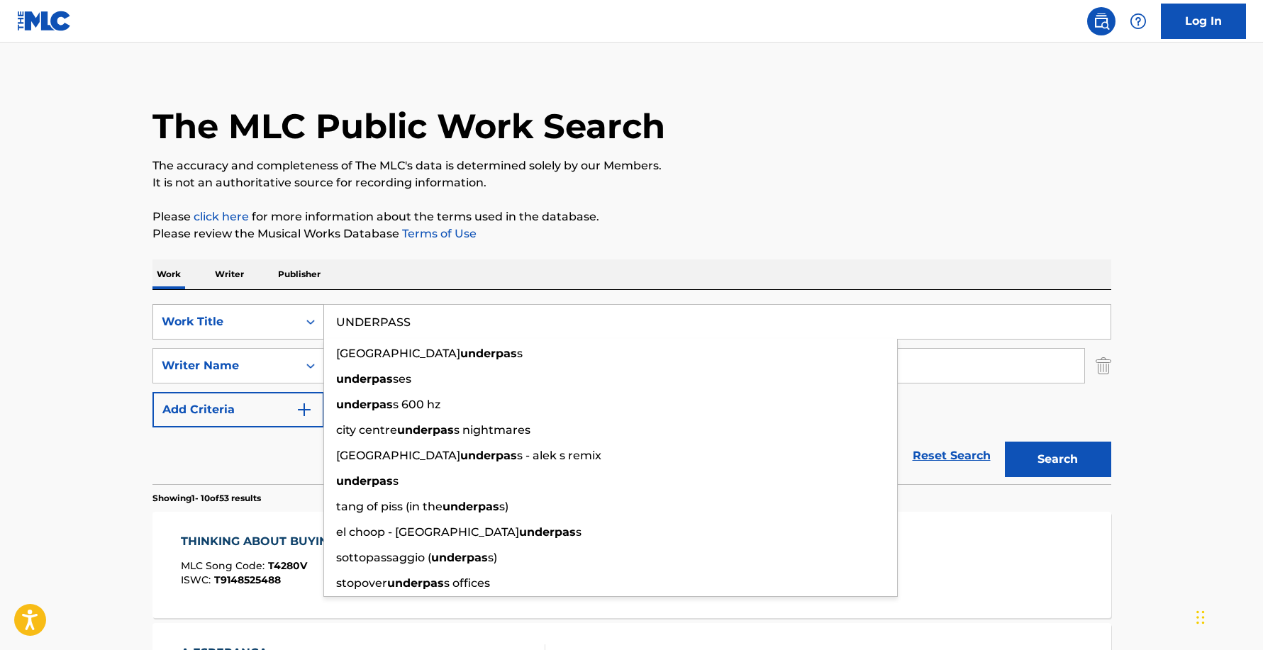
type input "UNDERPASS"
click at [1005, 442] on button "Search" at bounding box center [1058, 459] width 106 height 35
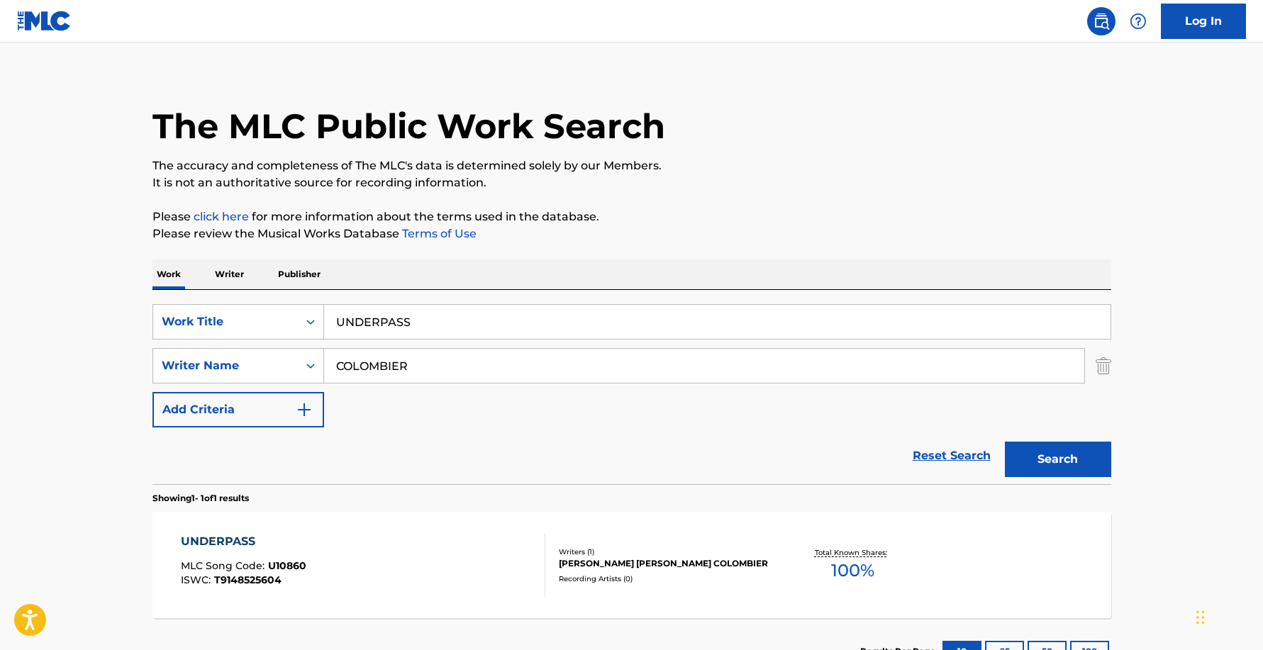
click at [233, 538] on div "UNDERPASS" at bounding box center [244, 541] width 126 height 17
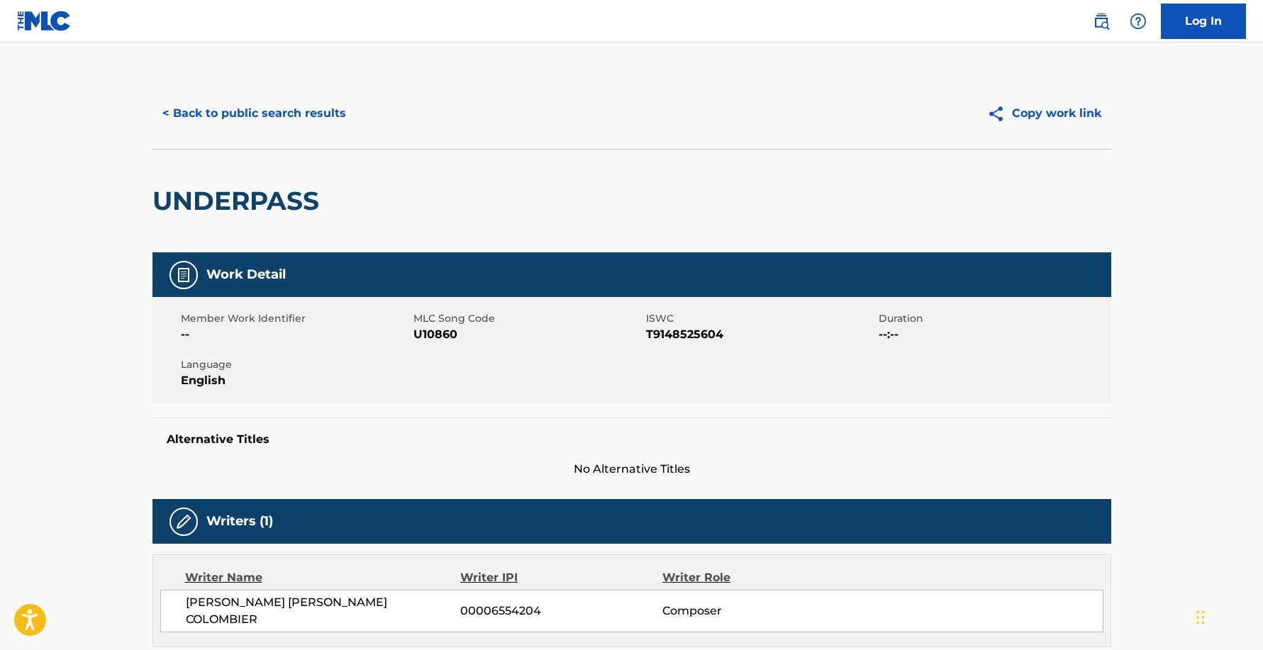
click at [278, 108] on button "< Back to public search results" at bounding box center [254, 113] width 204 height 35
